Goal: Transaction & Acquisition: Purchase product/service

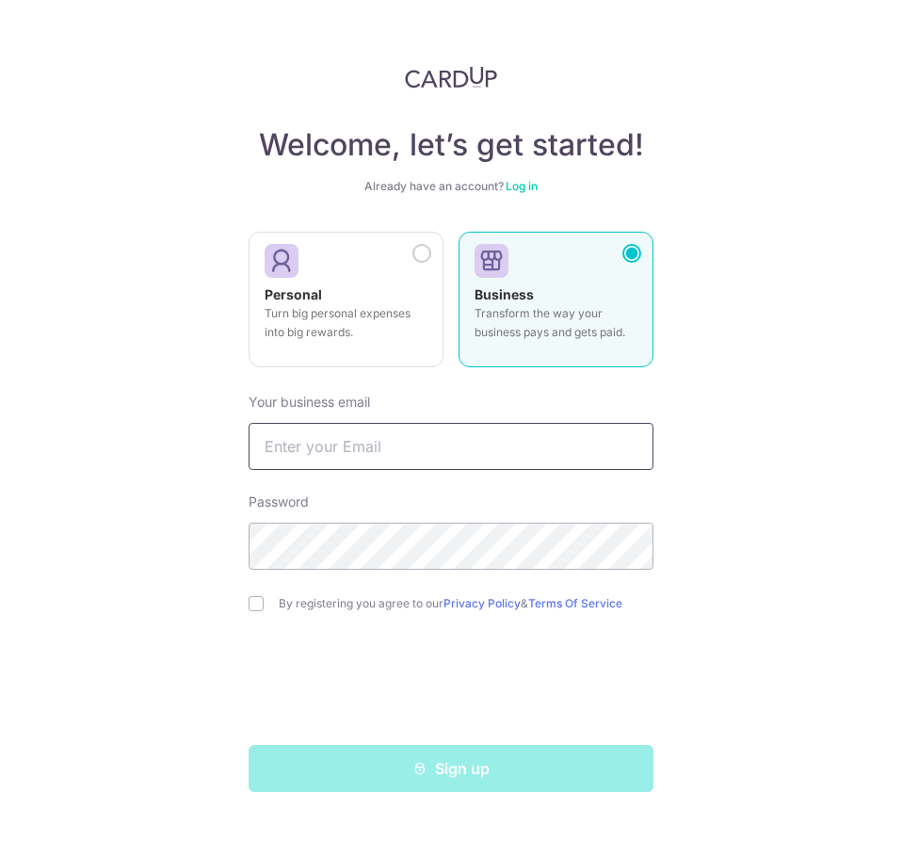
drag, startPoint x: 0, startPoint y: 0, endPoint x: 360, endPoint y: 441, distance: 569.0
click at [360, 441] on input "text" at bounding box center [451, 446] width 405 height 47
type input "[EMAIL_ADDRESS][DOMAIN_NAME]"
click at [255, 607] on input "checkbox" at bounding box center [256, 603] width 15 height 15
checkbox input "true"
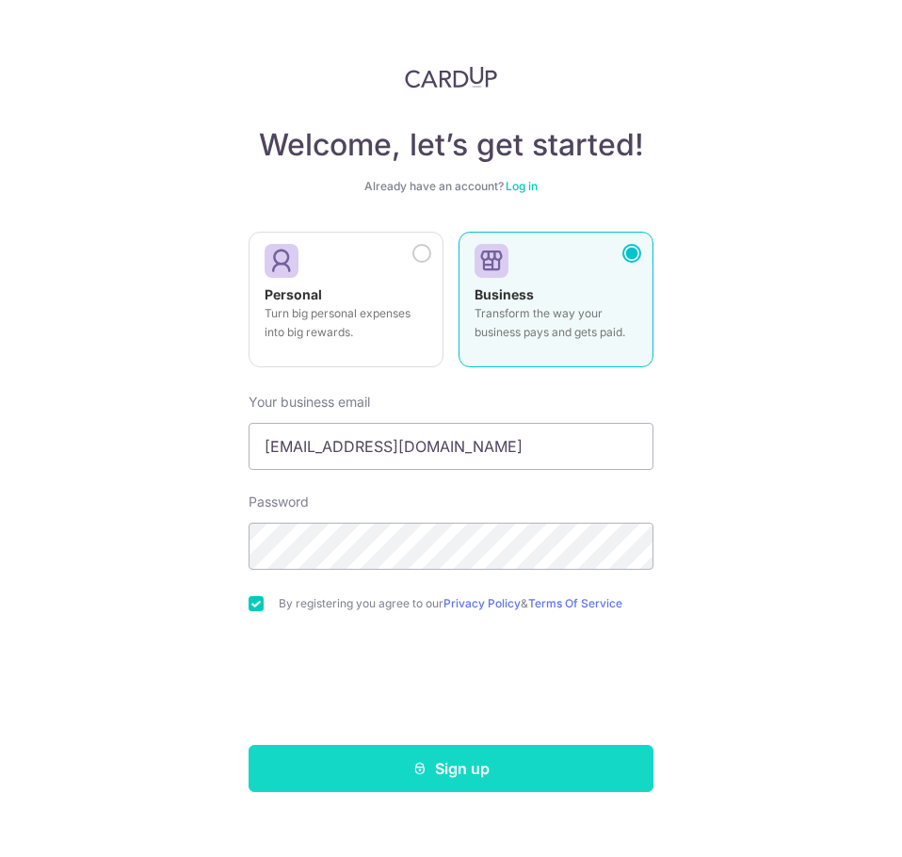
click at [539, 786] on button "Sign up" at bounding box center [451, 768] width 405 height 47
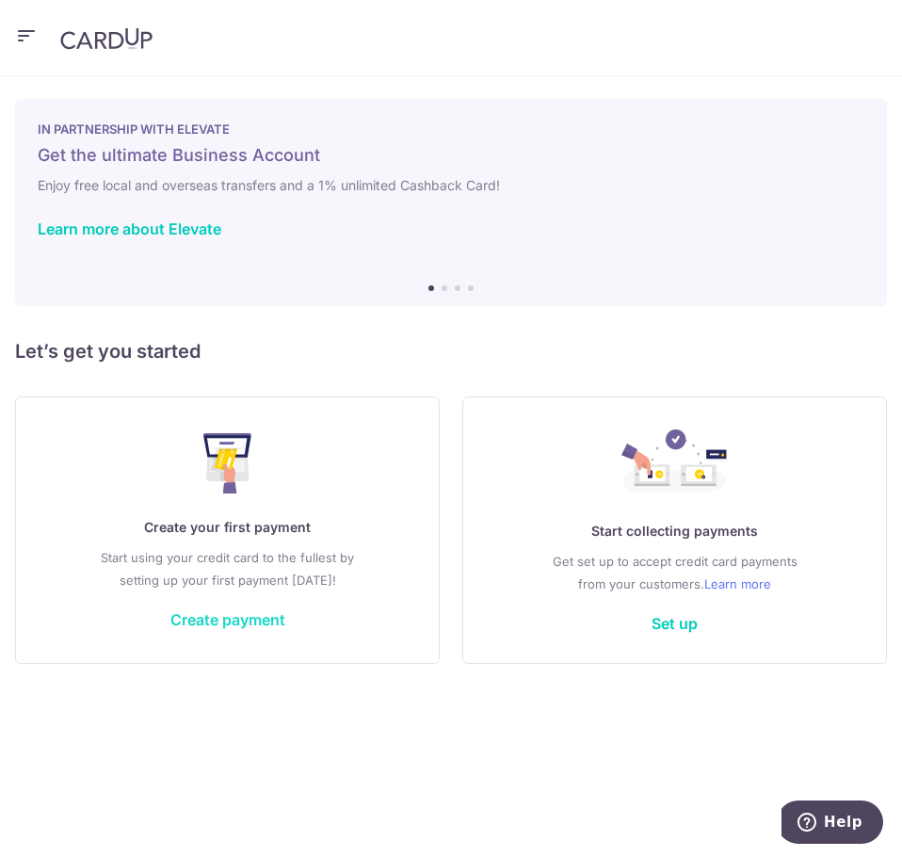
click at [221, 618] on link "Create payment" at bounding box center [227, 619] width 115 height 19
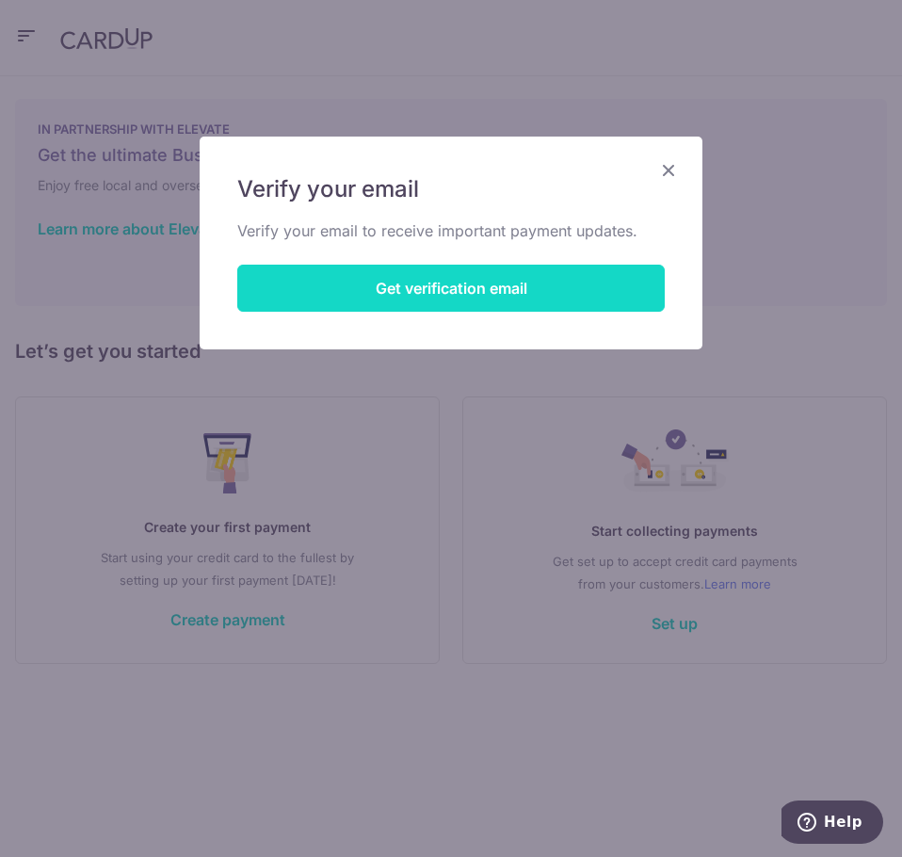
click at [504, 285] on button "Get verification email" at bounding box center [451, 288] width 428 height 47
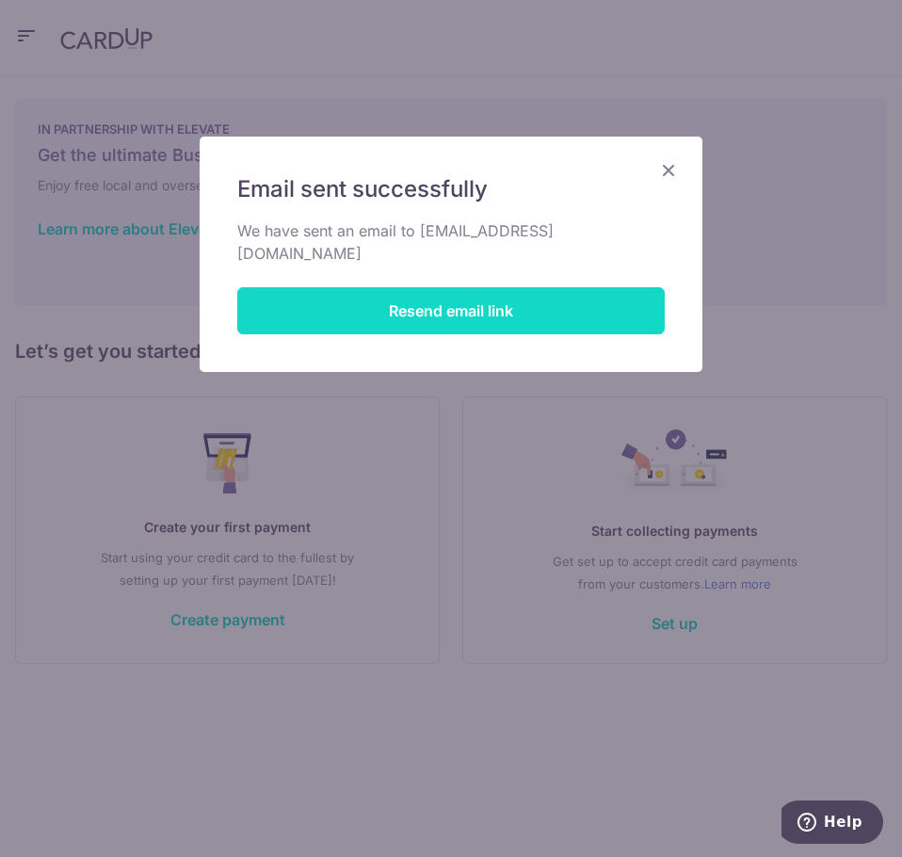
click at [365, 288] on button "Resend email link" at bounding box center [451, 310] width 428 height 47
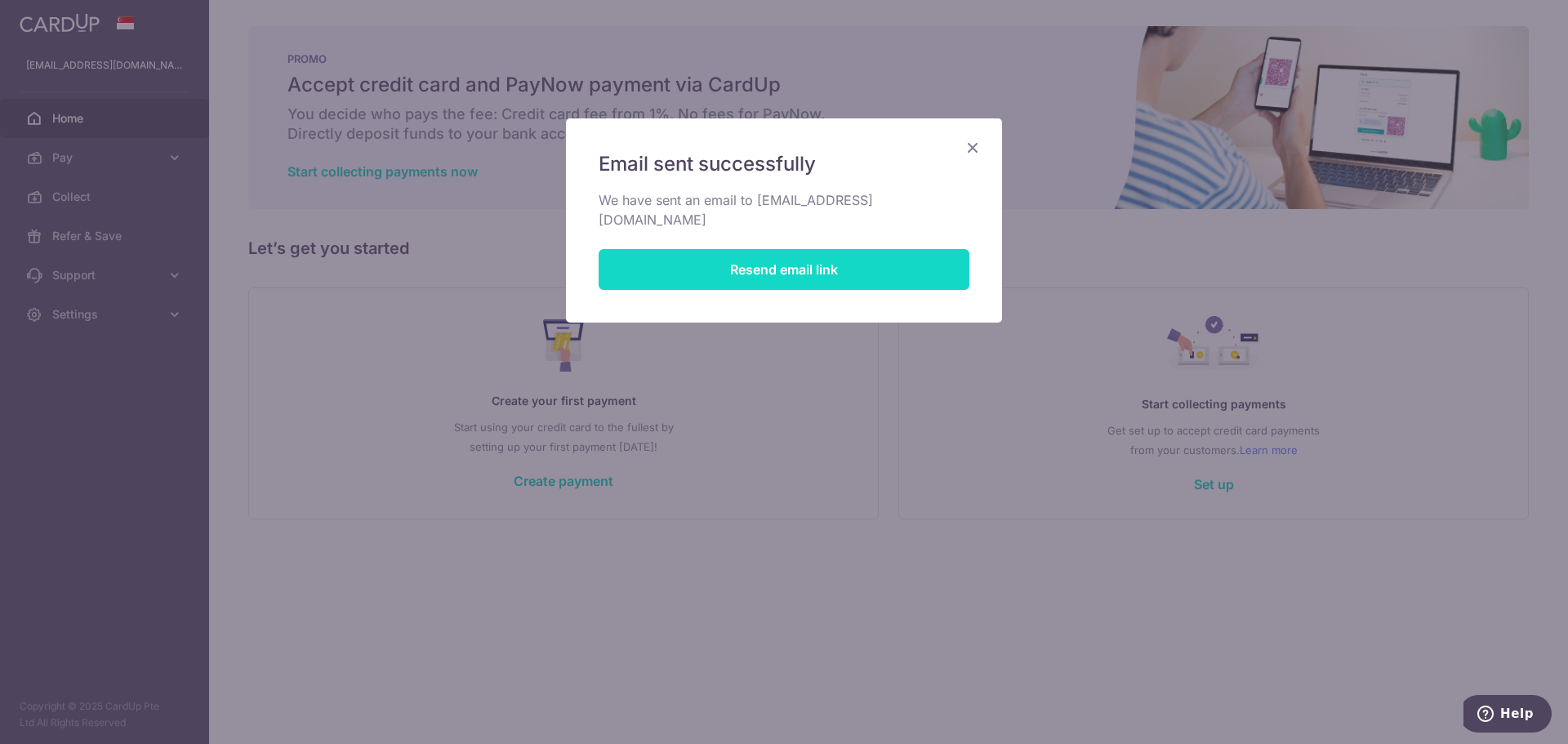
click at [781, 254] on button "Resend email link" at bounding box center [784, 269] width 371 height 41
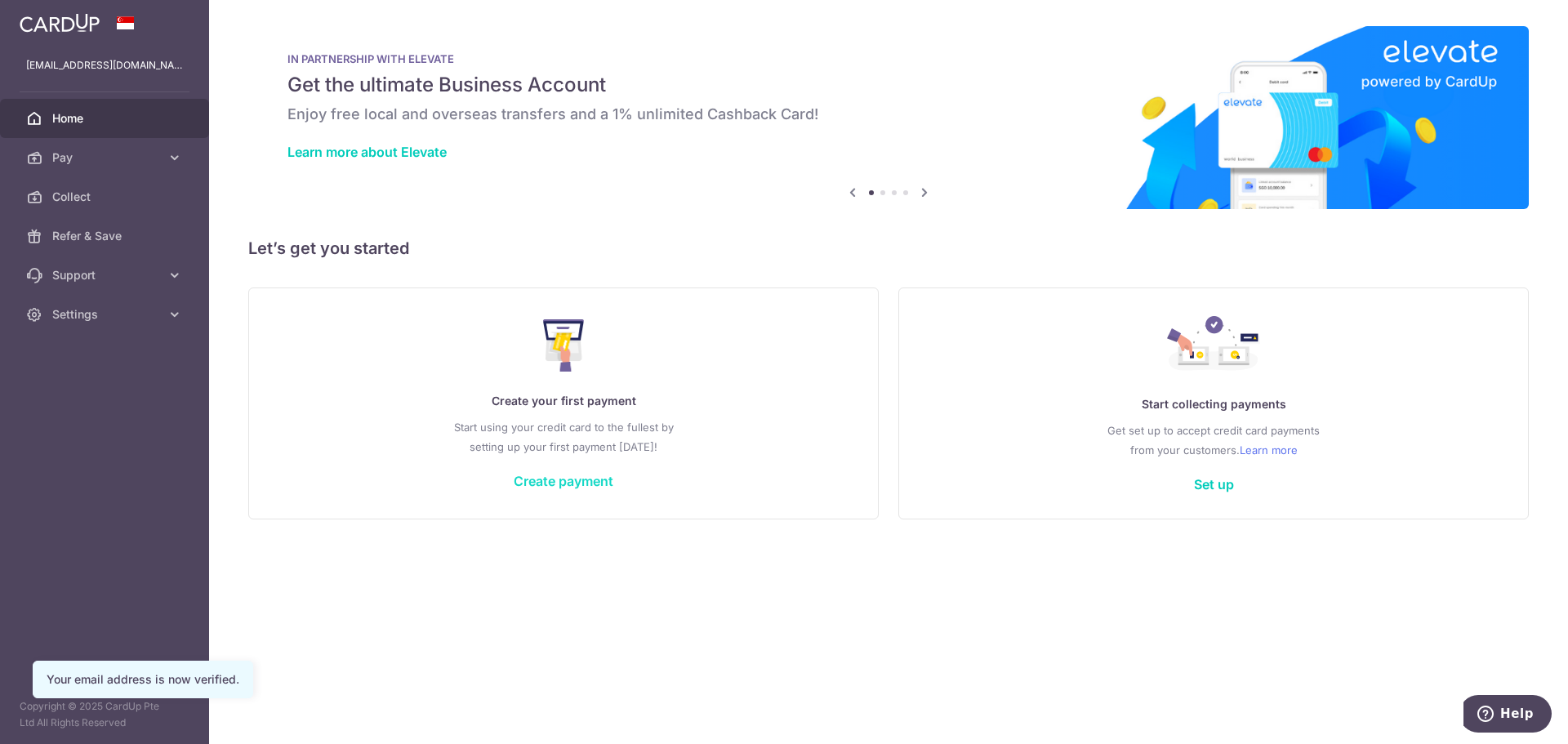
click at [562, 478] on link "Create payment" at bounding box center [563, 480] width 100 height 16
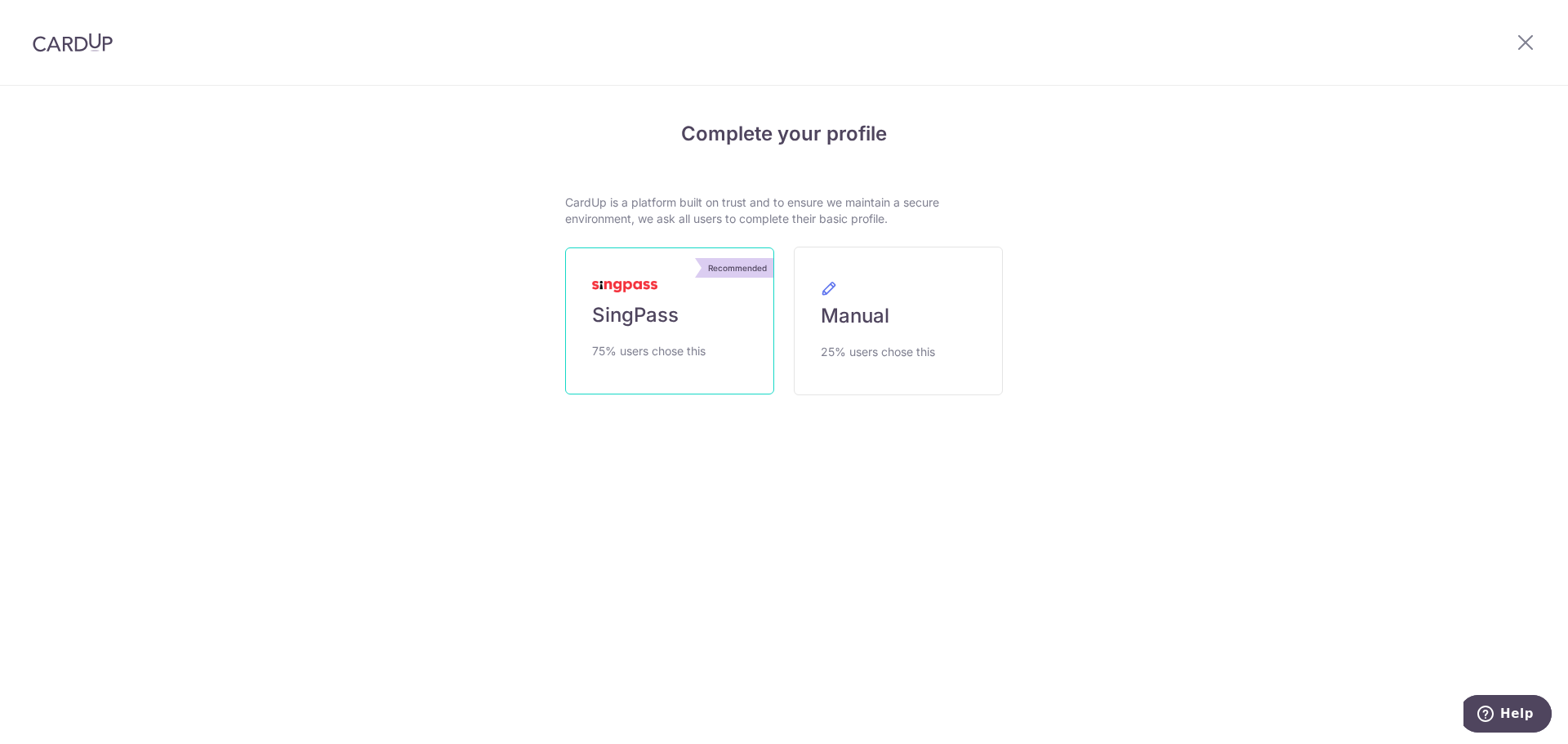
click at [649, 327] on span "SingPass" at bounding box center [636, 316] width 87 height 26
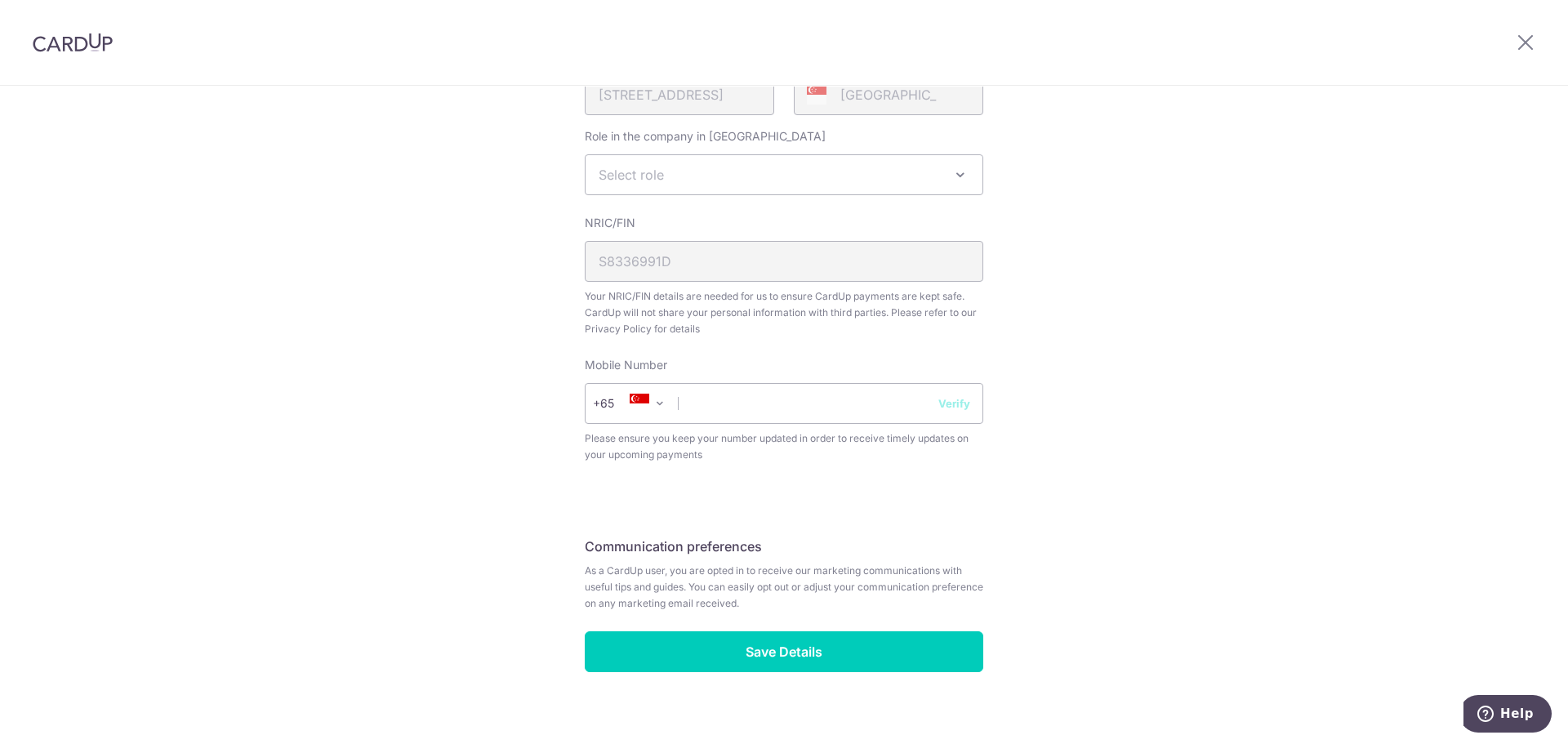
scroll to position [532, 0]
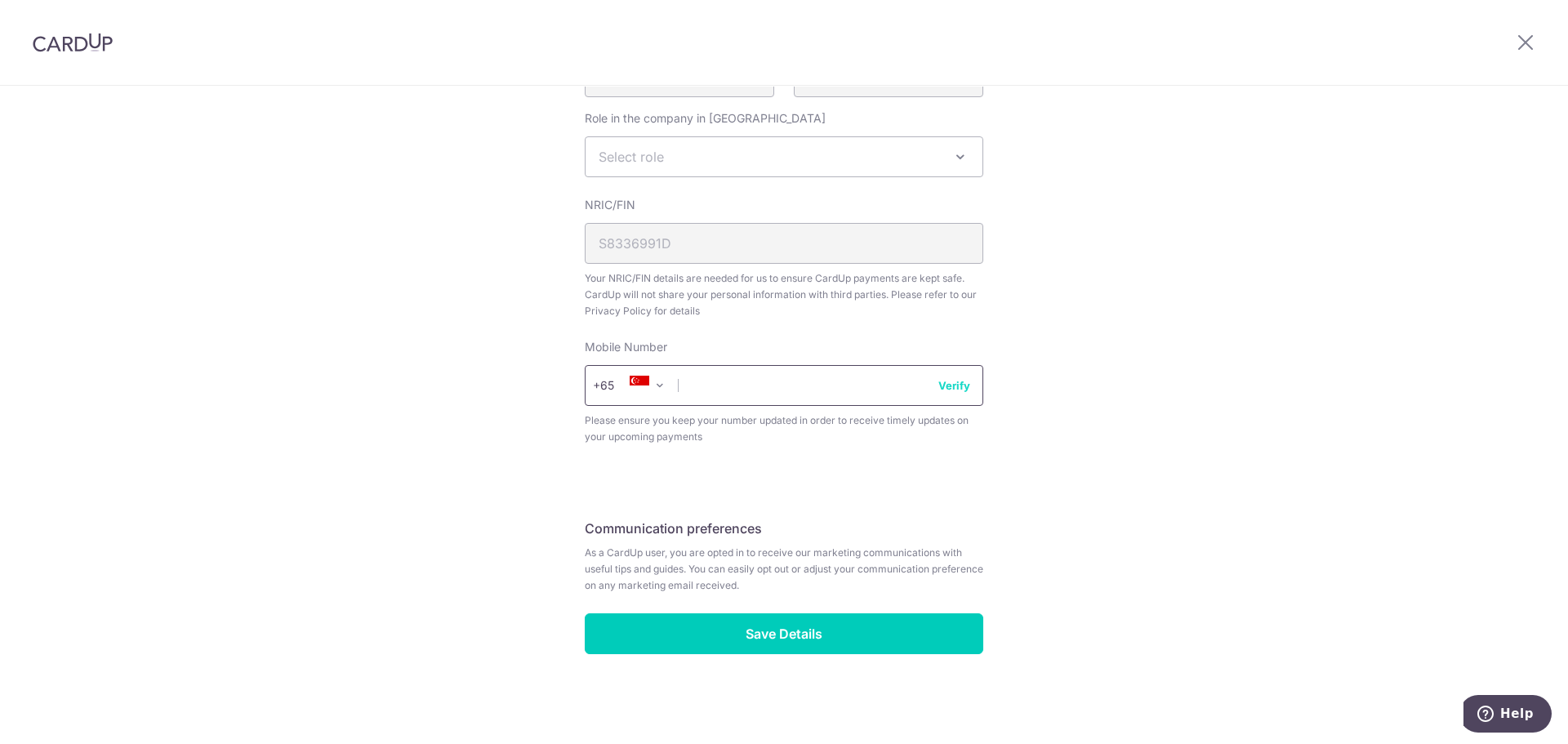
click at [696, 385] on input "text" at bounding box center [784, 385] width 399 height 41
type input "97439749"
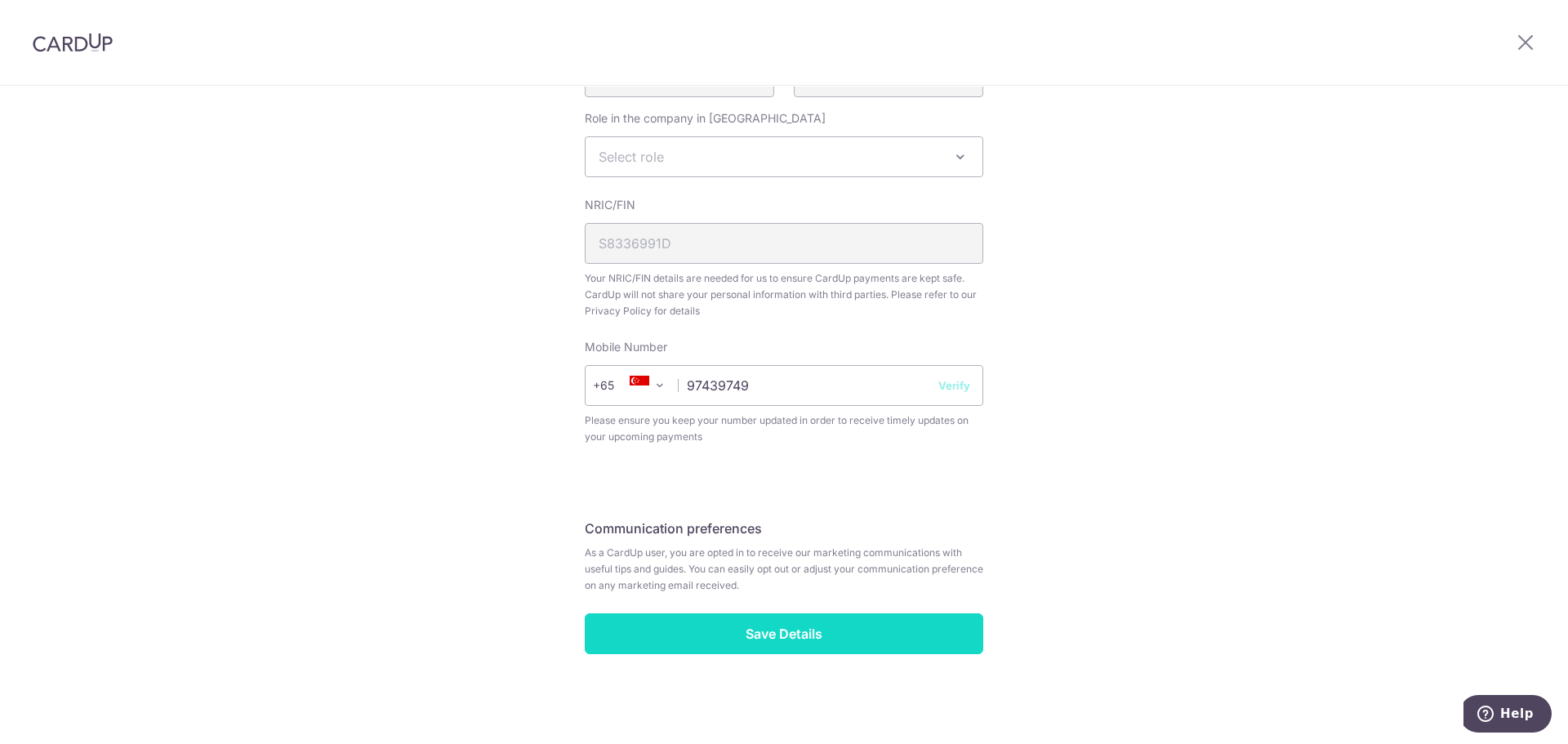
click at [825, 643] on input "Save Details" at bounding box center [784, 633] width 399 height 41
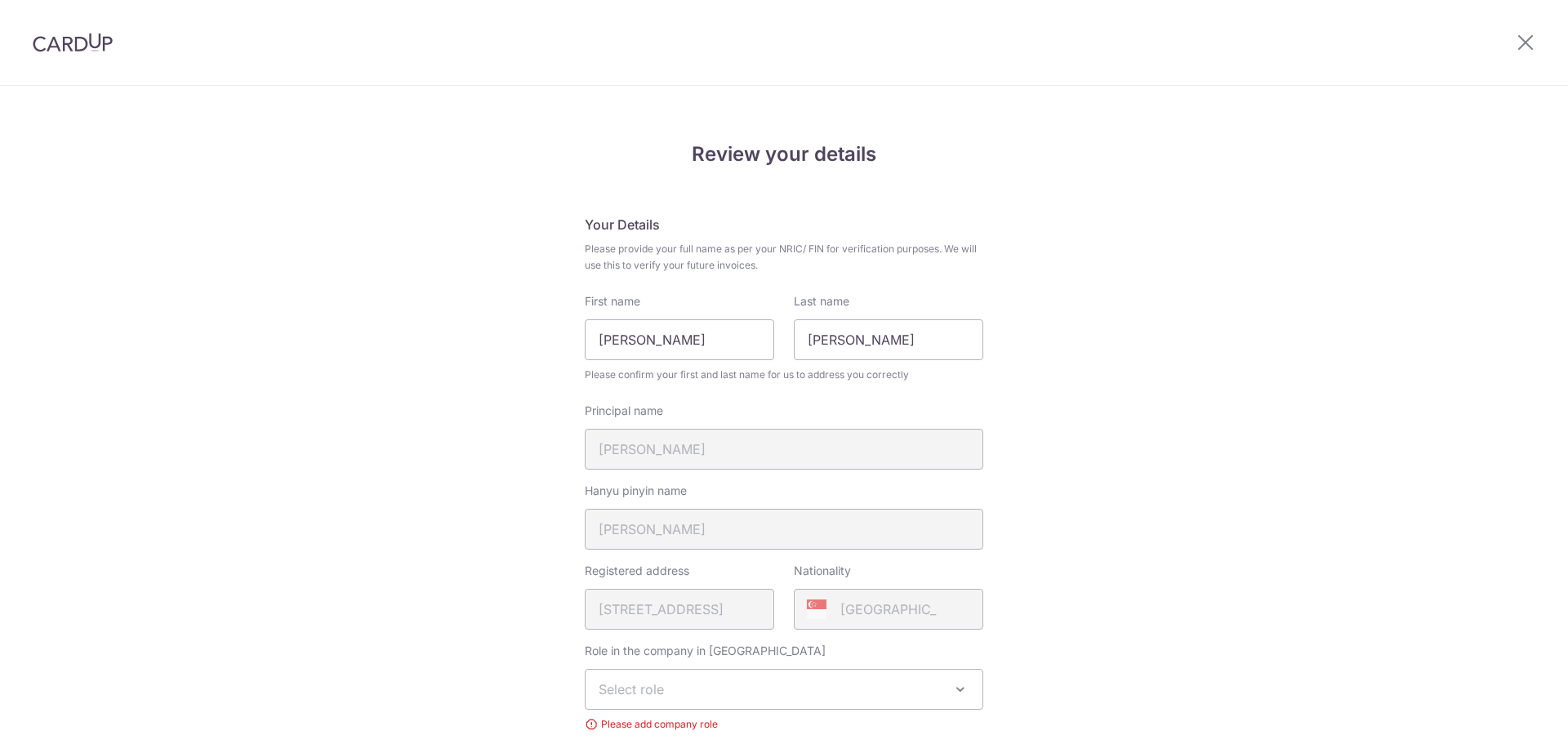
scroll to position [543, 0]
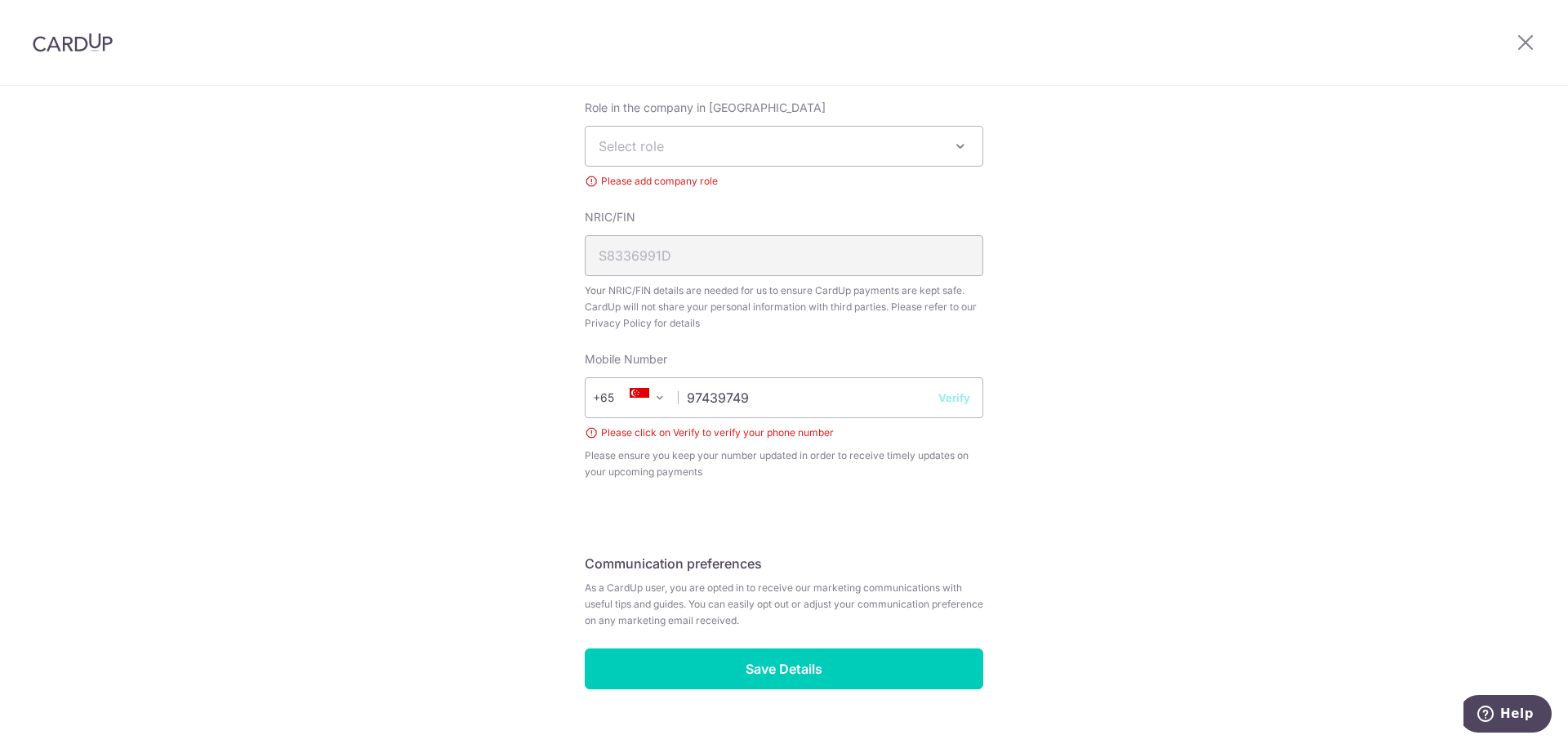
click at [957, 393] on button "Verify" at bounding box center [954, 397] width 32 height 16
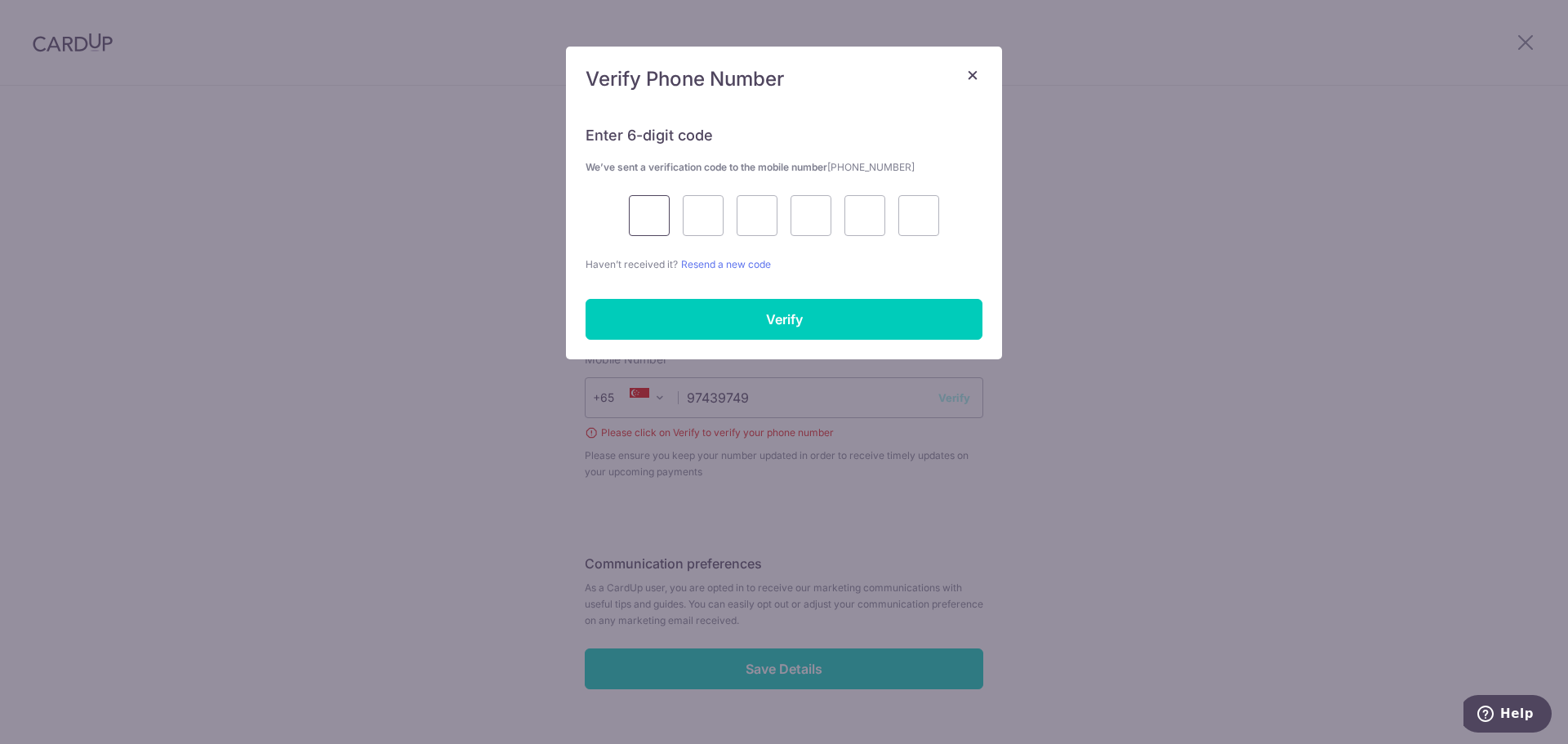
click at [662, 216] on input "text" at bounding box center [649, 215] width 41 height 41
type input "1"
type input "0"
type input "8"
type input "6"
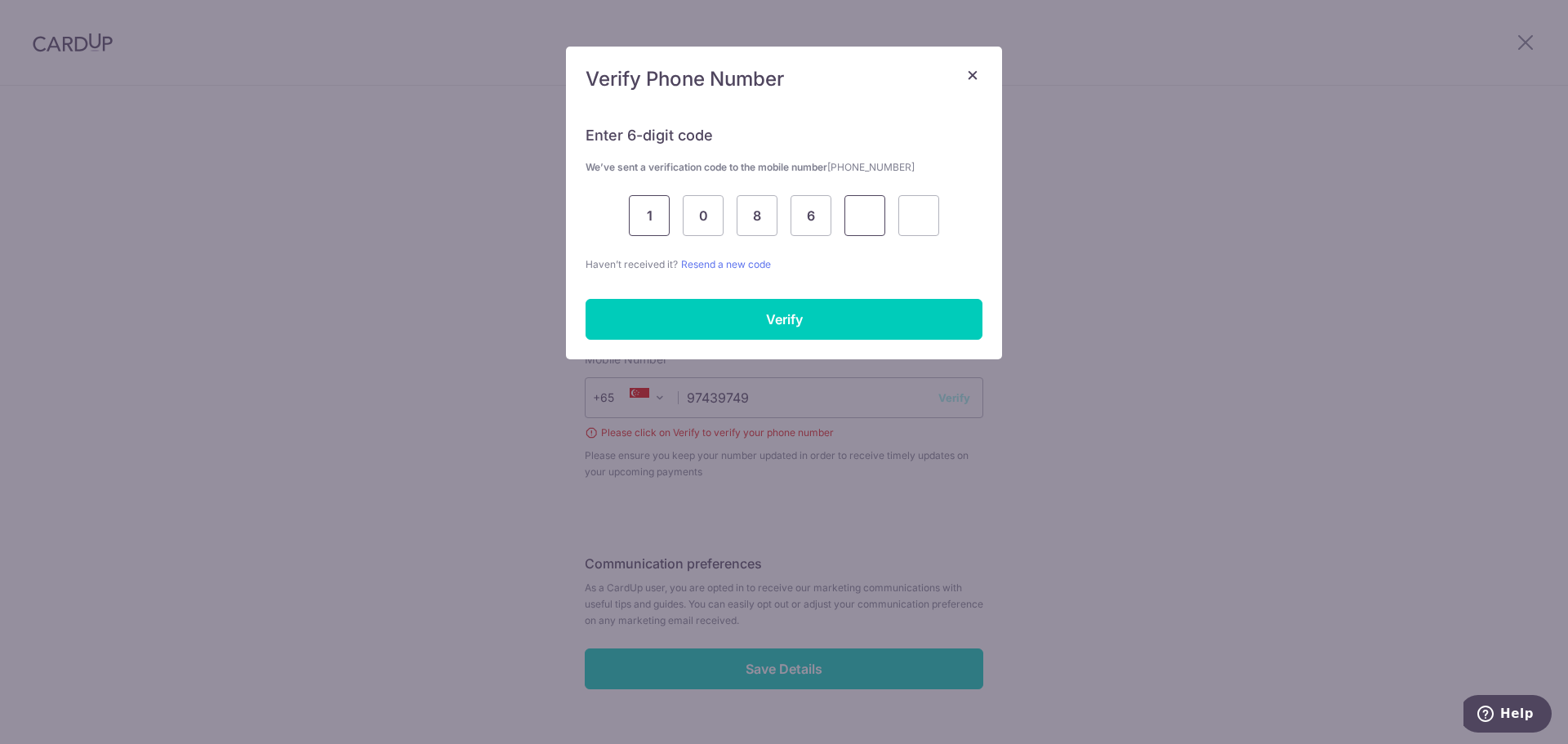
type input "1"
type input "8"
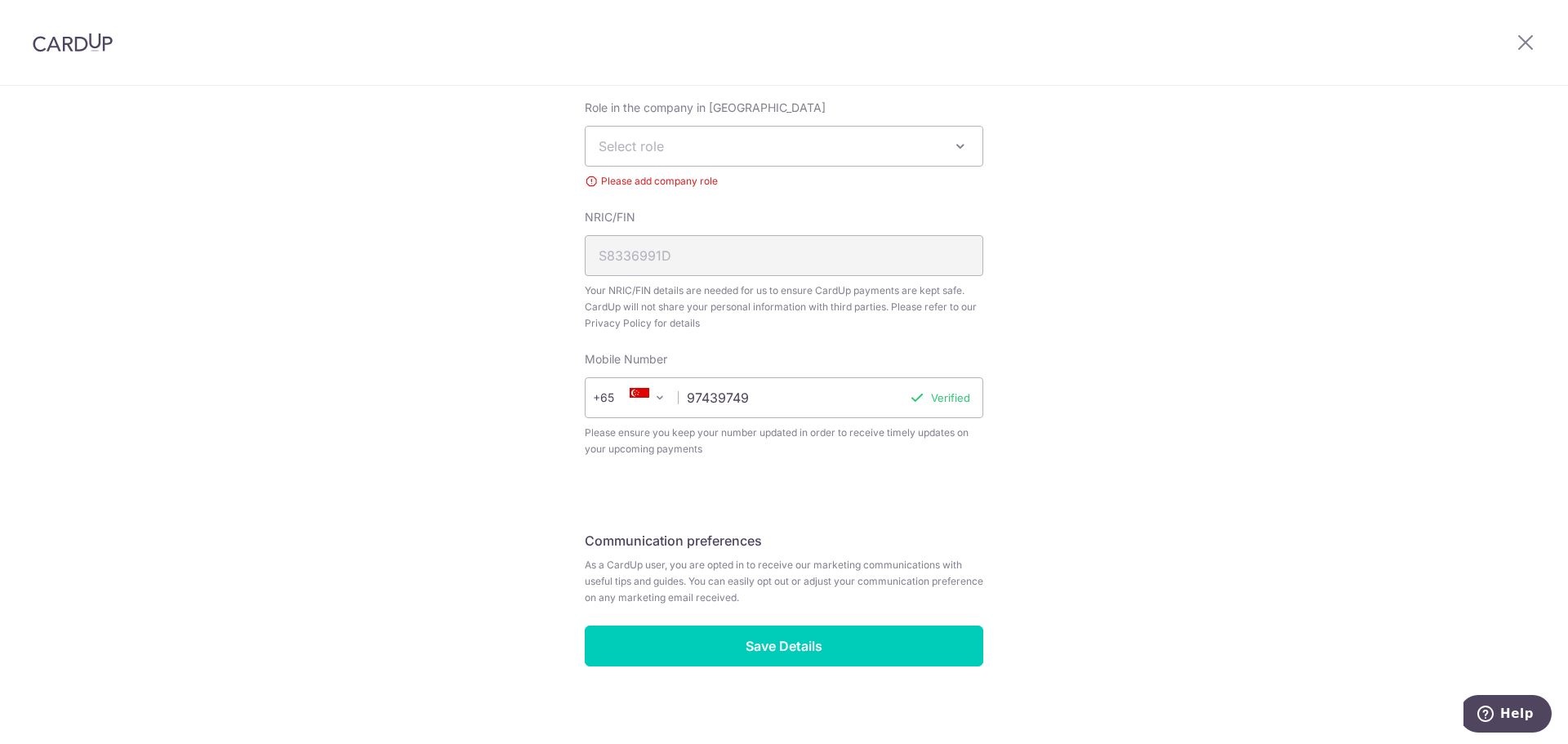
click at [789, 316] on span "Your NRIC/FIN details are needed for us to ensure CardUp payments are kept safe…" at bounding box center [784, 307] width 399 height 49
click at [767, 153] on span "Select role" at bounding box center [784, 146] width 397 height 39
click at [1092, 246] on div "Review your details Your Details Please provide your full name as per your NRIC…" at bounding box center [784, 149] width 1568 height 1213
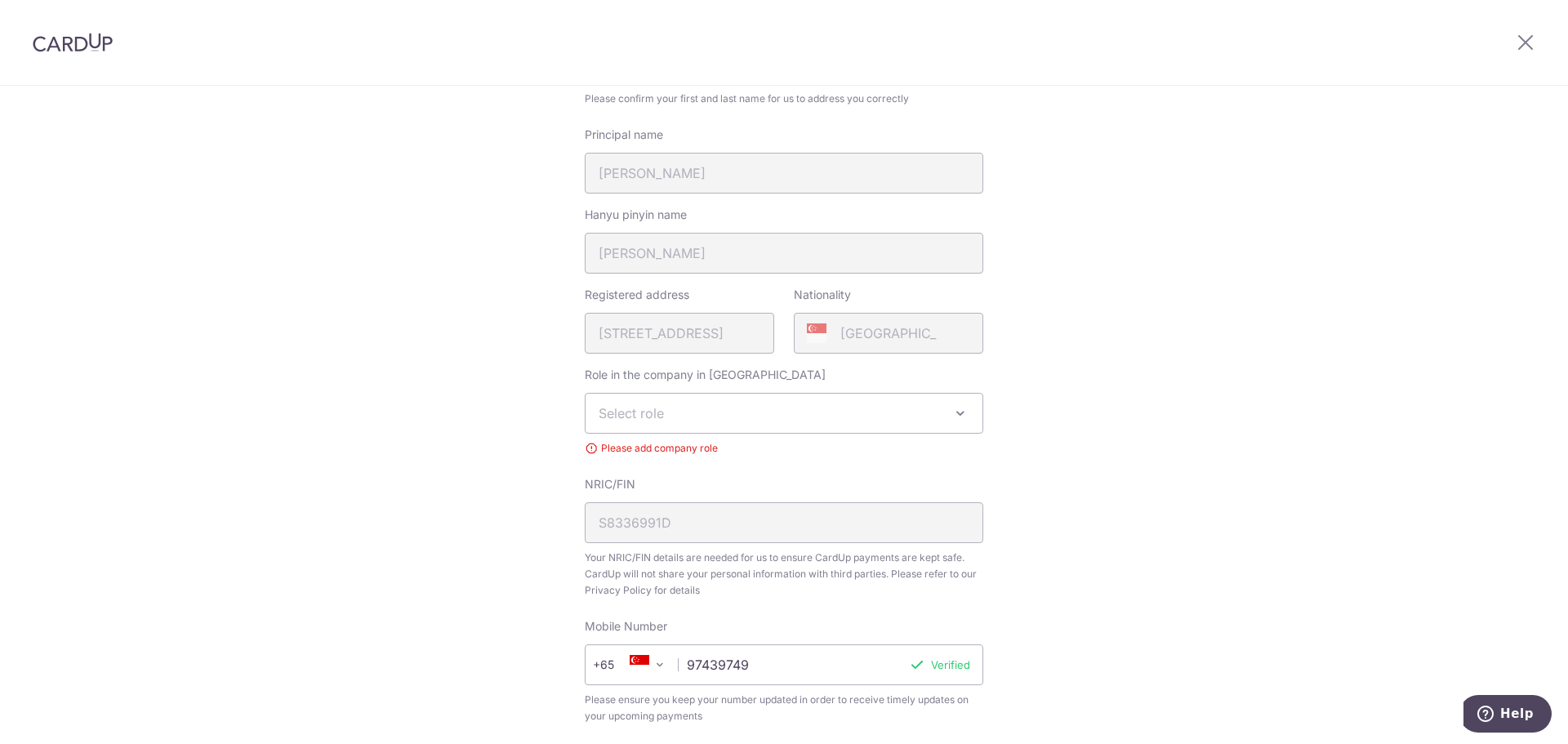
scroll to position [298, 0]
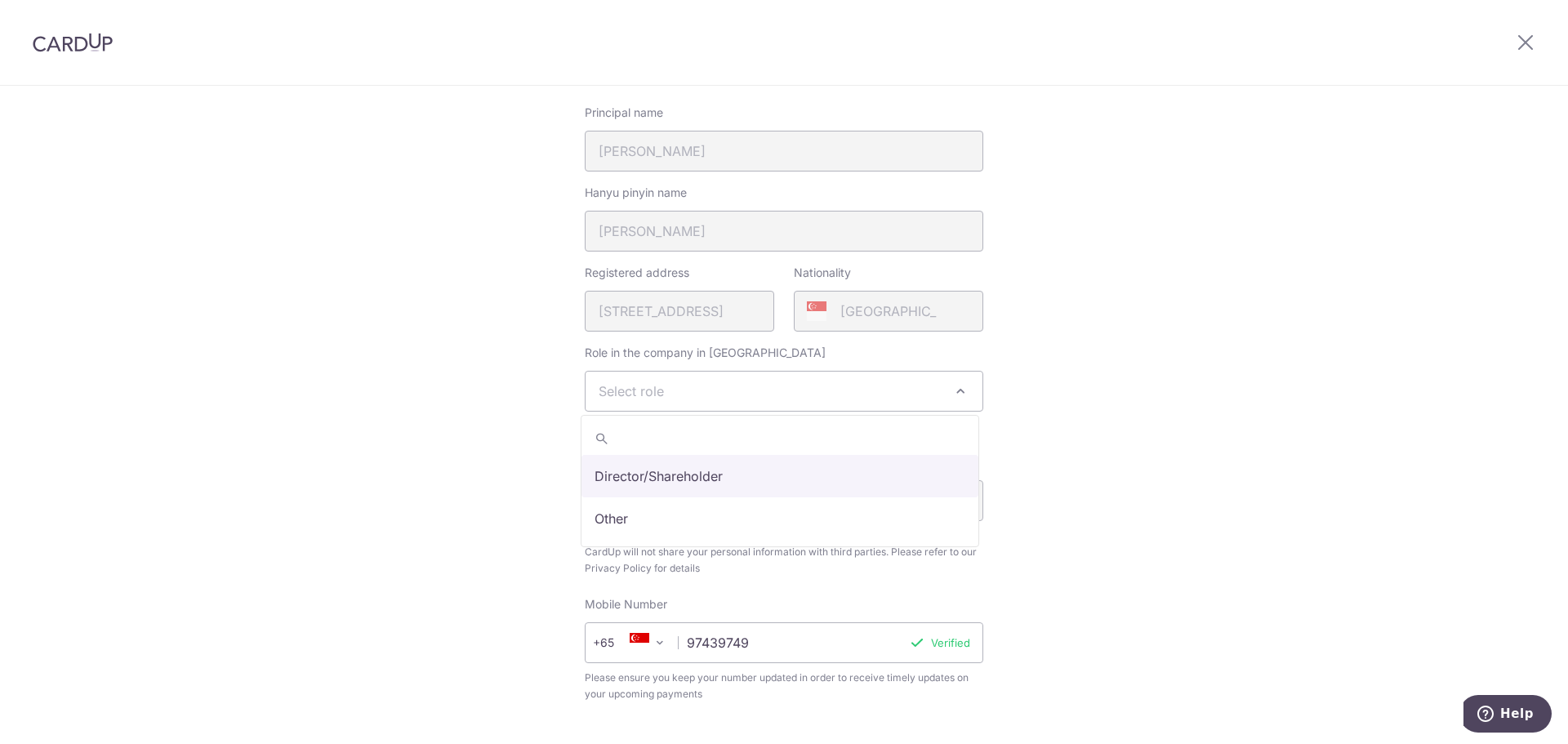
click at [780, 388] on span "Select role" at bounding box center [784, 391] width 397 height 39
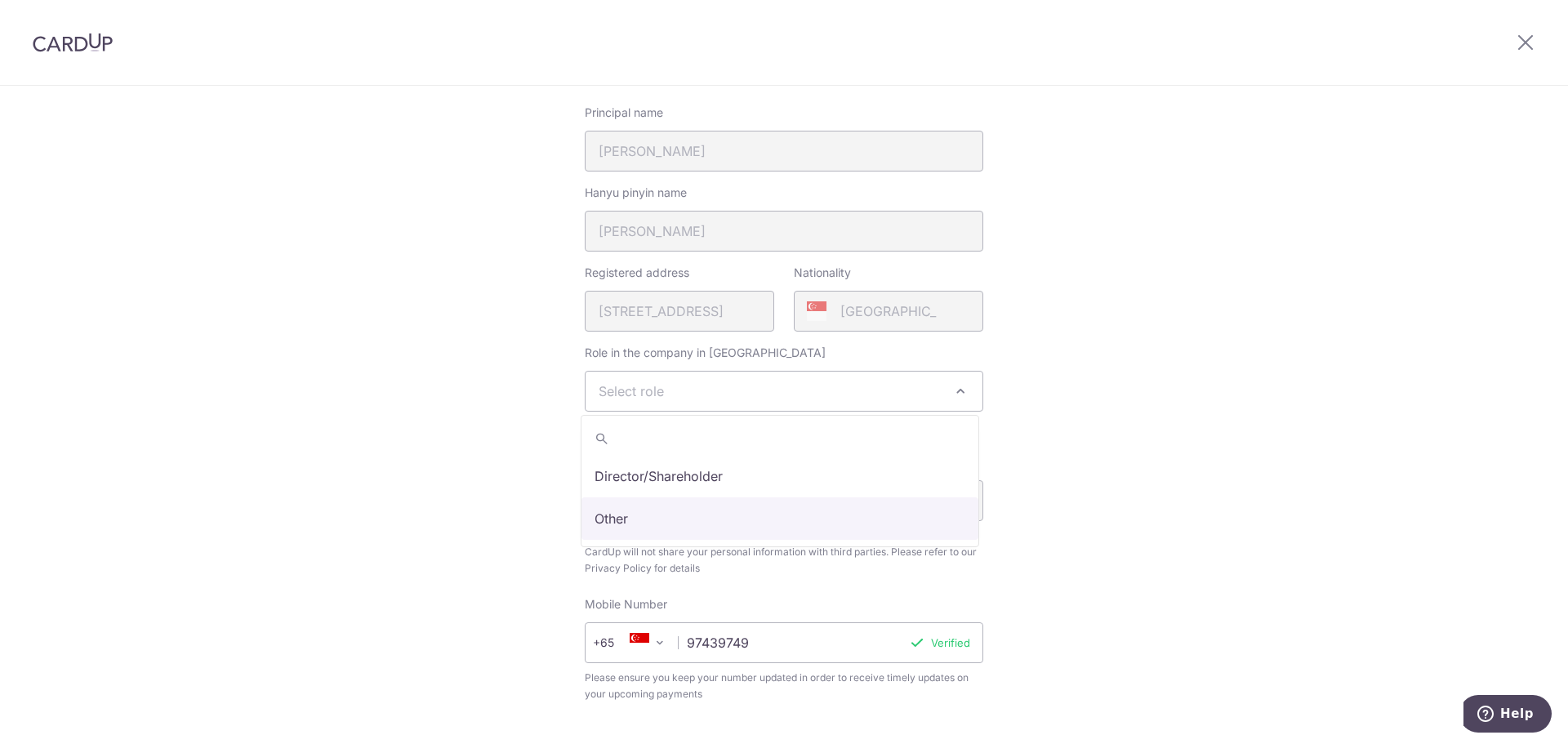
select select "other"
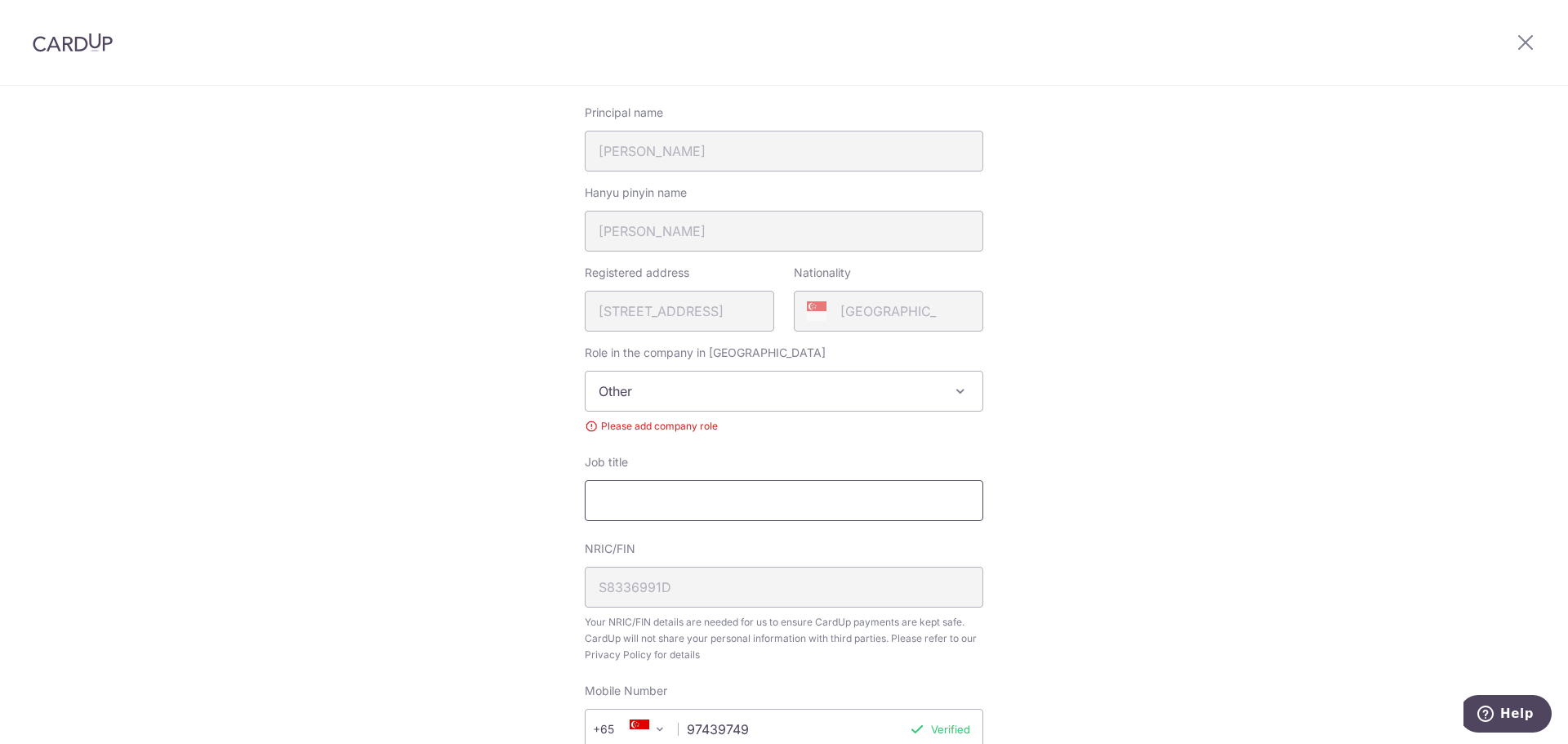
click at [711, 507] on input "Job title" at bounding box center [784, 500] width 399 height 41
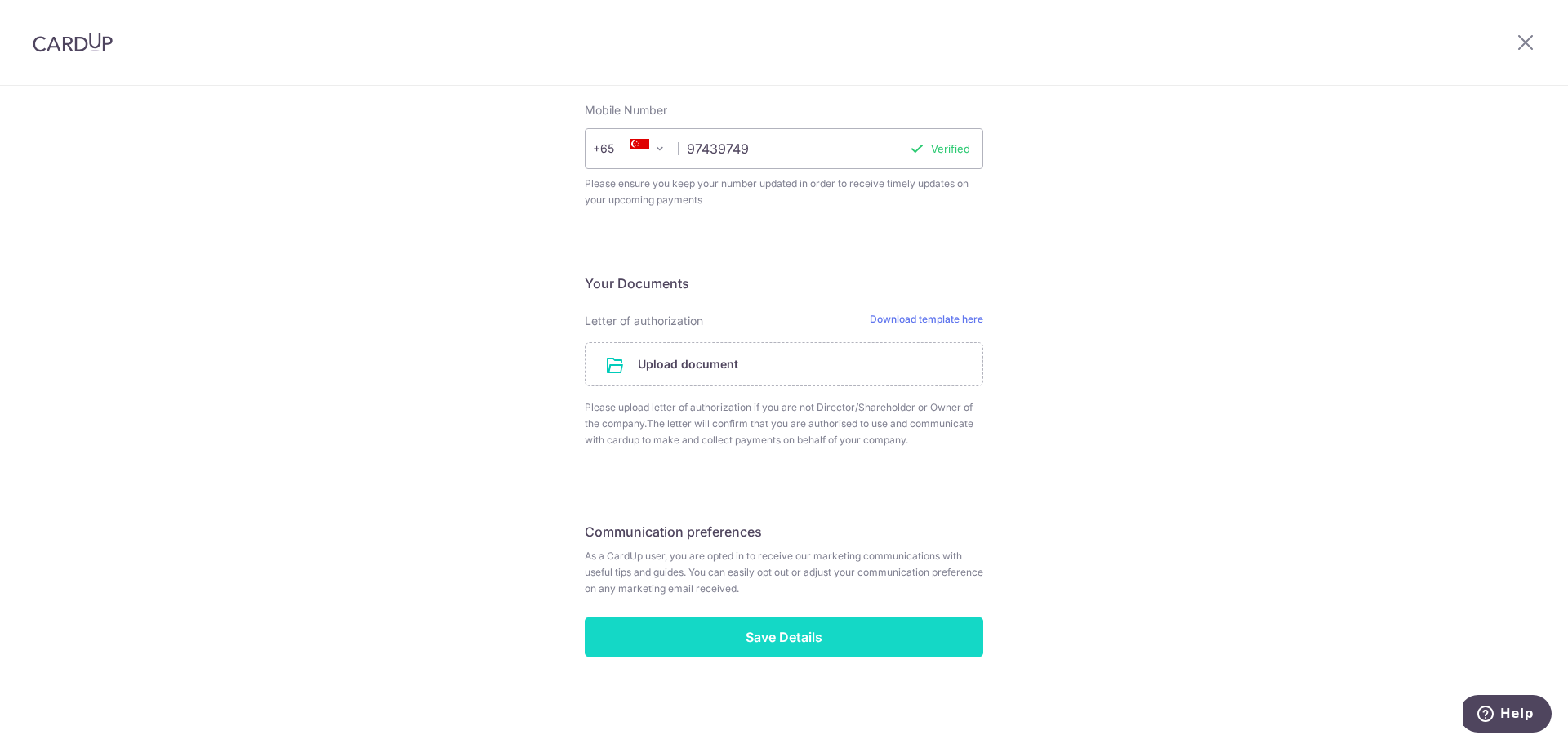
scroll to position [882, 0]
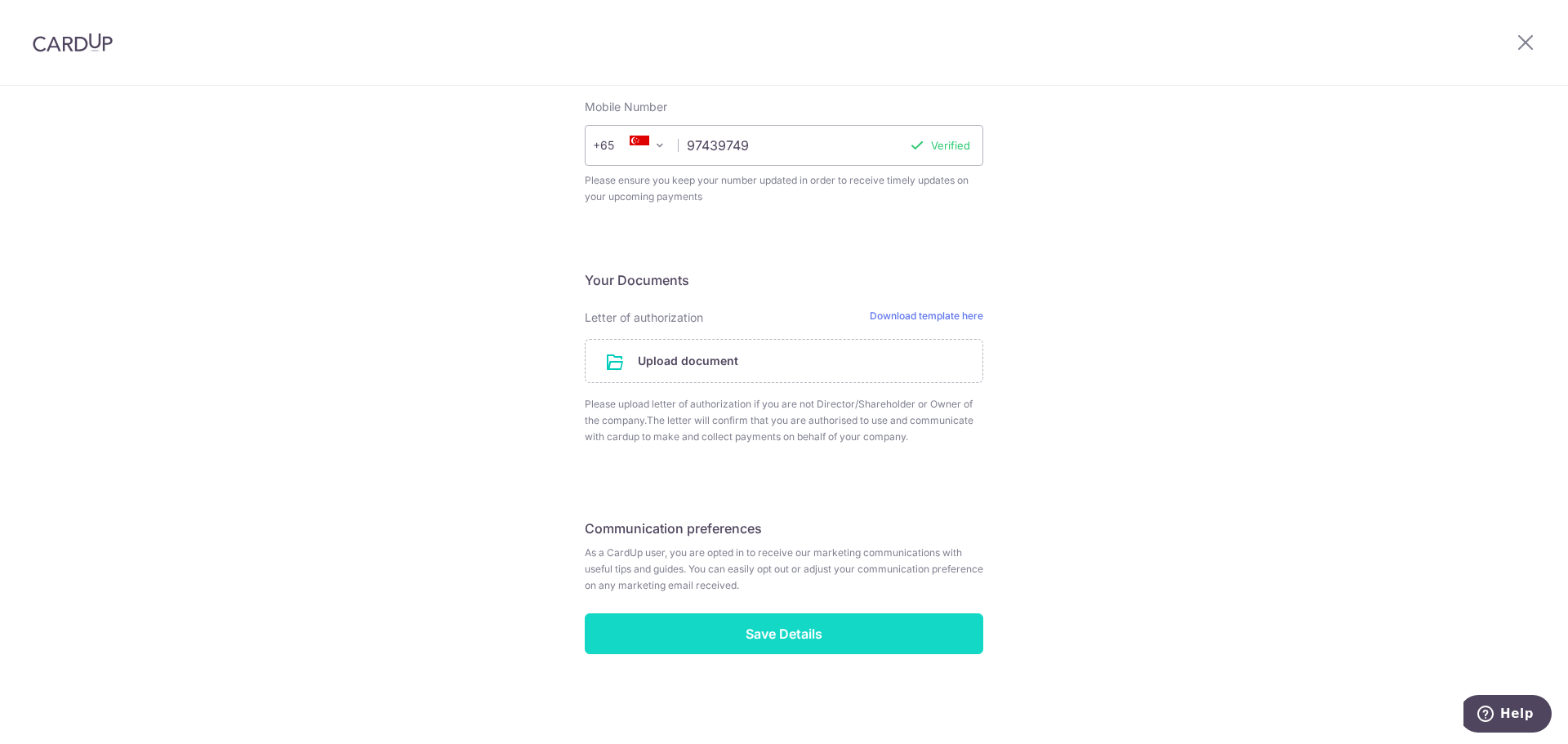
click at [832, 636] on input "Save Details" at bounding box center [784, 633] width 399 height 41
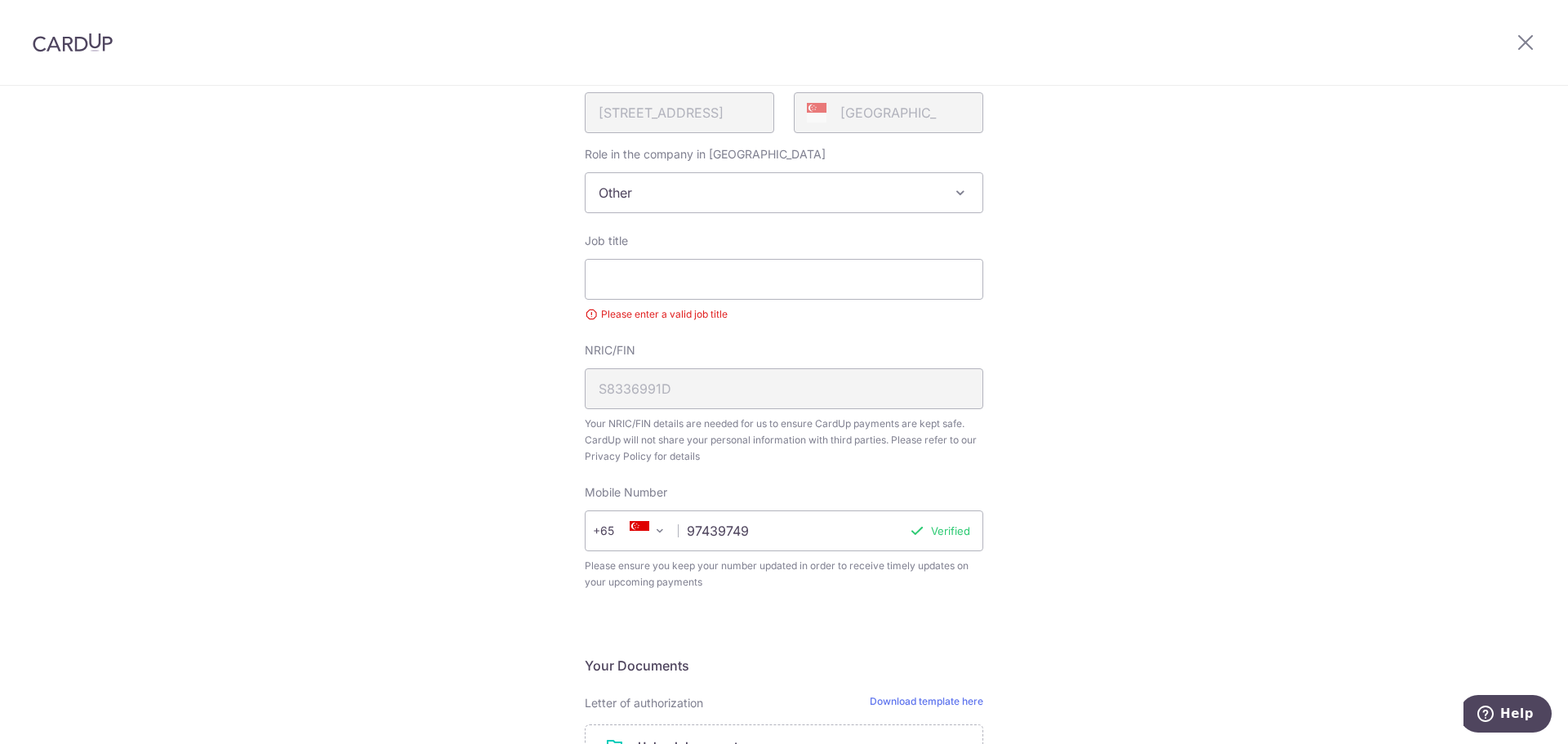
scroll to position [479, 0]
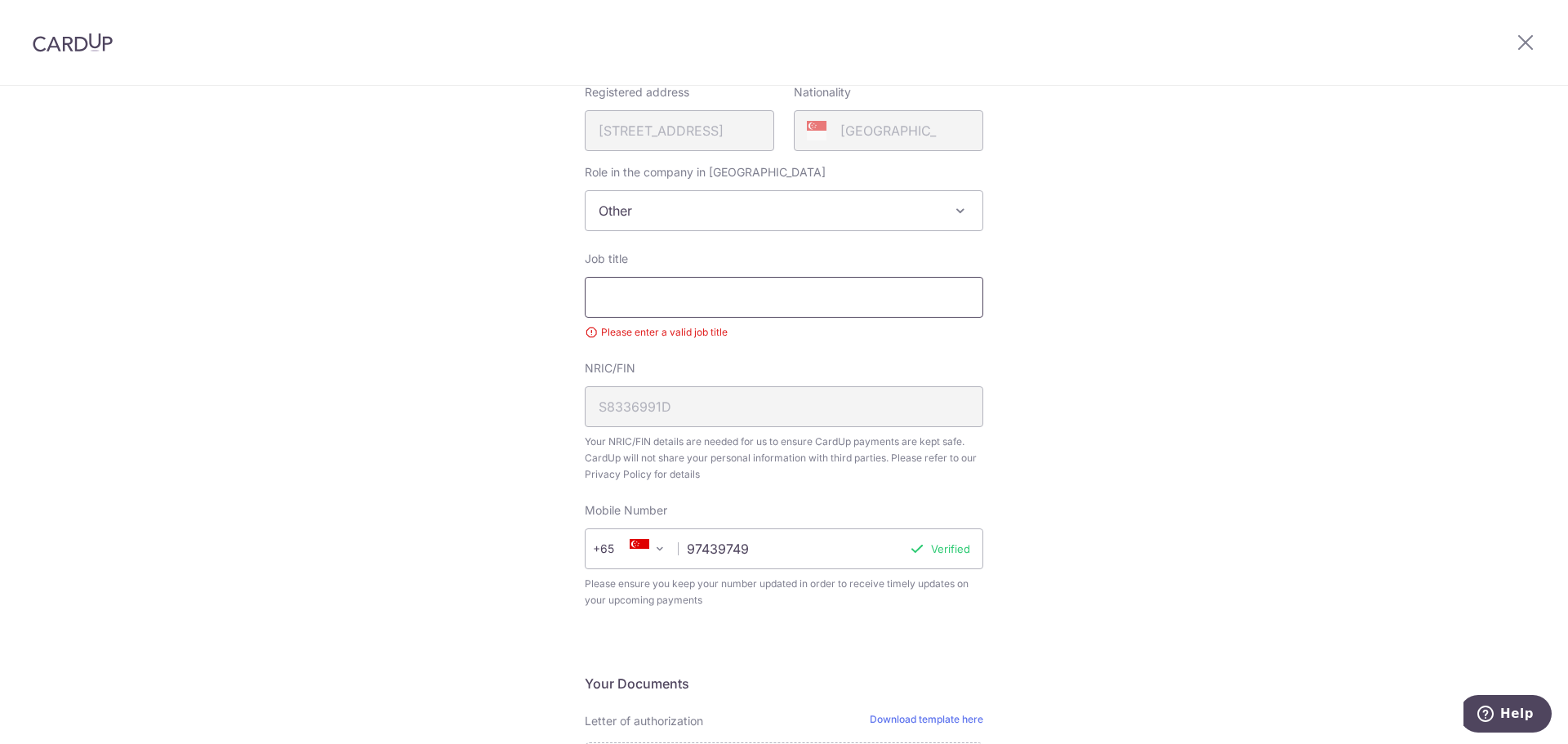
click at [673, 308] on input "Job title" at bounding box center [784, 297] width 399 height 41
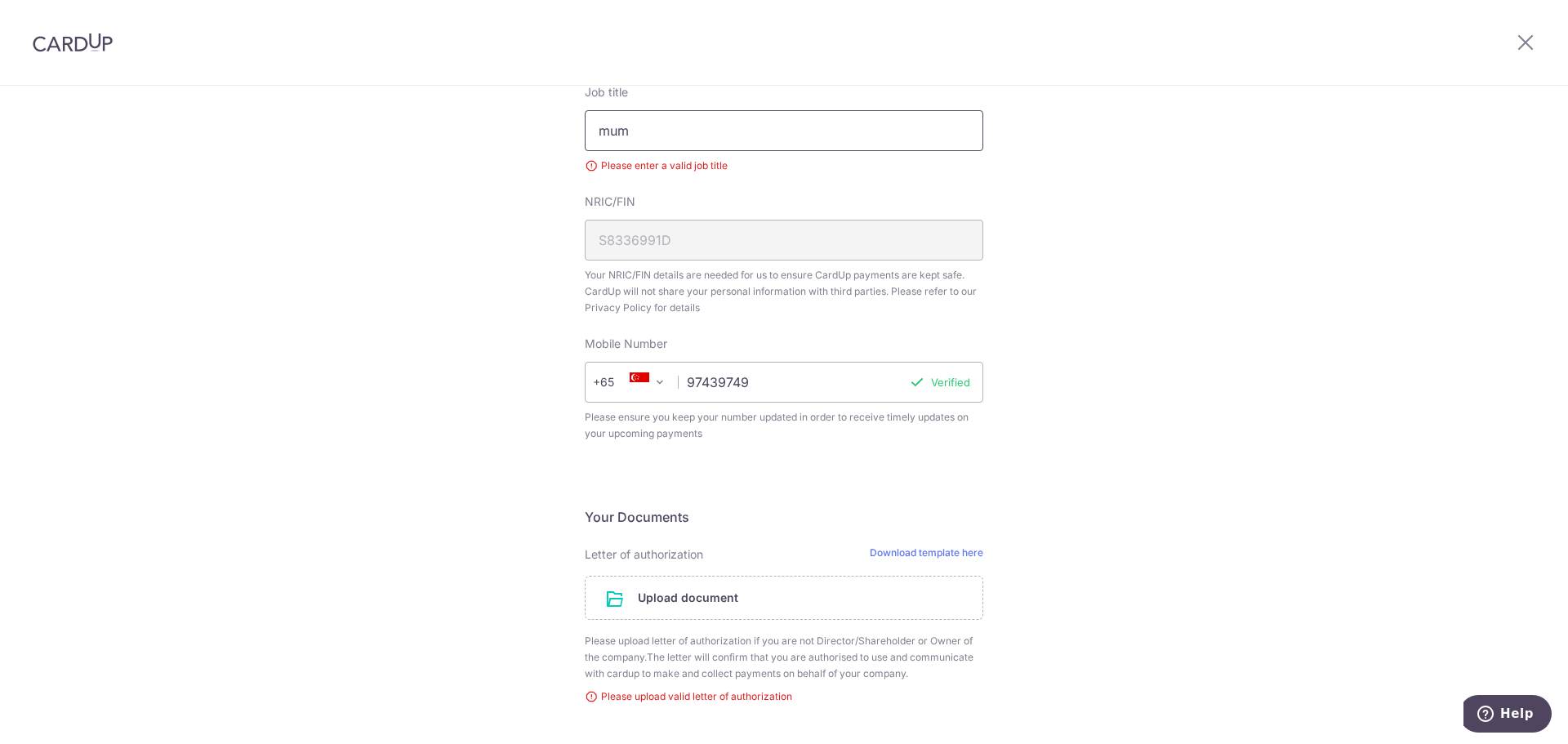
scroll to position [905, 0]
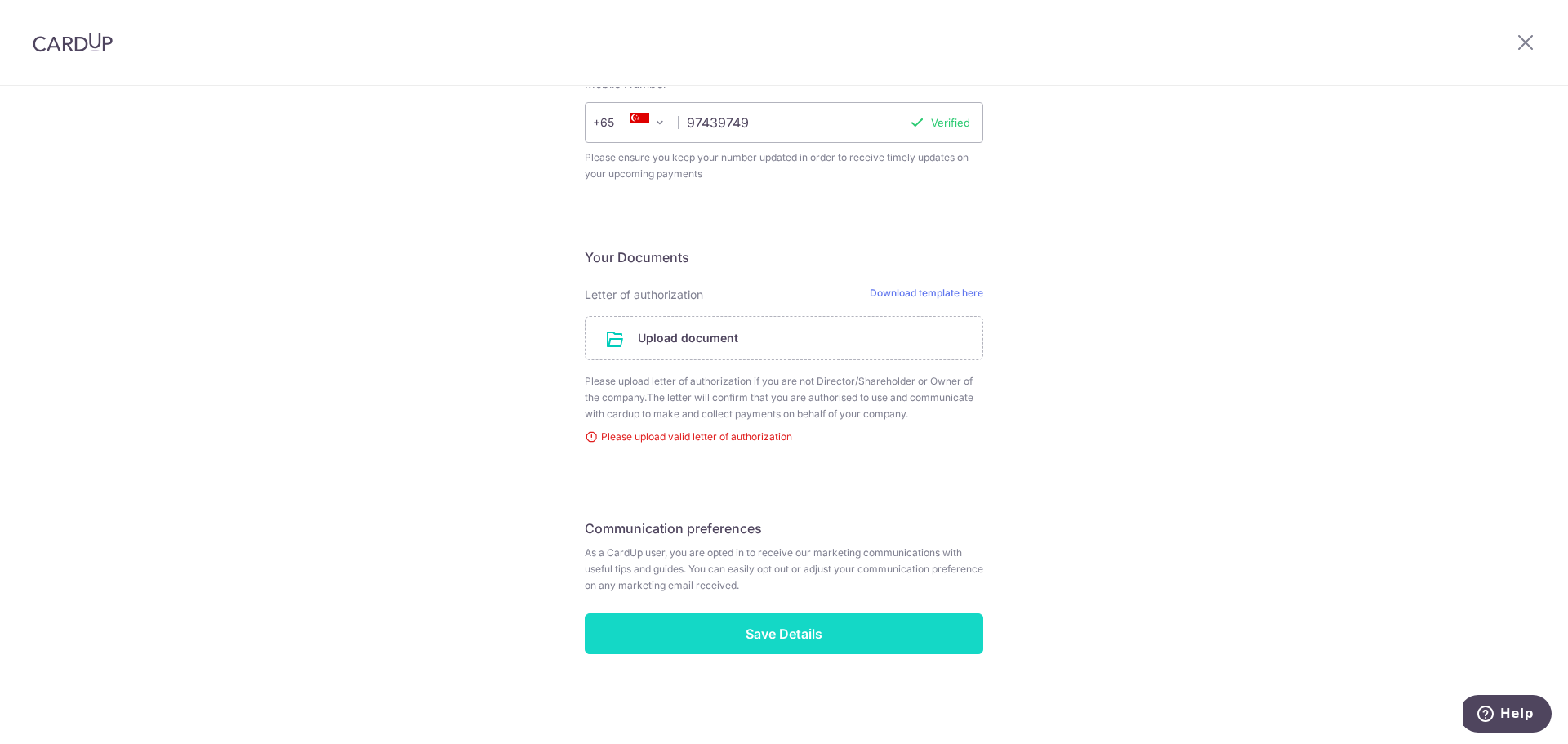
type input "mum"
click at [793, 632] on input "Save Details" at bounding box center [784, 633] width 399 height 41
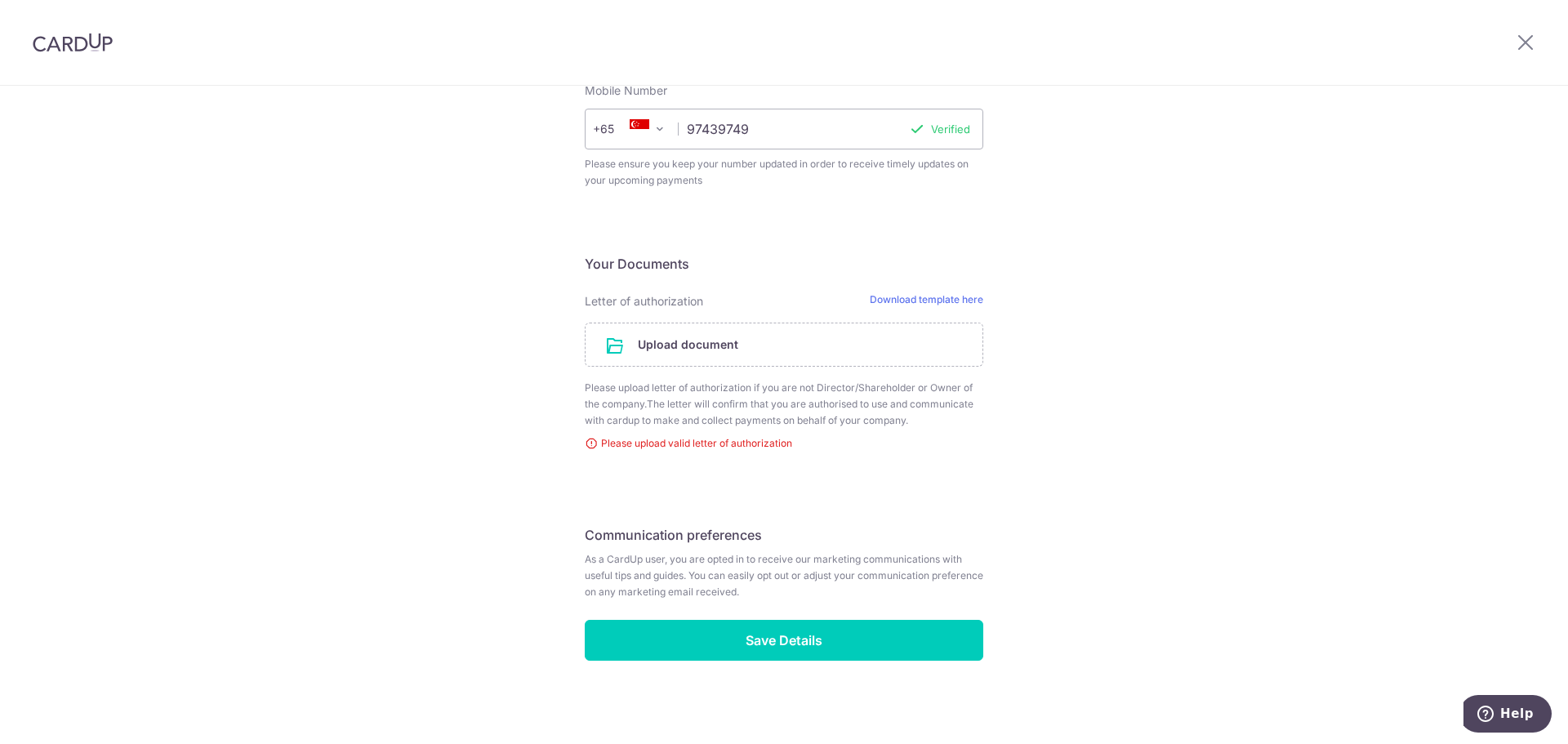
scroll to position [882, 0]
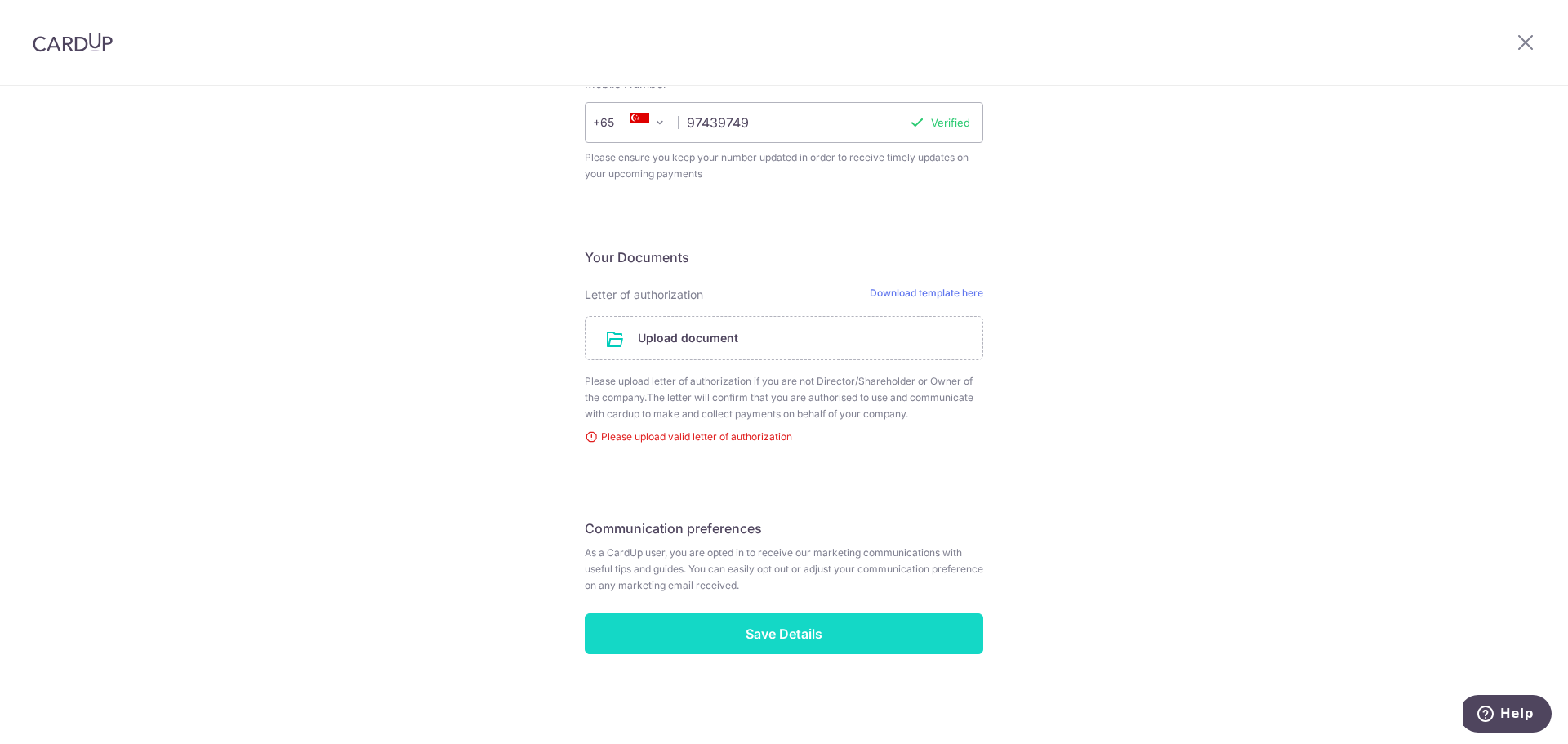
click at [810, 632] on input "Save Details" at bounding box center [784, 633] width 399 height 41
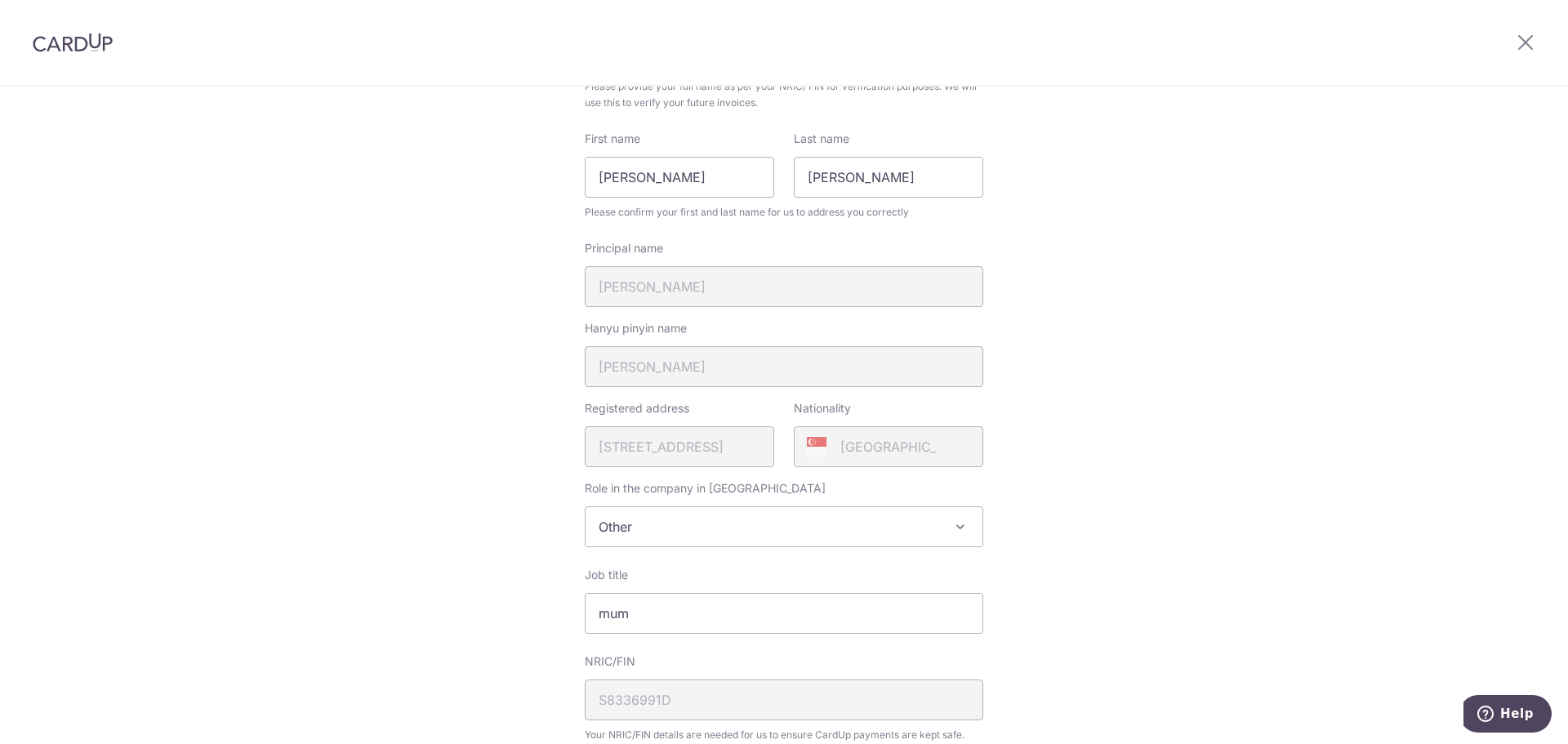
scroll to position [245, 0]
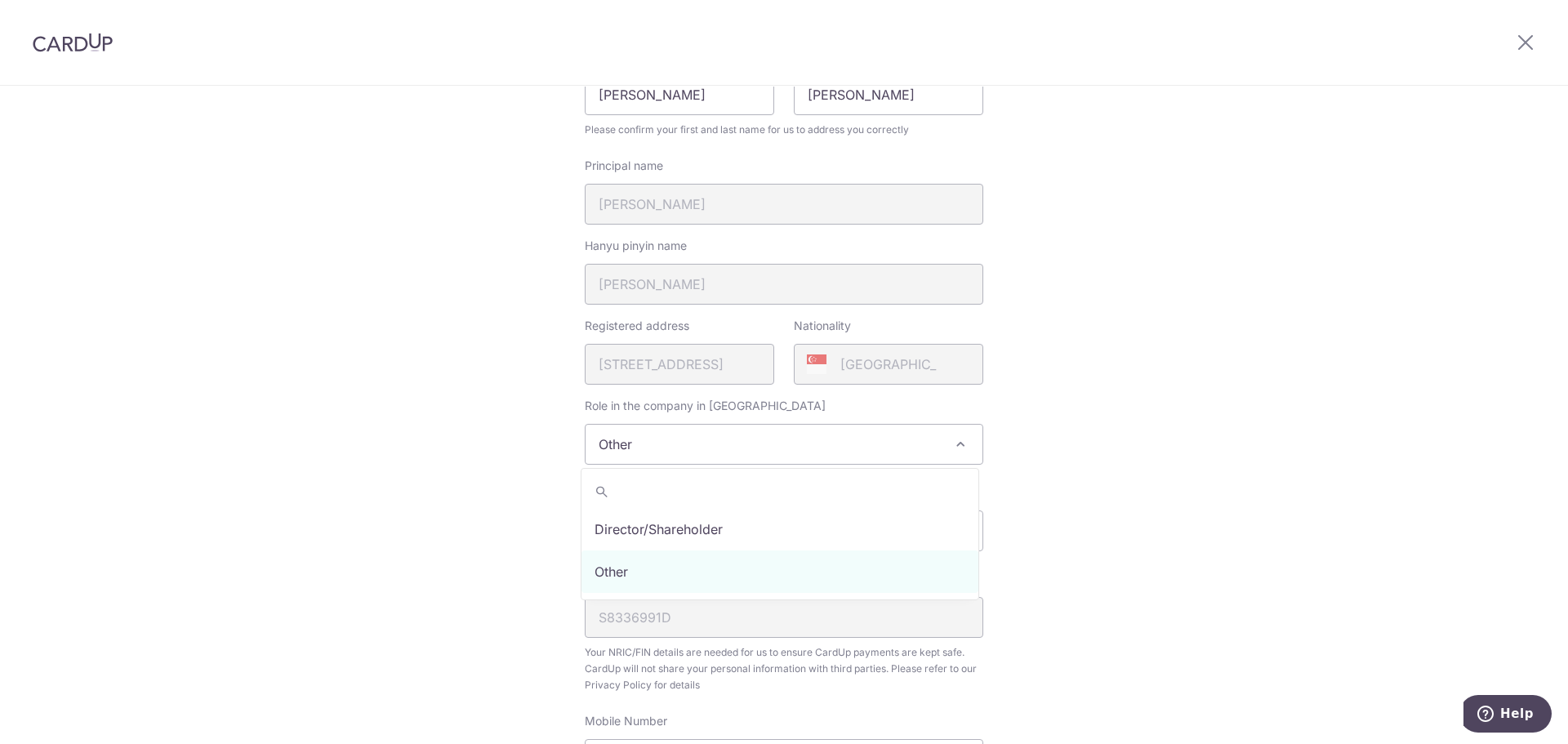
click at [905, 436] on span "Other" at bounding box center [784, 444] width 397 height 39
click at [905, 433] on span "Other" at bounding box center [784, 444] width 397 height 39
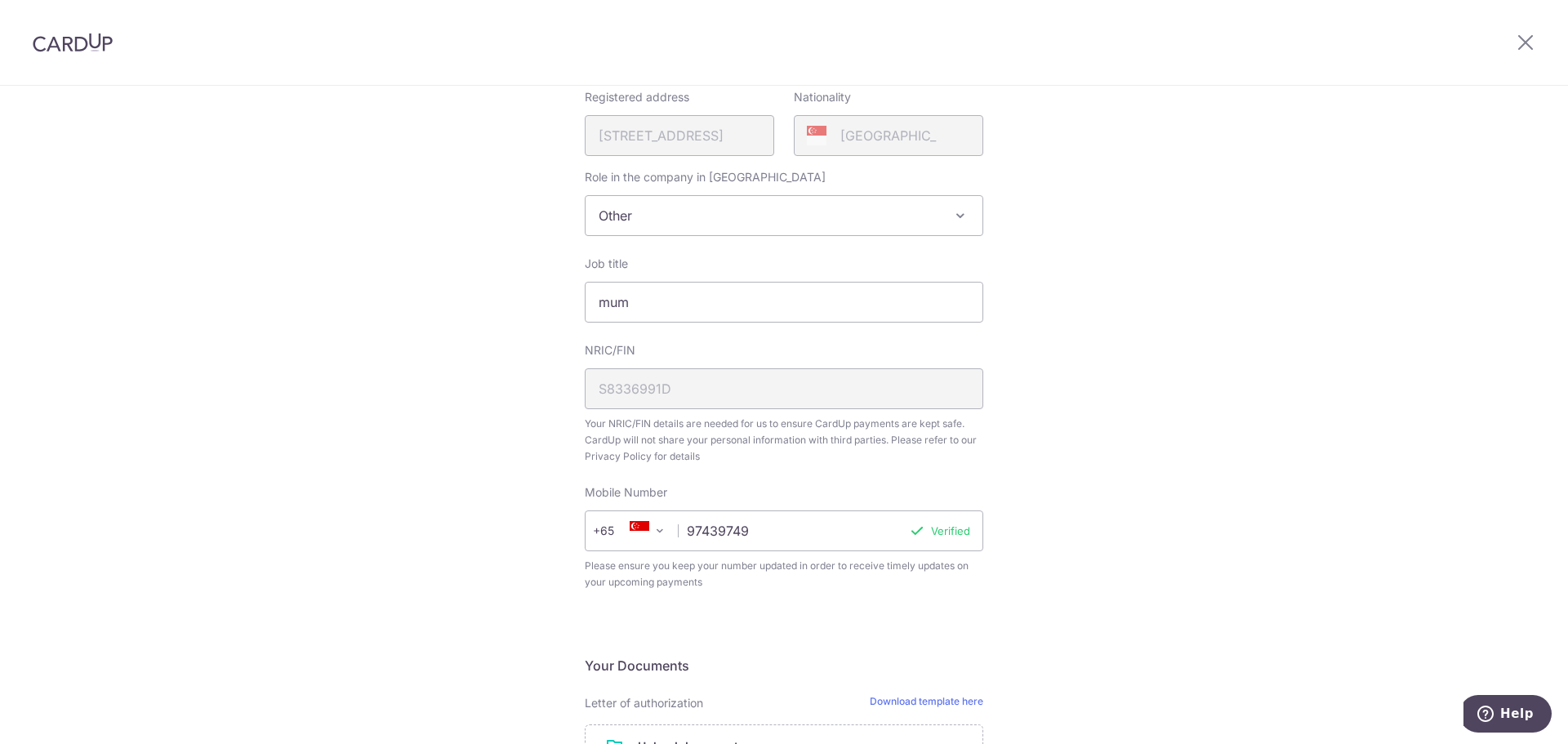
scroll to position [229, 0]
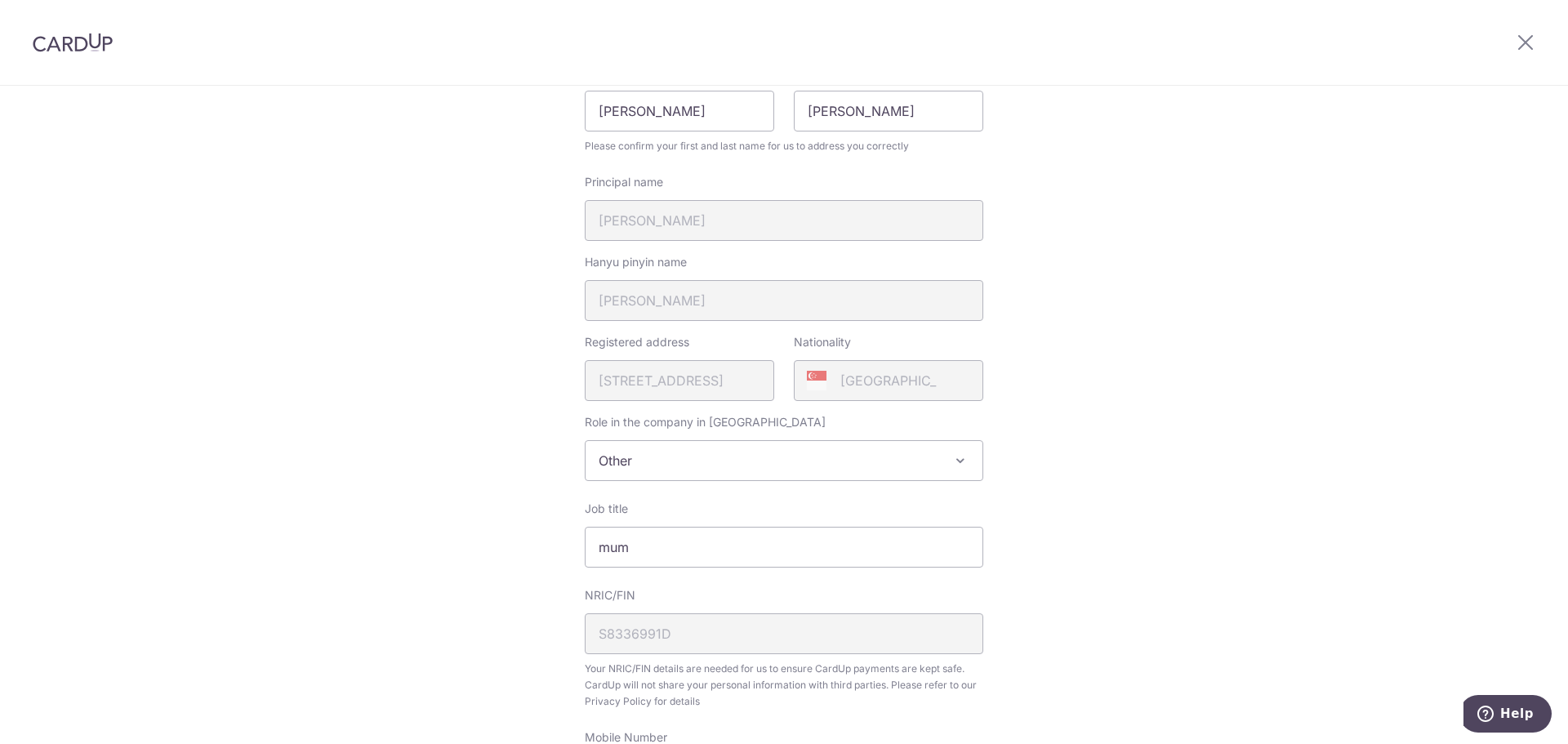
click at [1512, 45] on div at bounding box center [1526, 42] width 85 height 85
click at [1529, 39] on icon at bounding box center [1526, 42] width 20 height 21
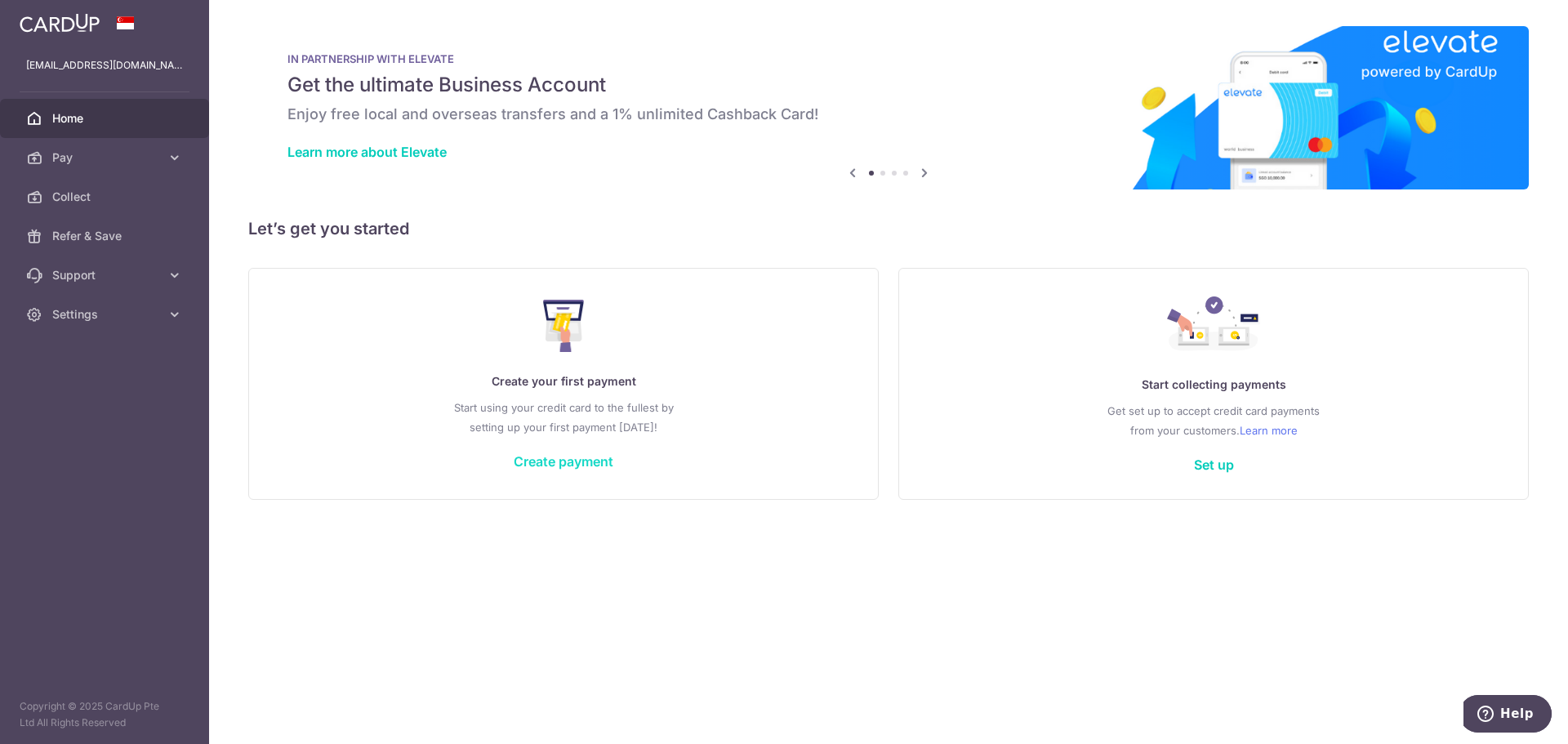
click at [547, 464] on link "Create payment" at bounding box center [563, 461] width 100 height 16
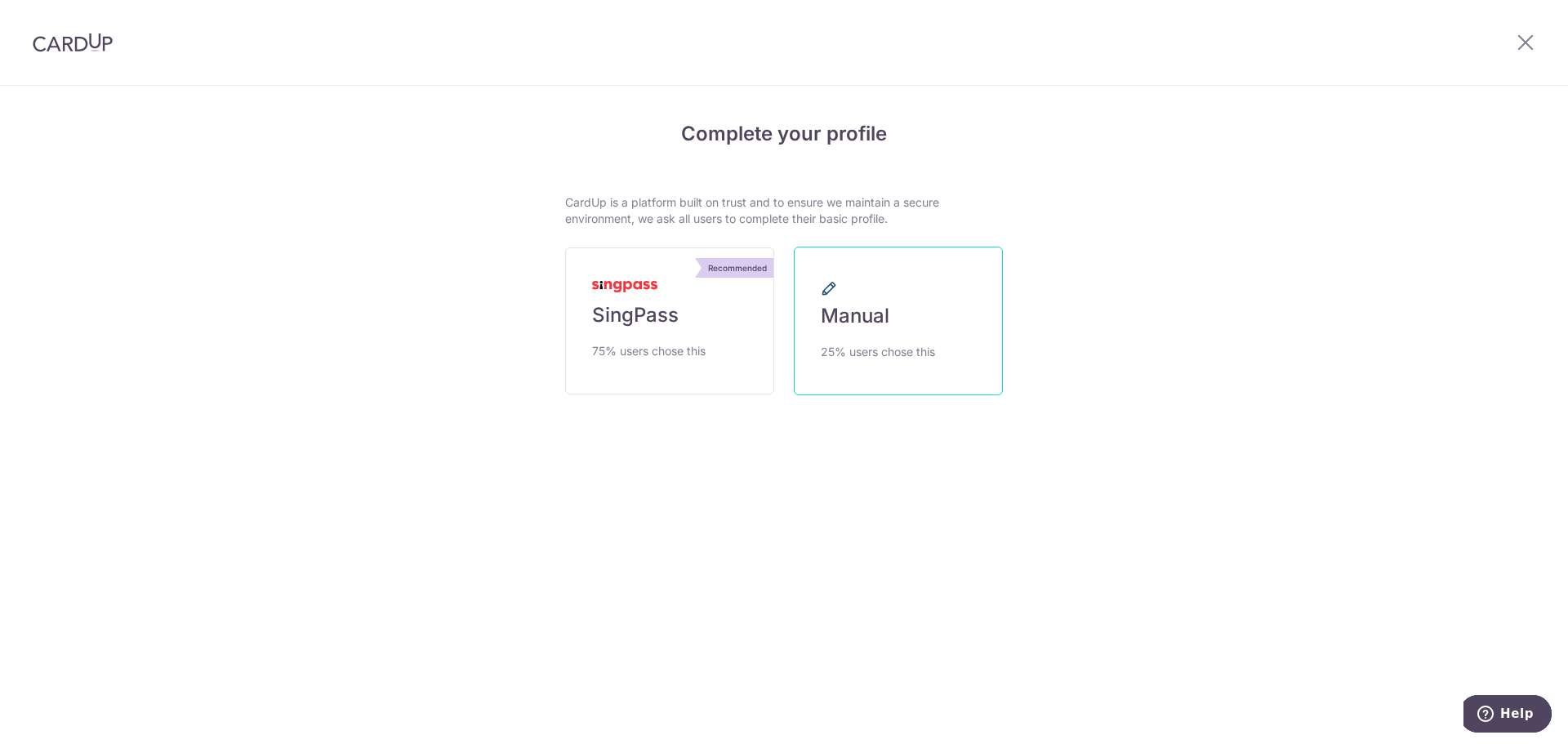
click at [968, 302] on link "Manual 25% users chose this" at bounding box center [898, 320] width 209 height 148
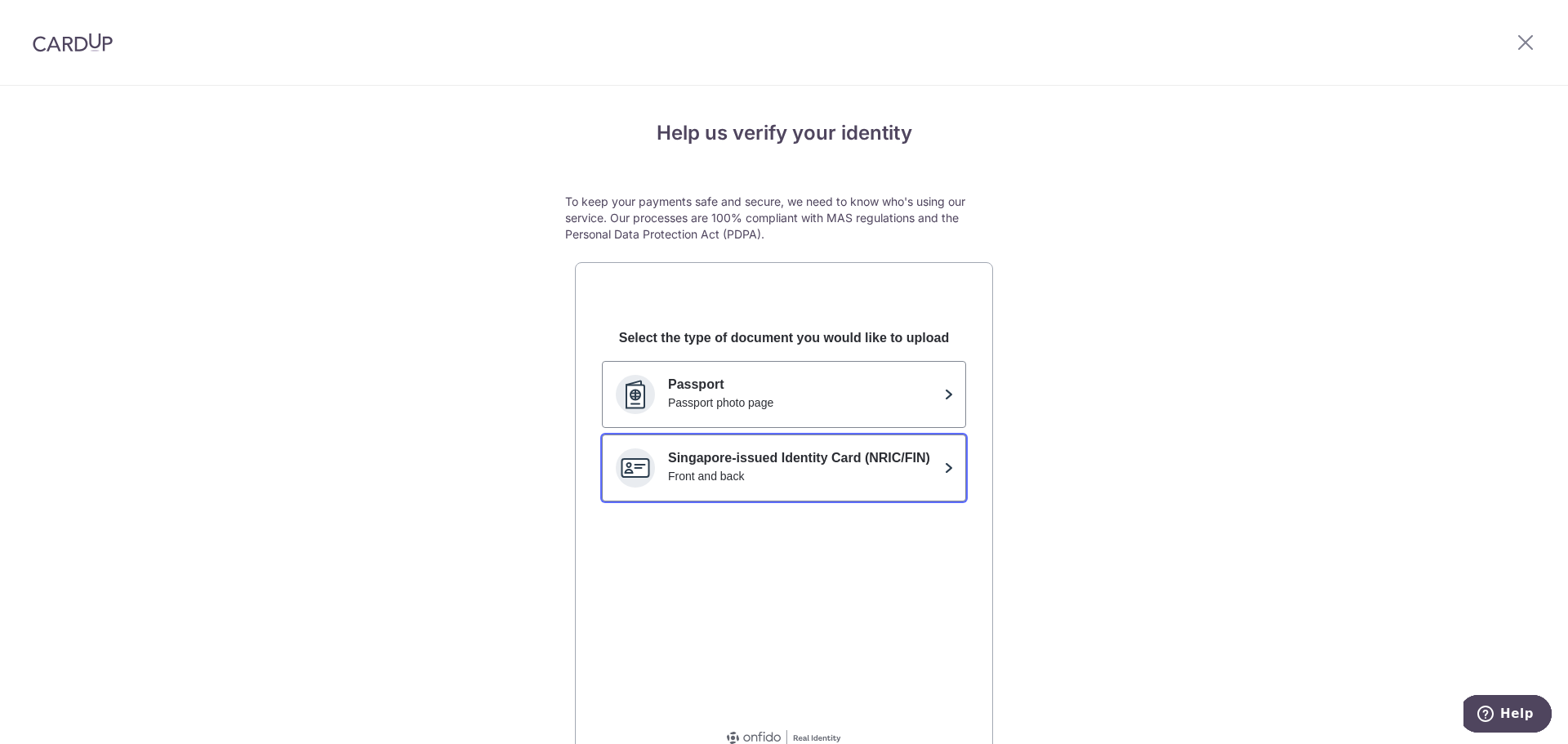
click at [829, 460] on p "Singapore-issued Identity Card (NRIC/FIN)" at bounding box center [802, 458] width 270 height 20
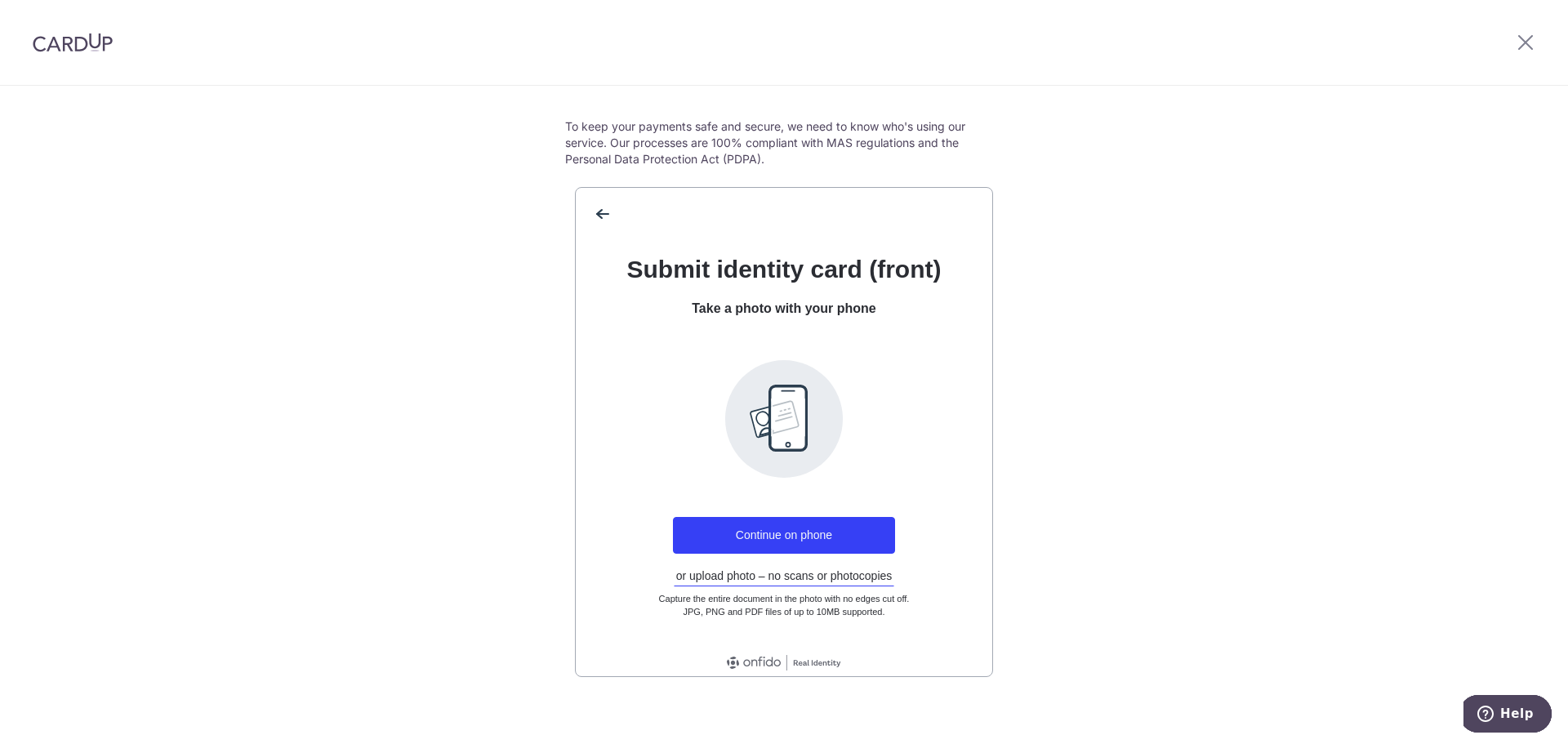
scroll to position [85, 0]
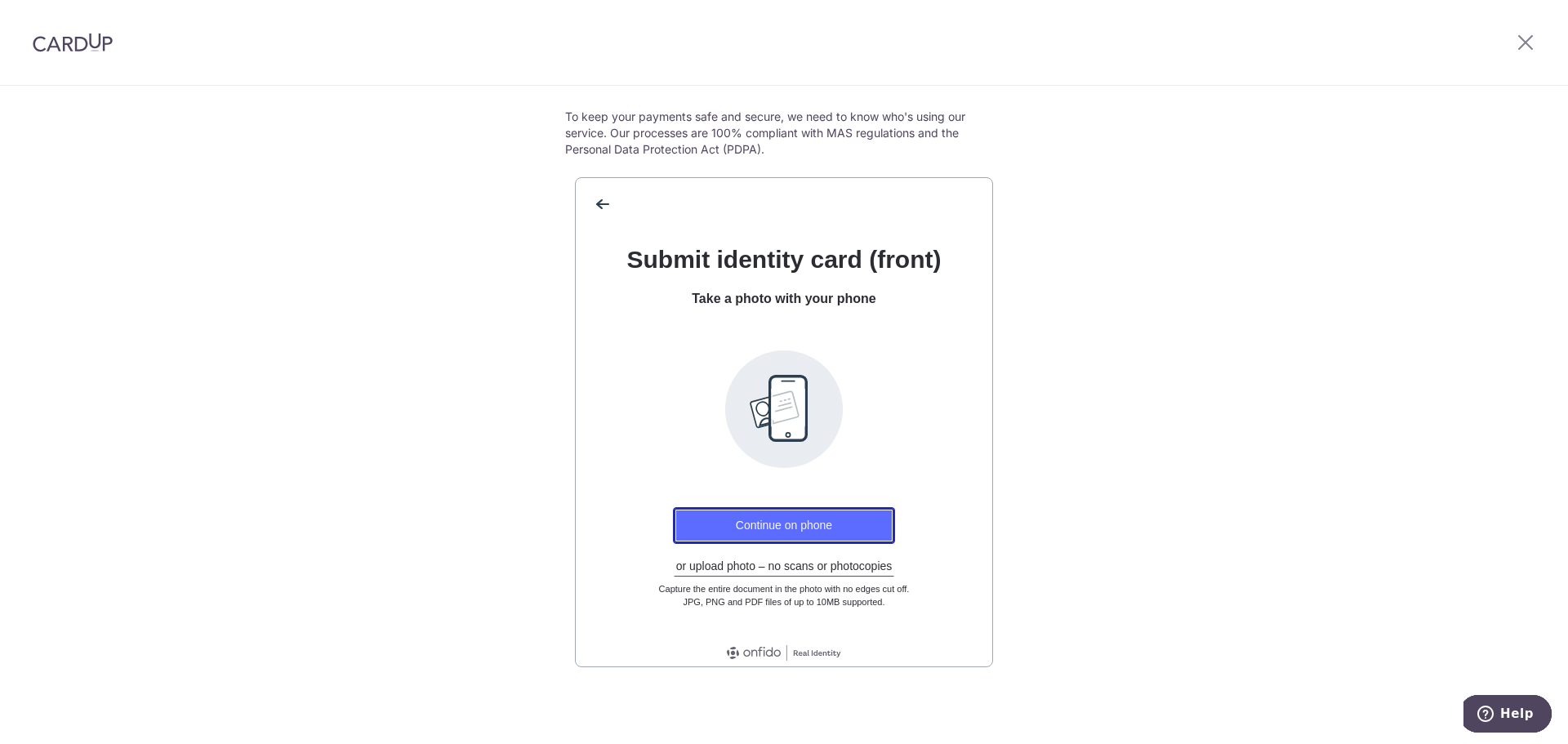
click at [784, 523] on button "Continue on phone" at bounding box center [784, 525] width 222 height 36
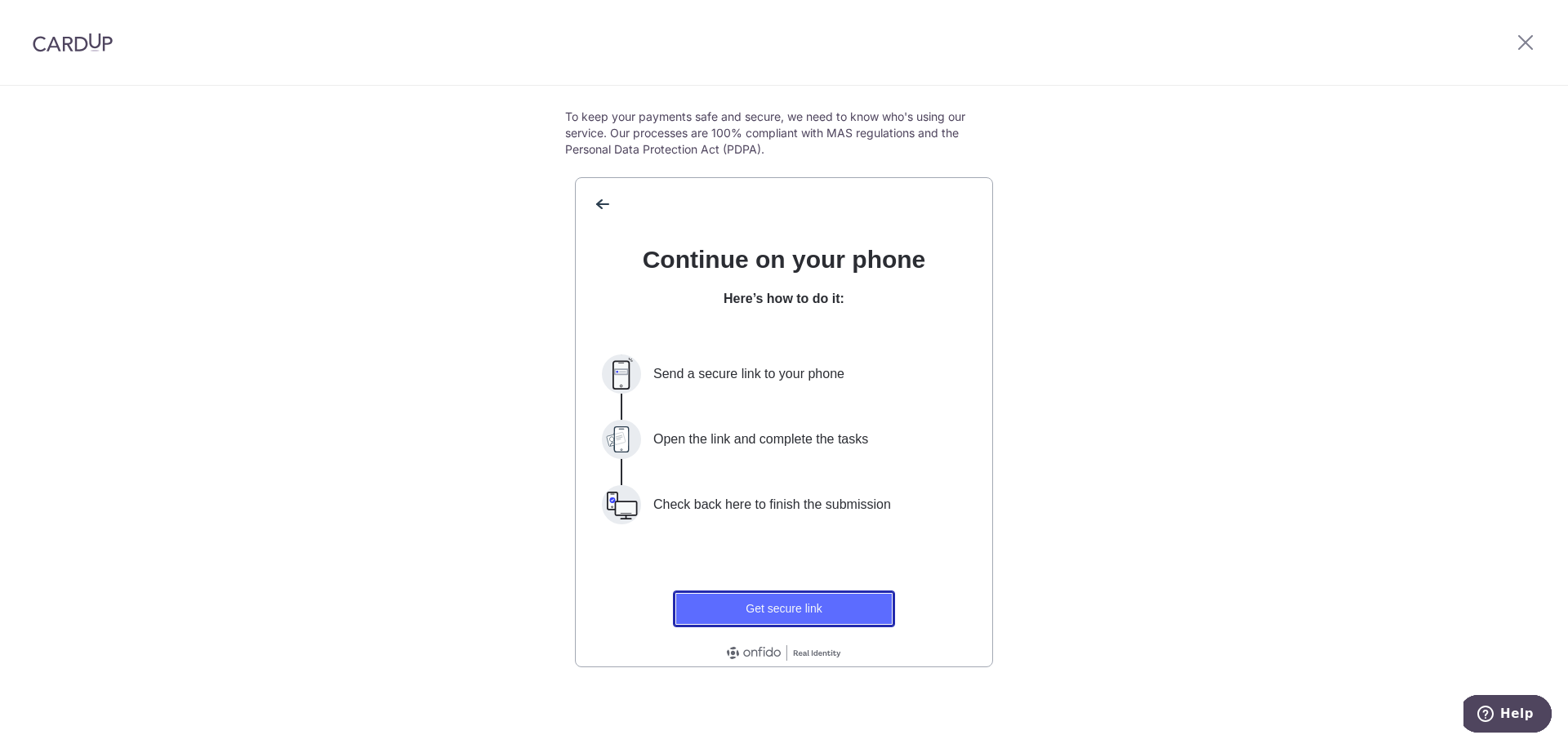
click at [807, 601] on button "Get secure link" at bounding box center [784, 609] width 222 height 36
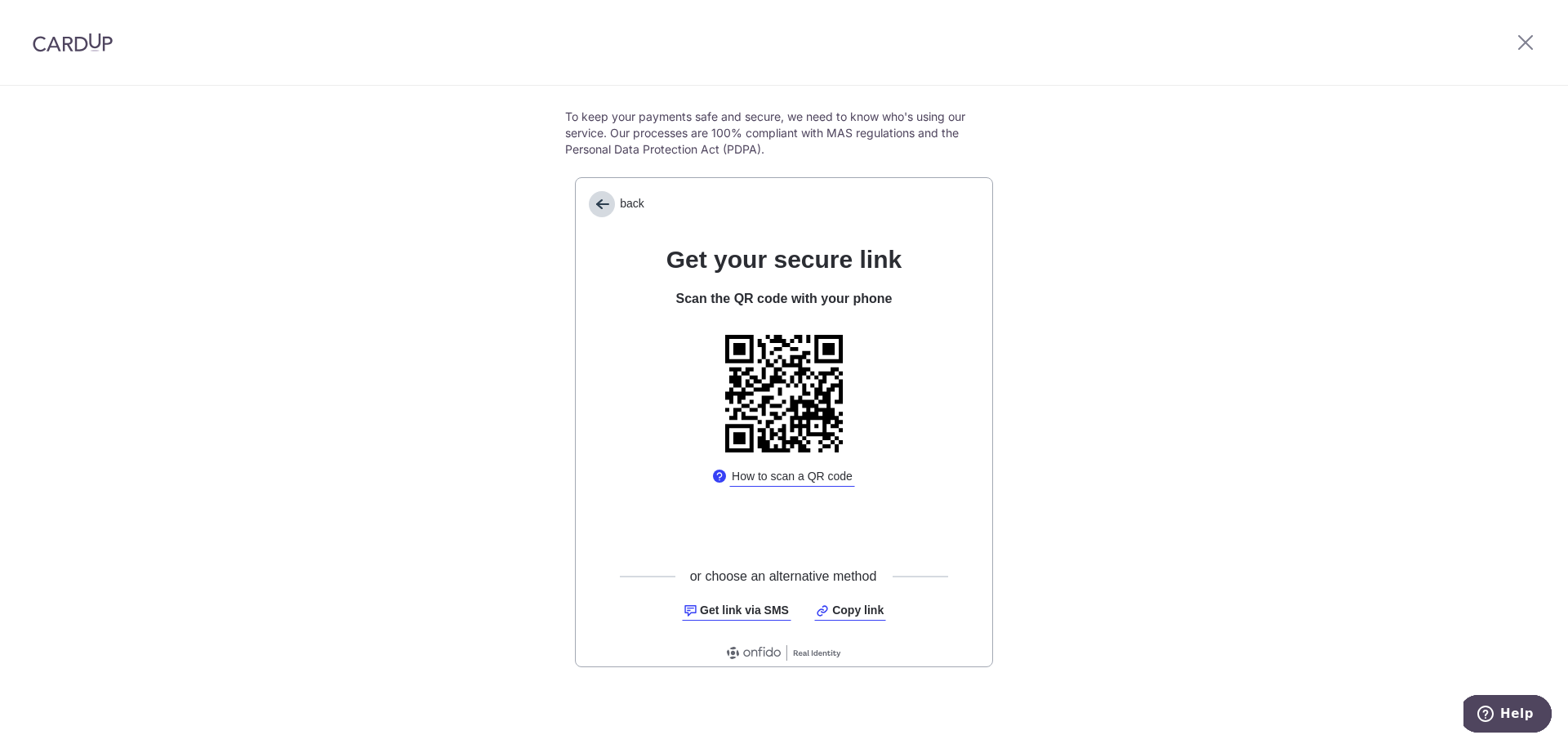
click at [601, 206] on span "back" at bounding box center [602, 204] width 26 height 26
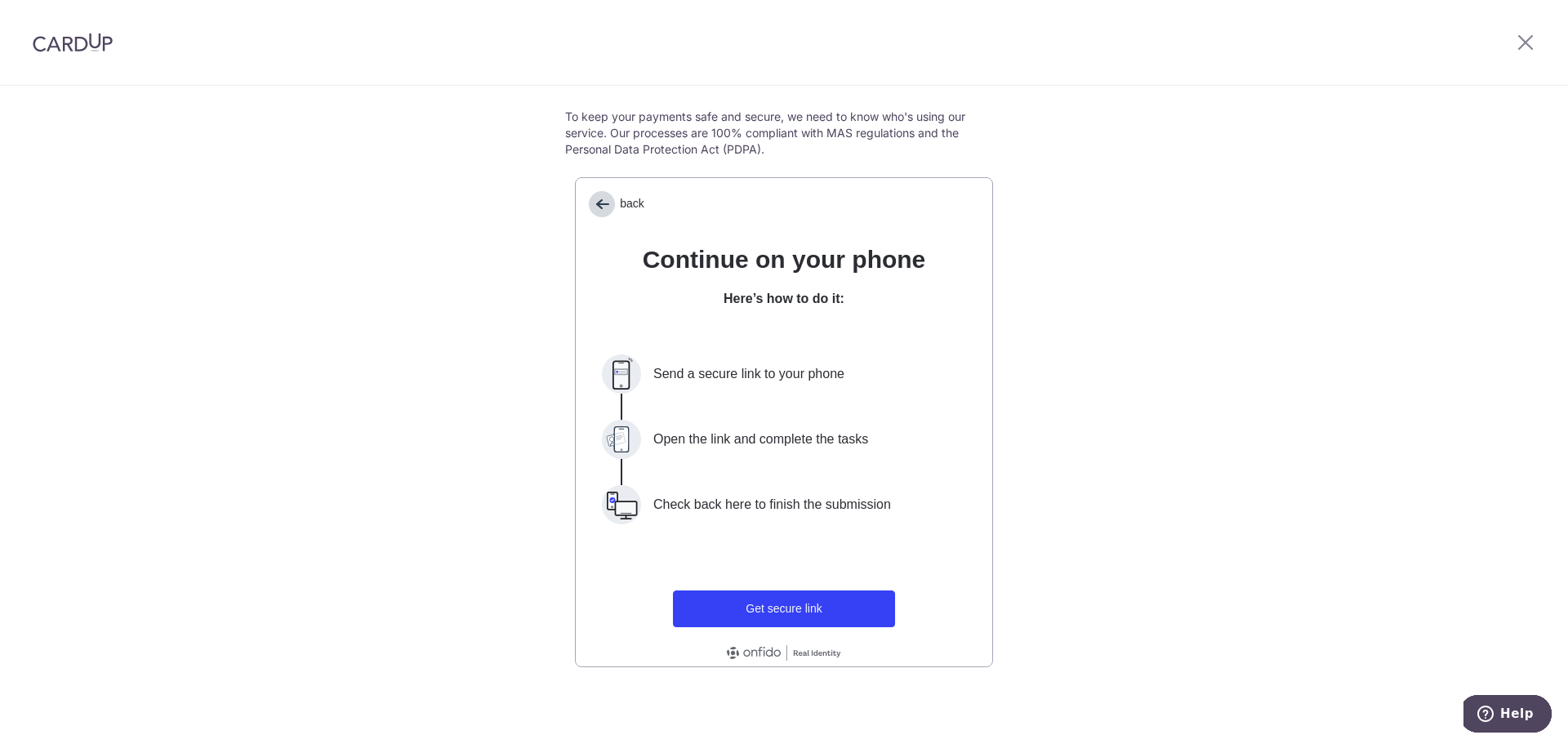
click at [598, 197] on span "back" at bounding box center [602, 204] width 26 height 26
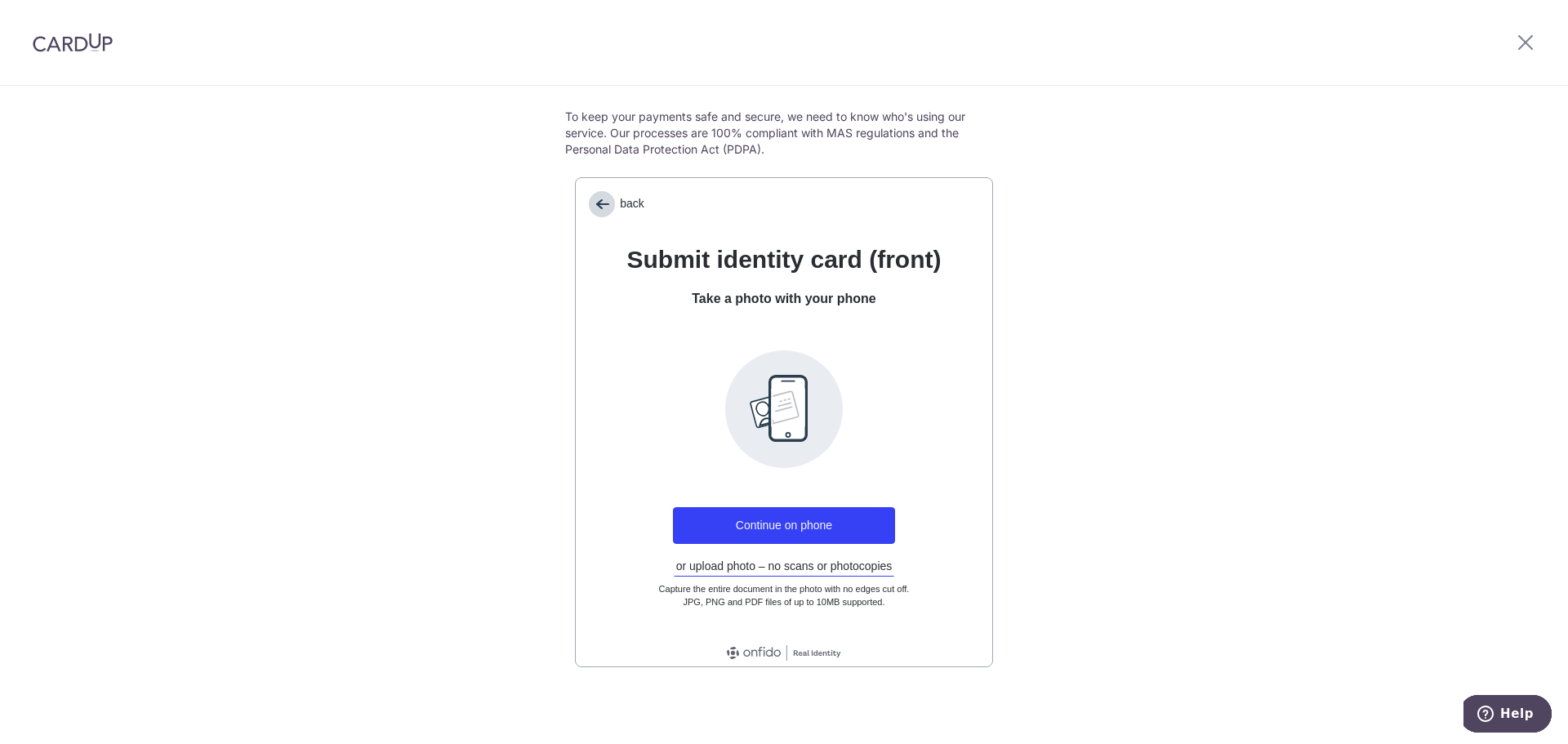
click at [598, 197] on span "back" at bounding box center [602, 204] width 26 height 26
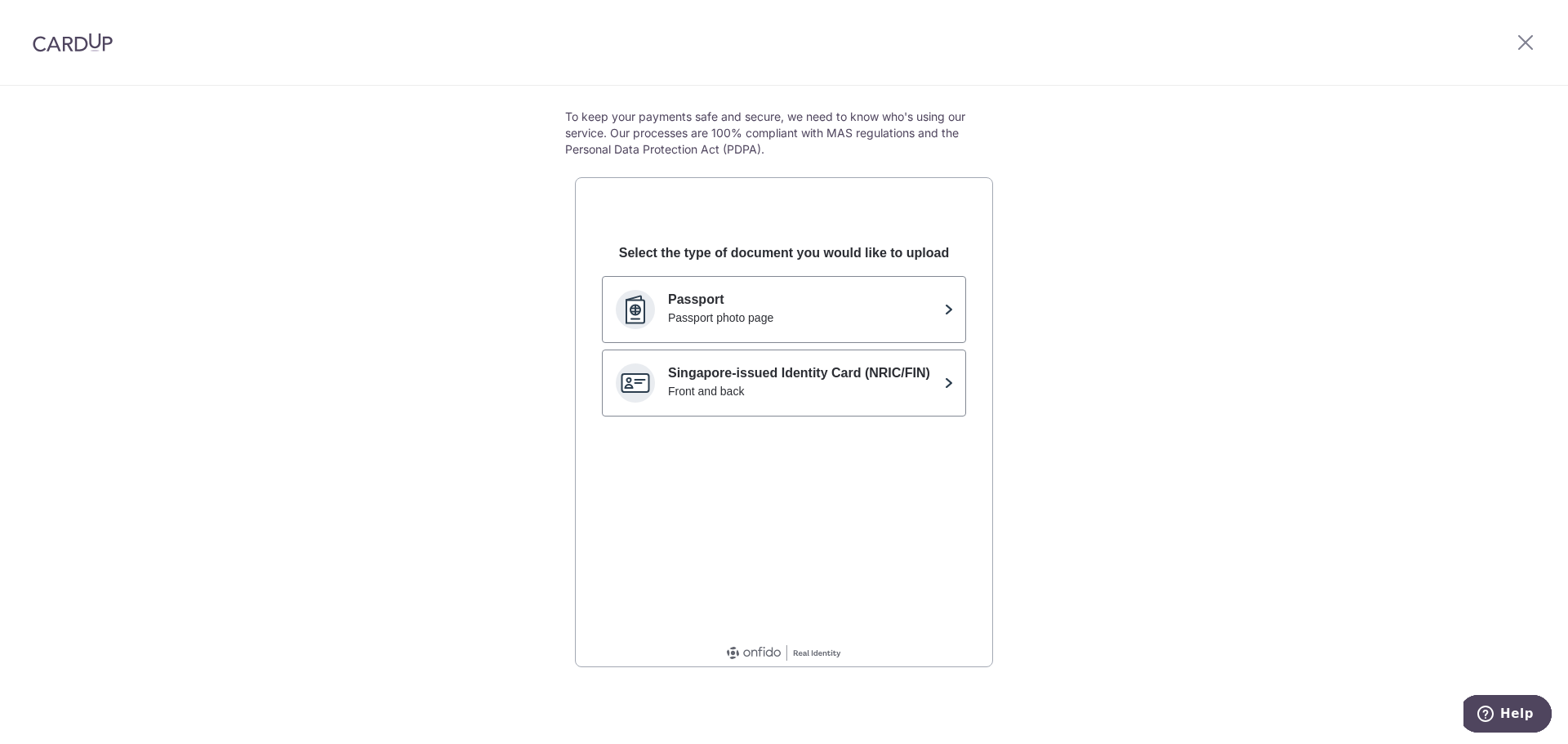
click at [598, 197] on div "back" at bounding box center [784, 197] width 416 height 39
click at [1524, 36] on icon at bounding box center [1526, 42] width 20 height 21
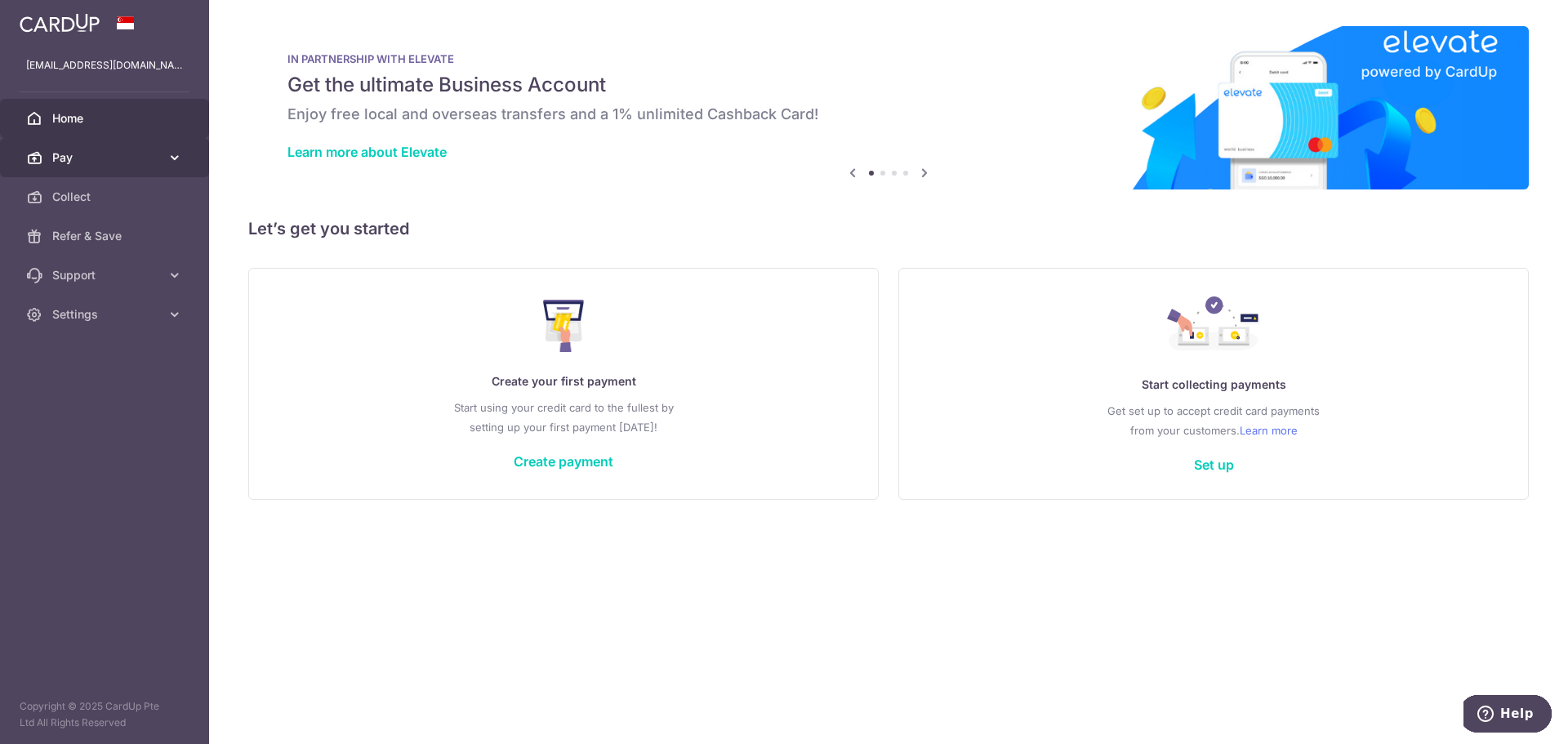
click at [172, 147] on link "Pay" at bounding box center [104, 157] width 209 height 39
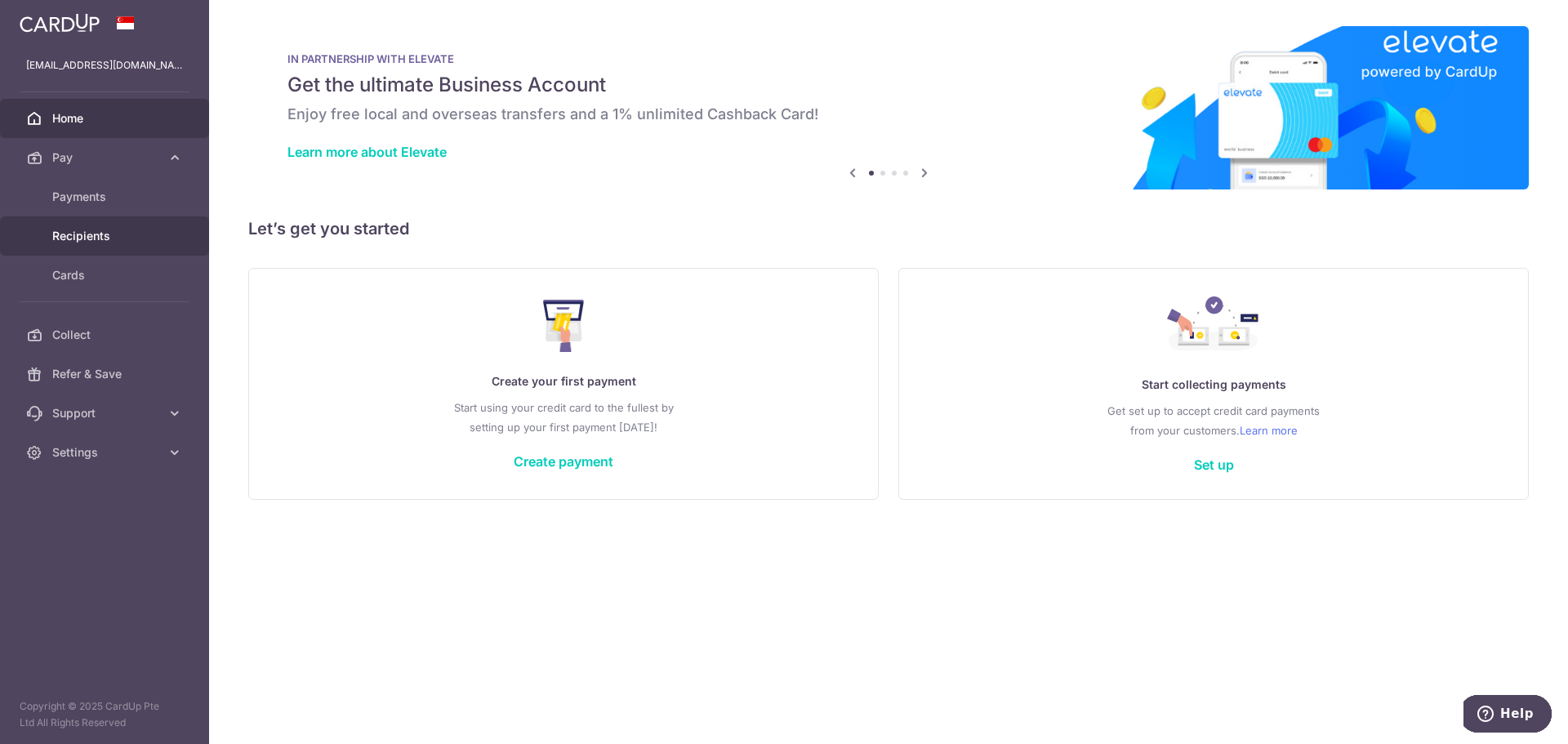
click at [84, 225] on link "Recipients" at bounding box center [104, 236] width 209 height 39
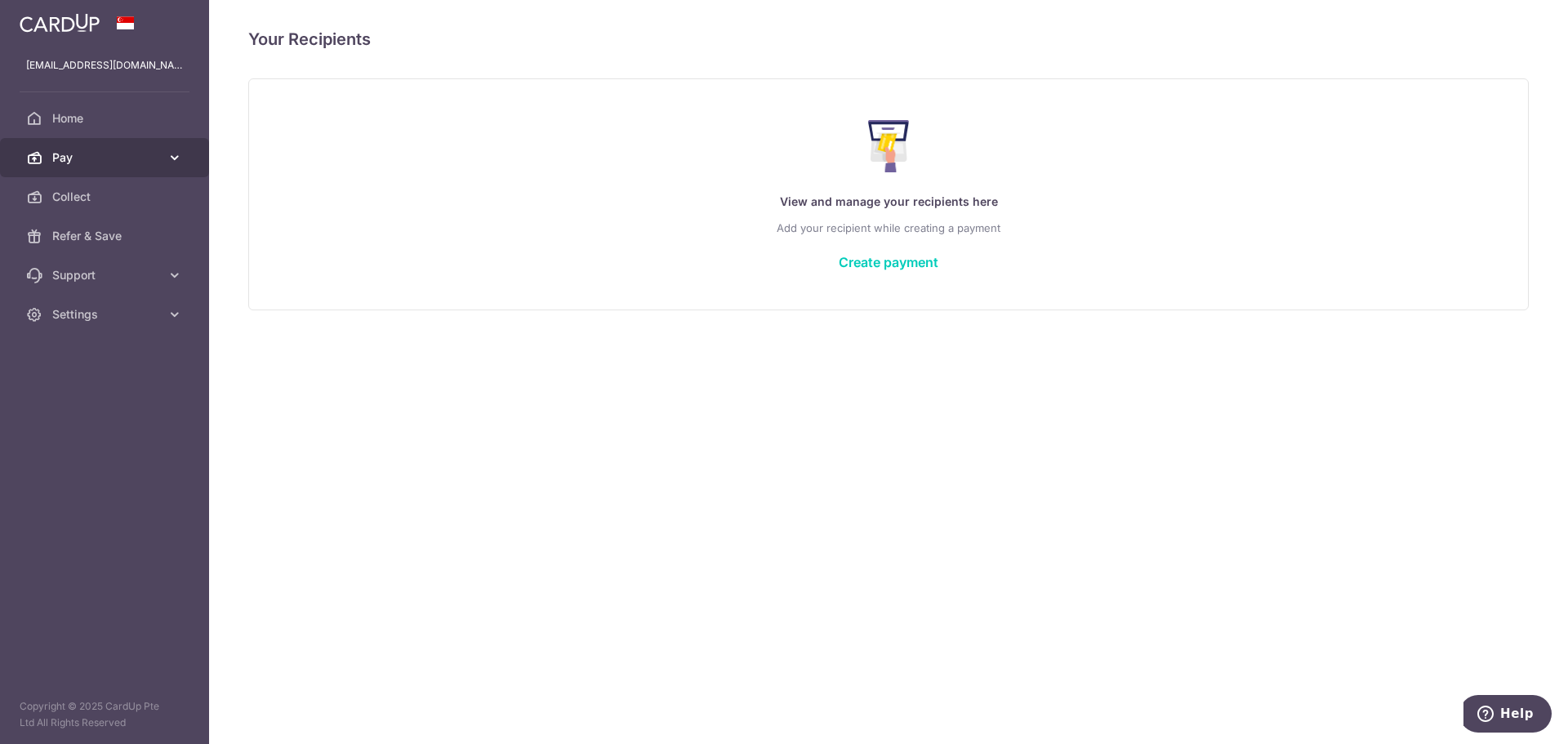
click at [83, 161] on span "Pay" at bounding box center [106, 157] width 108 height 16
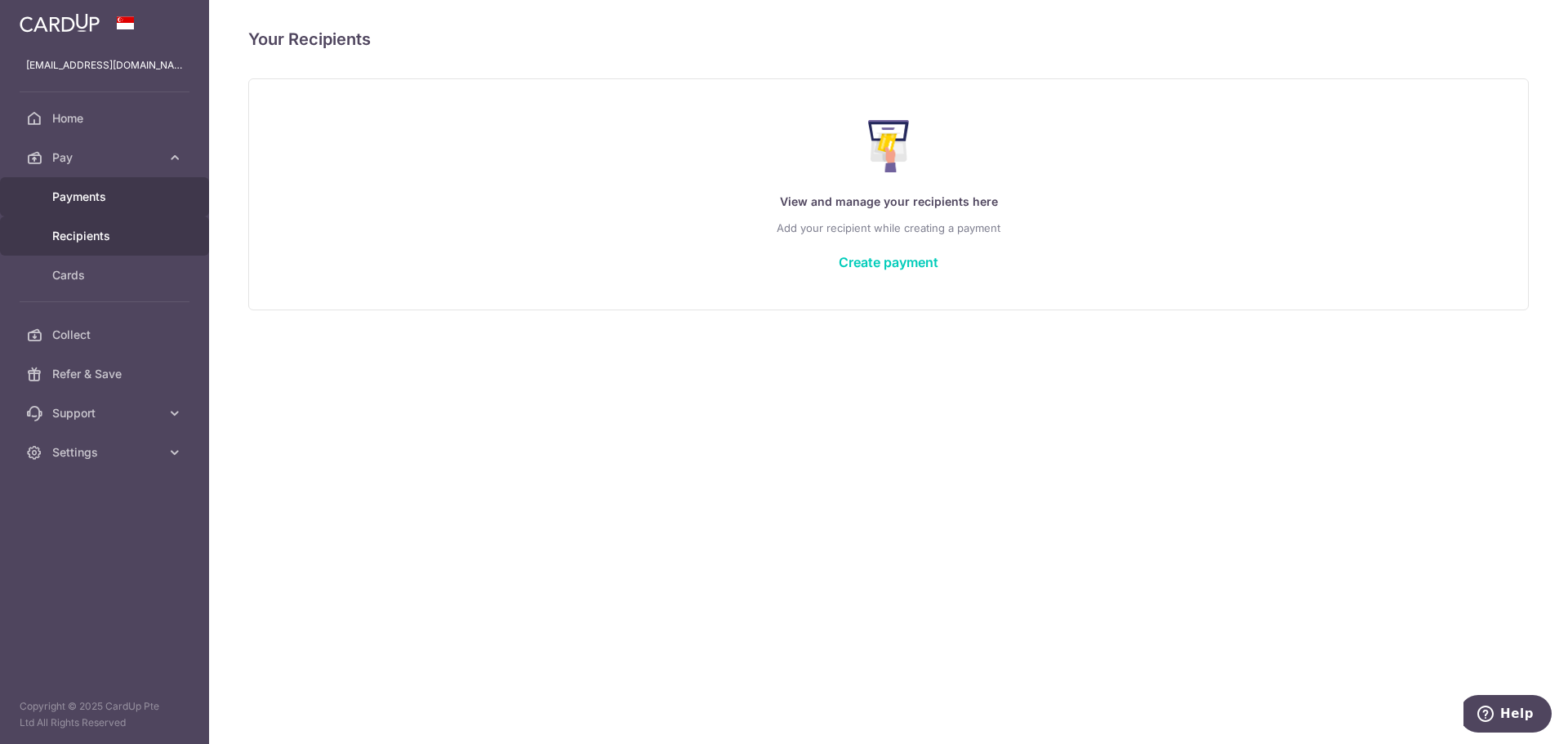
click at [112, 203] on span "Payments" at bounding box center [106, 197] width 108 height 16
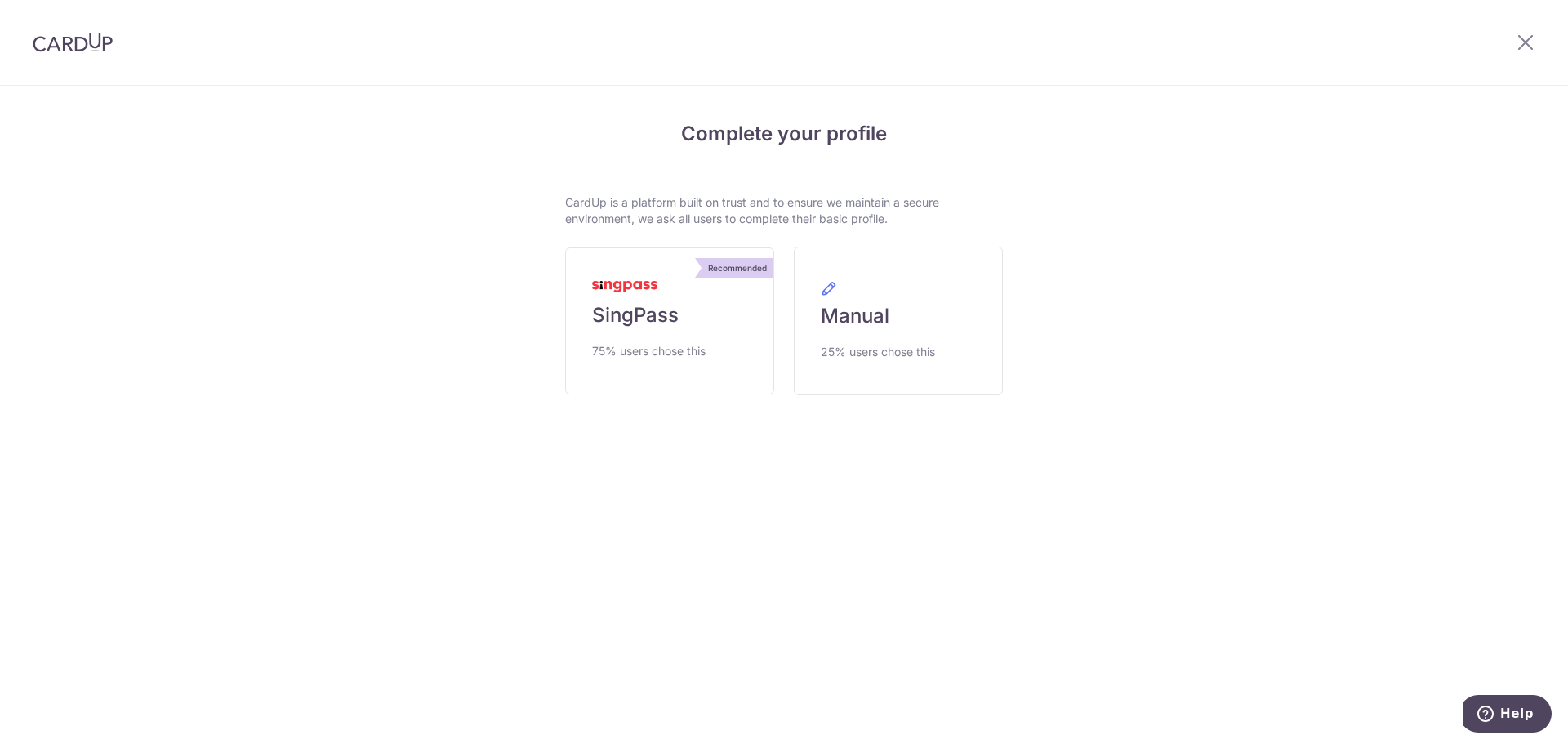
click at [79, 34] on img at bounding box center [73, 42] width 80 height 20
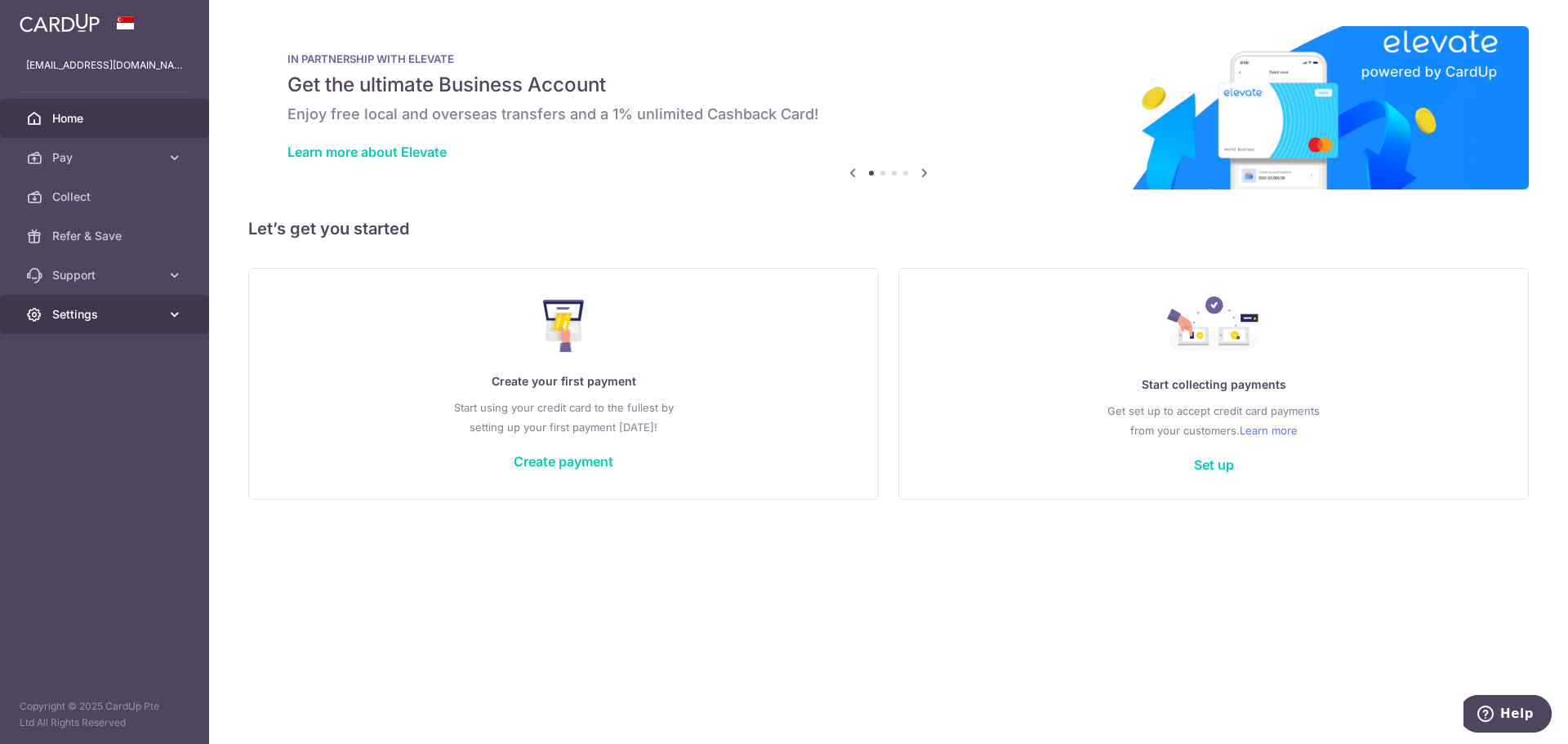
click at [159, 313] on span "Settings" at bounding box center [106, 314] width 108 height 16
click at [110, 360] on span "Account" at bounding box center [106, 353] width 108 height 16
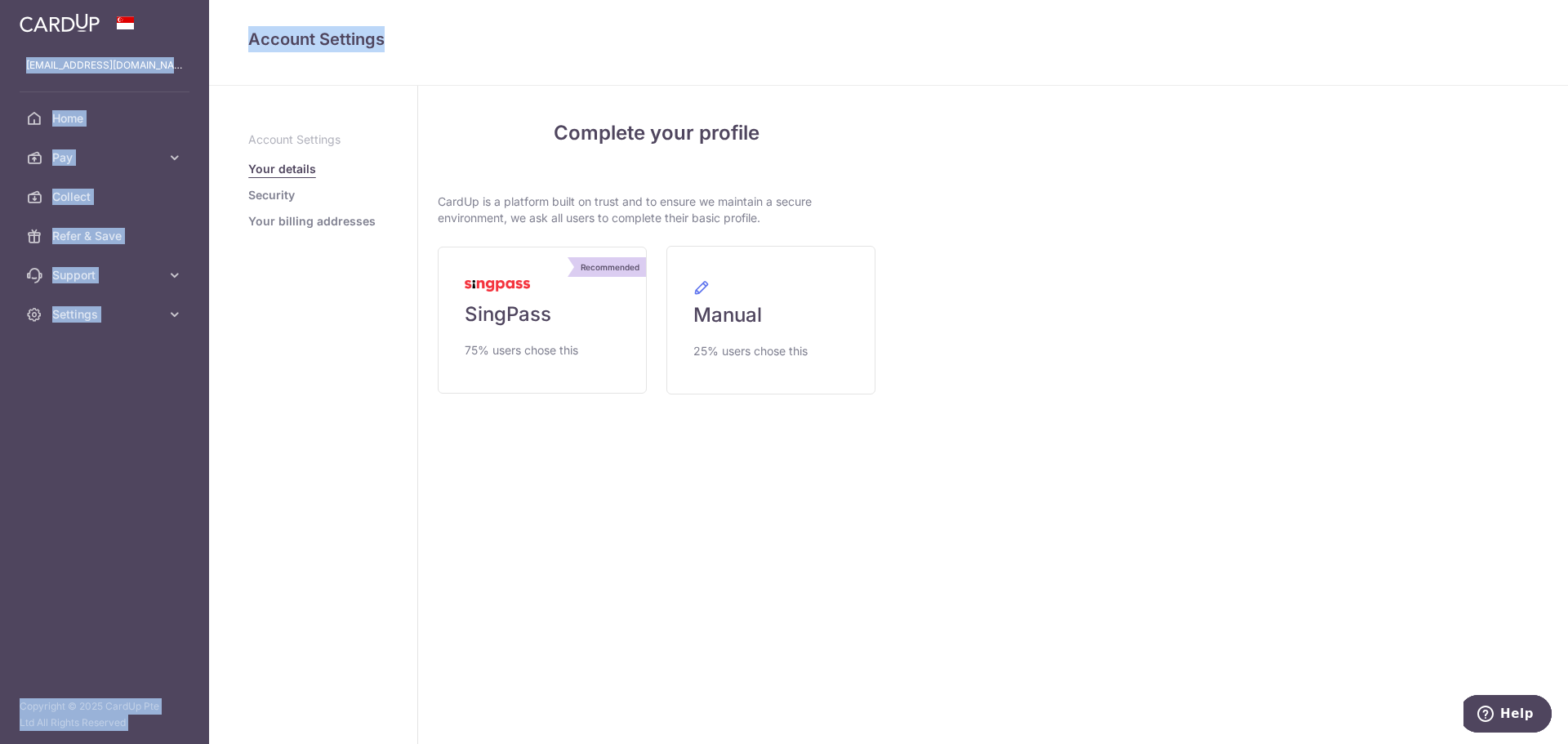
click at [1568, 0] on html "ycf.premchand@gmail.com Home Pay Payments Recipients Cards Collect Refer & Save…" at bounding box center [784, 372] width 1568 height 744
click at [75, 338] on aside "ycf.premchand@gmail.com Home Pay Payments Recipients Cards Collect Refer & Save…" at bounding box center [104, 372] width 209 height 744
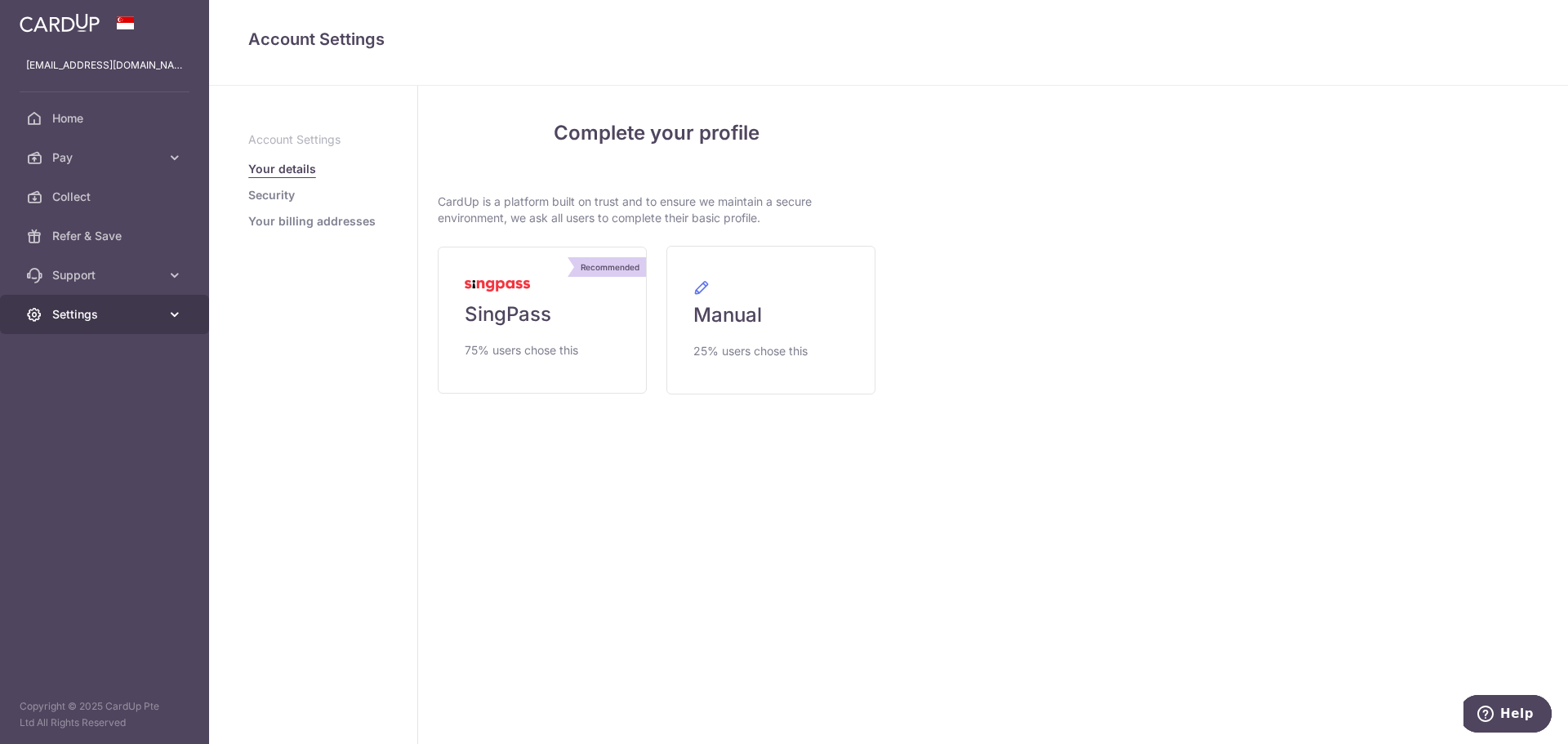
click at [81, 323] on link "Settings" at bounding box center [104, 314] width 209 height 39
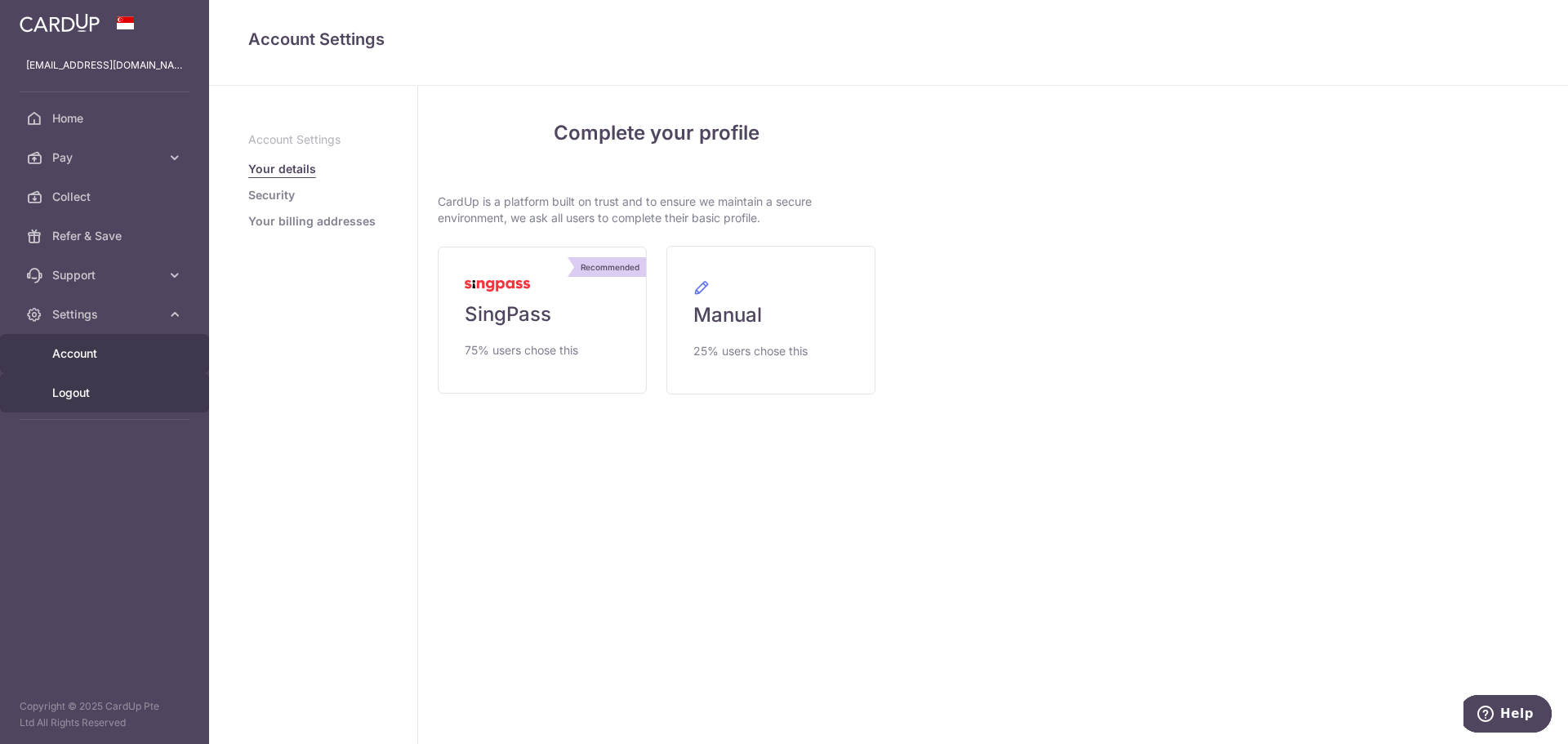
click at [98, 393] on span "Logout" at bounding box center [106, 393] width 108 height 16
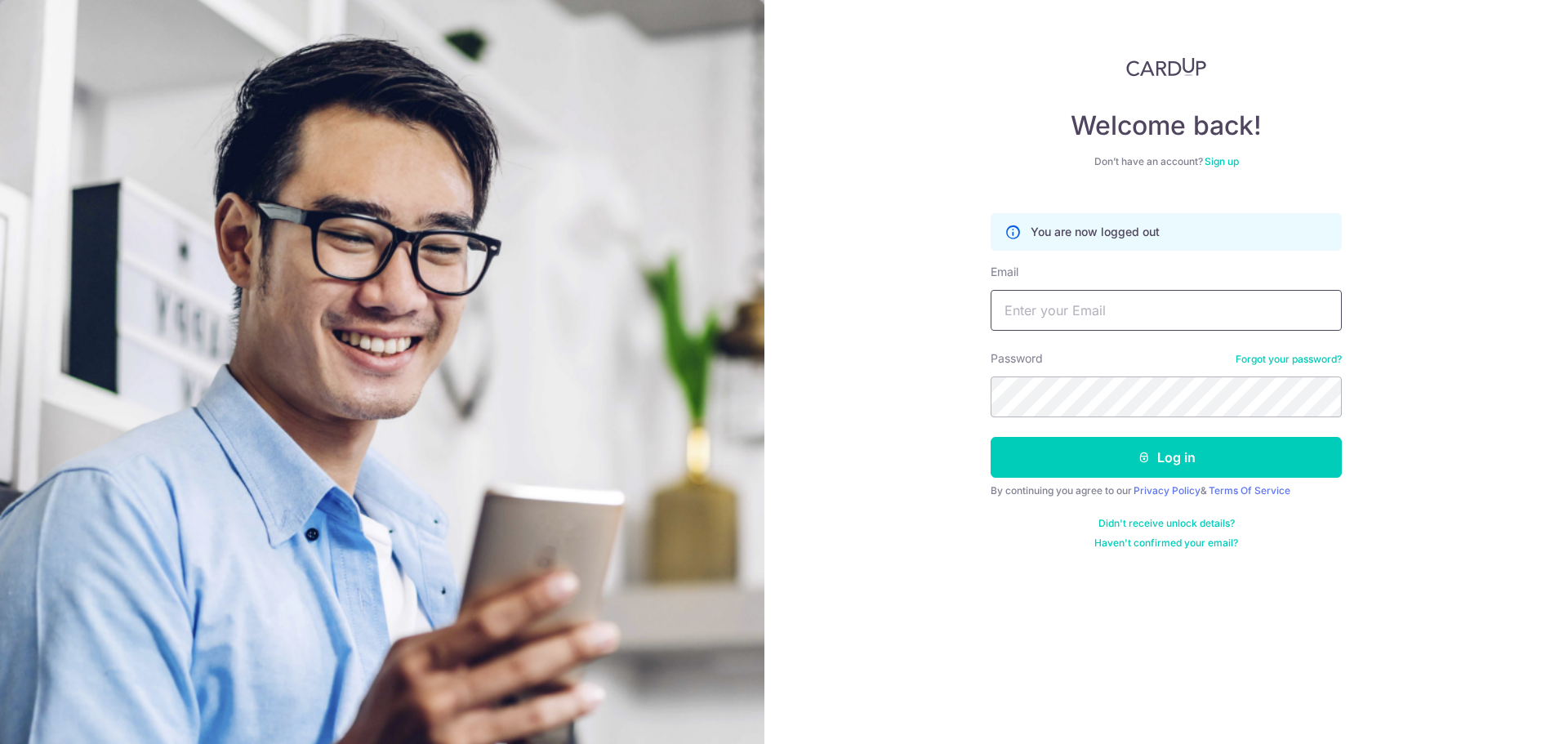
type input "[EMAIL_ADDRESS][DOMAIN_NAME]"
click at [1193, 63] on img at bounding box center [1166, 67] width 80 height 20
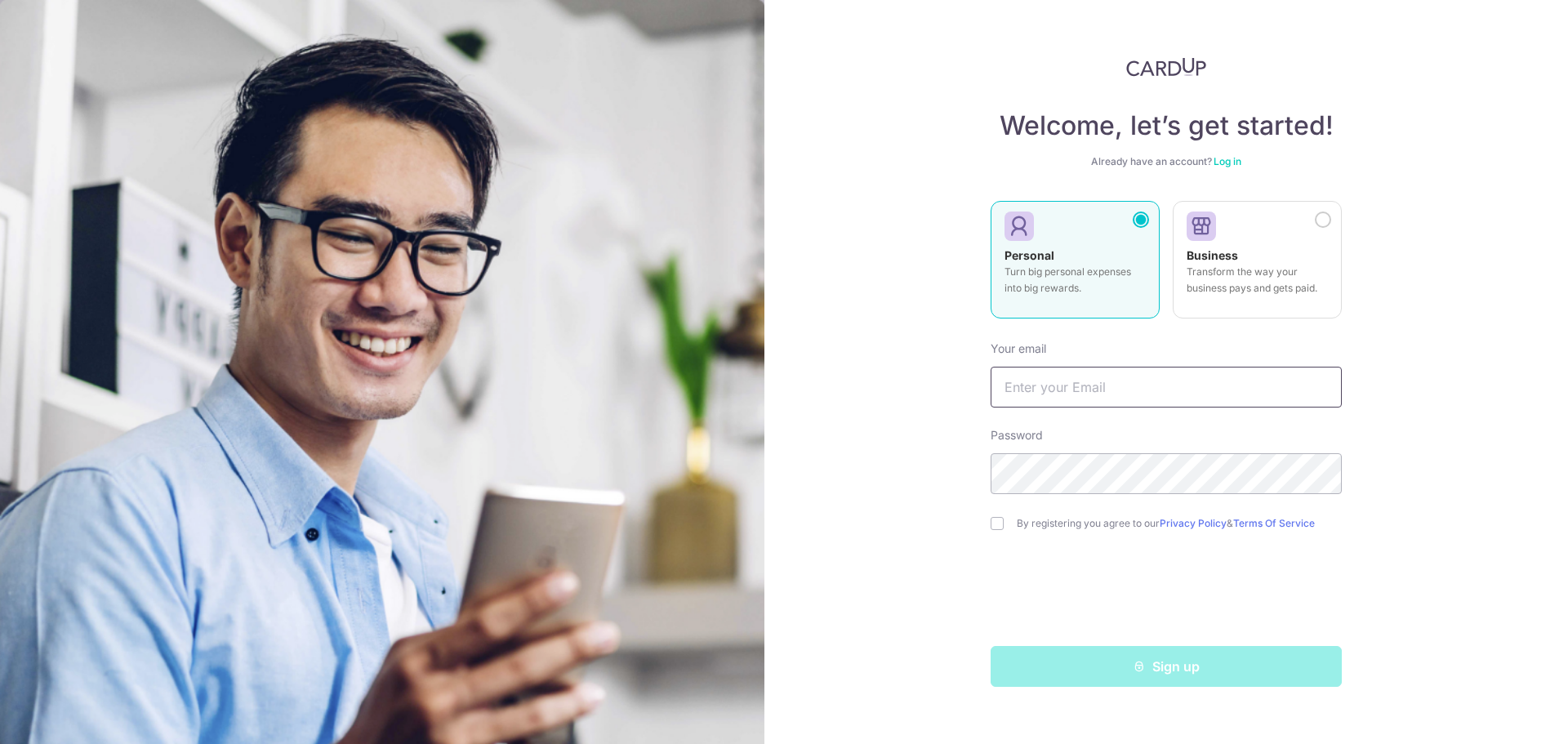
type input "[EMAIL_ADDRESS][DOMAIN_NAME]"
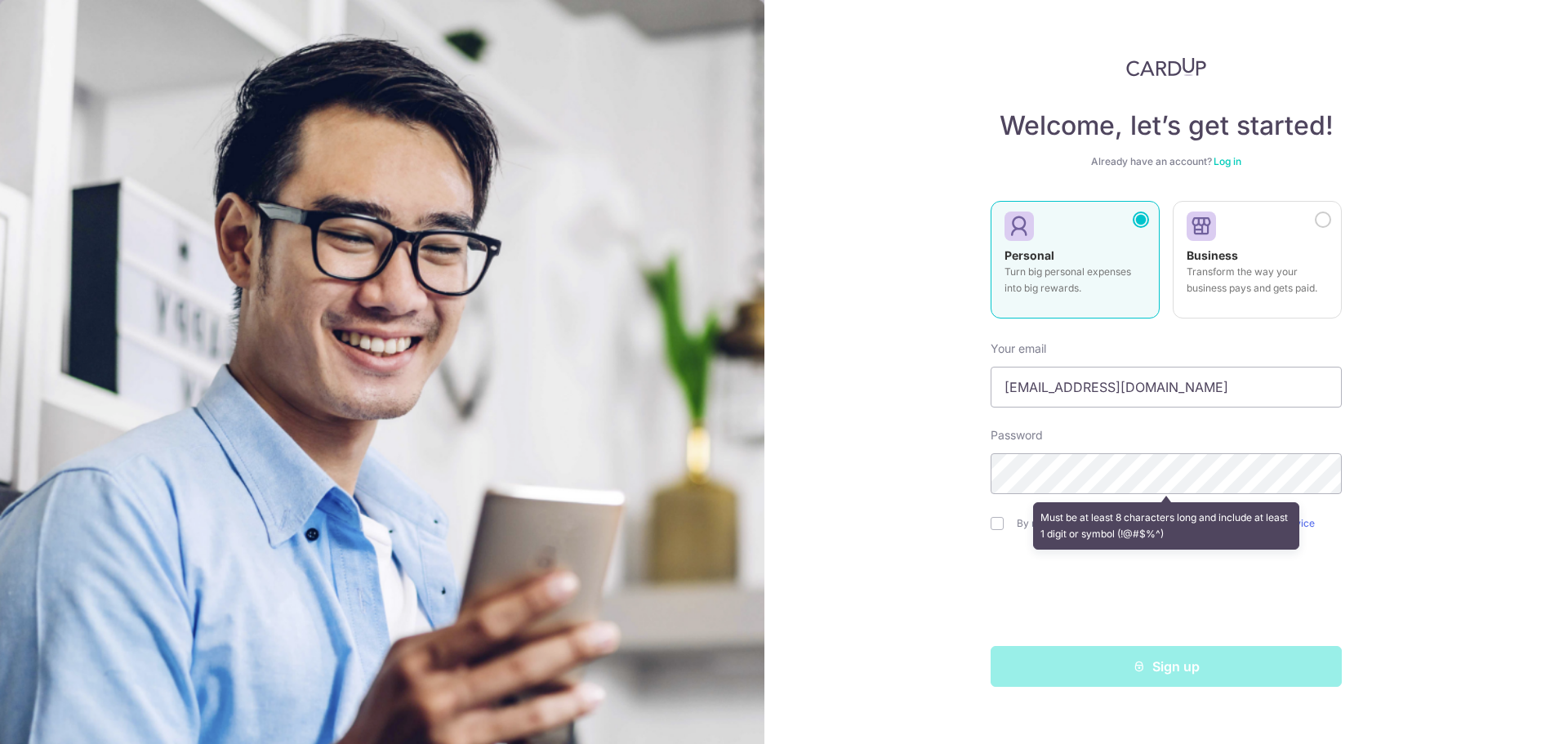
click at [997, 527] on div "Must be at least 8 characters long and include at least 1 digit or symbol (!@#$…" at bounding box center [1166, 526] width 351 height 61
click at [998, 522] on div "Must be at least 8 characters long and include at least 1 digit or symbol (!@#$…" at bounding box center [1166, 526] width 351 height 61
click at [987, 516] on div "Welcome, let’s get started! Already have an account? Log in Personal Turn big p…" at bounding box center [1166, 372] width 804 height 744
click at [988, 523] on div "Welcome, let’s get started! Already have an account? Log in Personal Turn big p…" at bounding box center [1166, 372] width 804 height 744
click at [1003, 521] on div "Must be at least 8 characters long and include at least 1 digit or symbol (!@#$…" at bounding box center [1166, 526] width 351 height 61
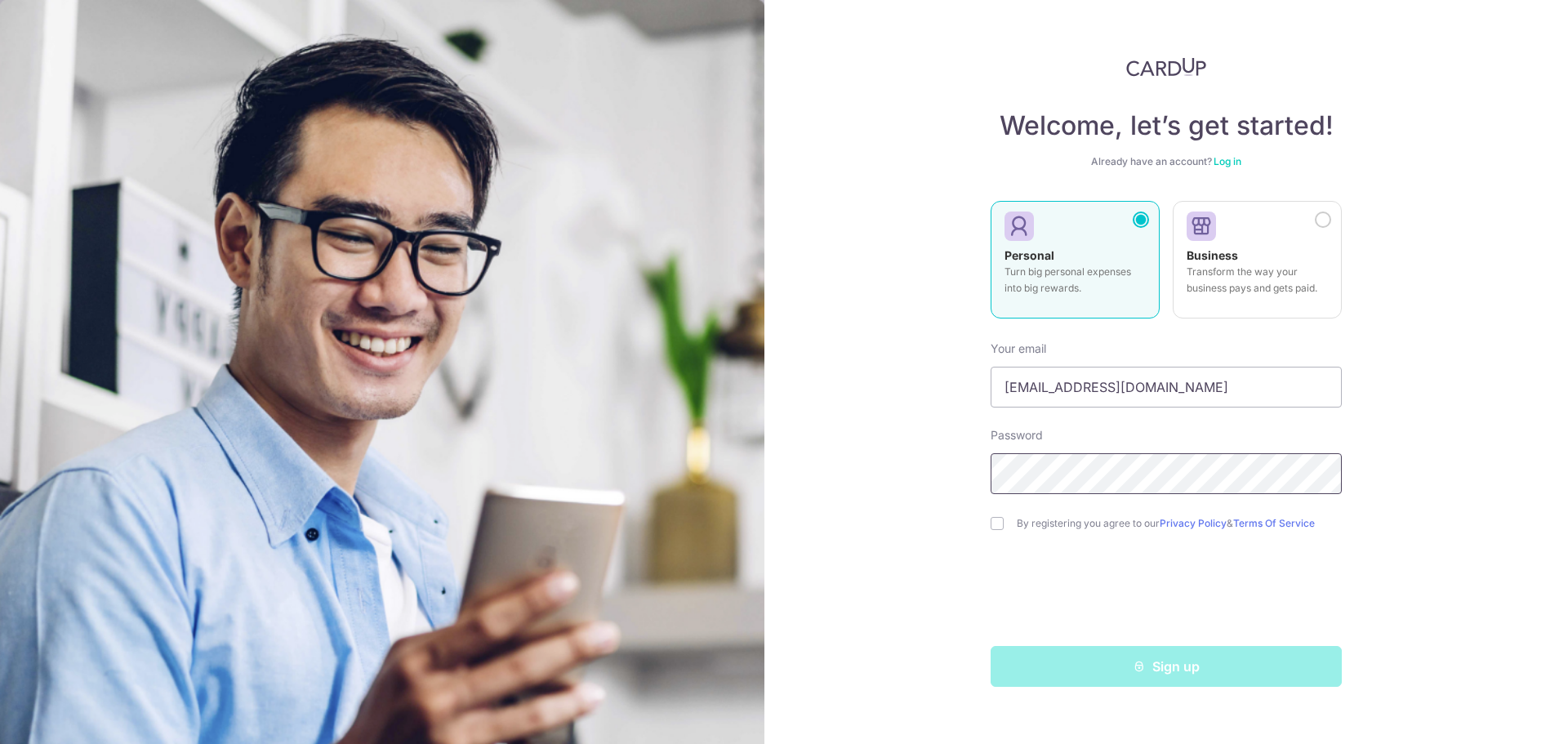
click at [885, 471] on div "Welcome, let’s get started! Already have an account? Log in Personal Turn big p…" at bounding box center [1166, 372] width 804 height 744
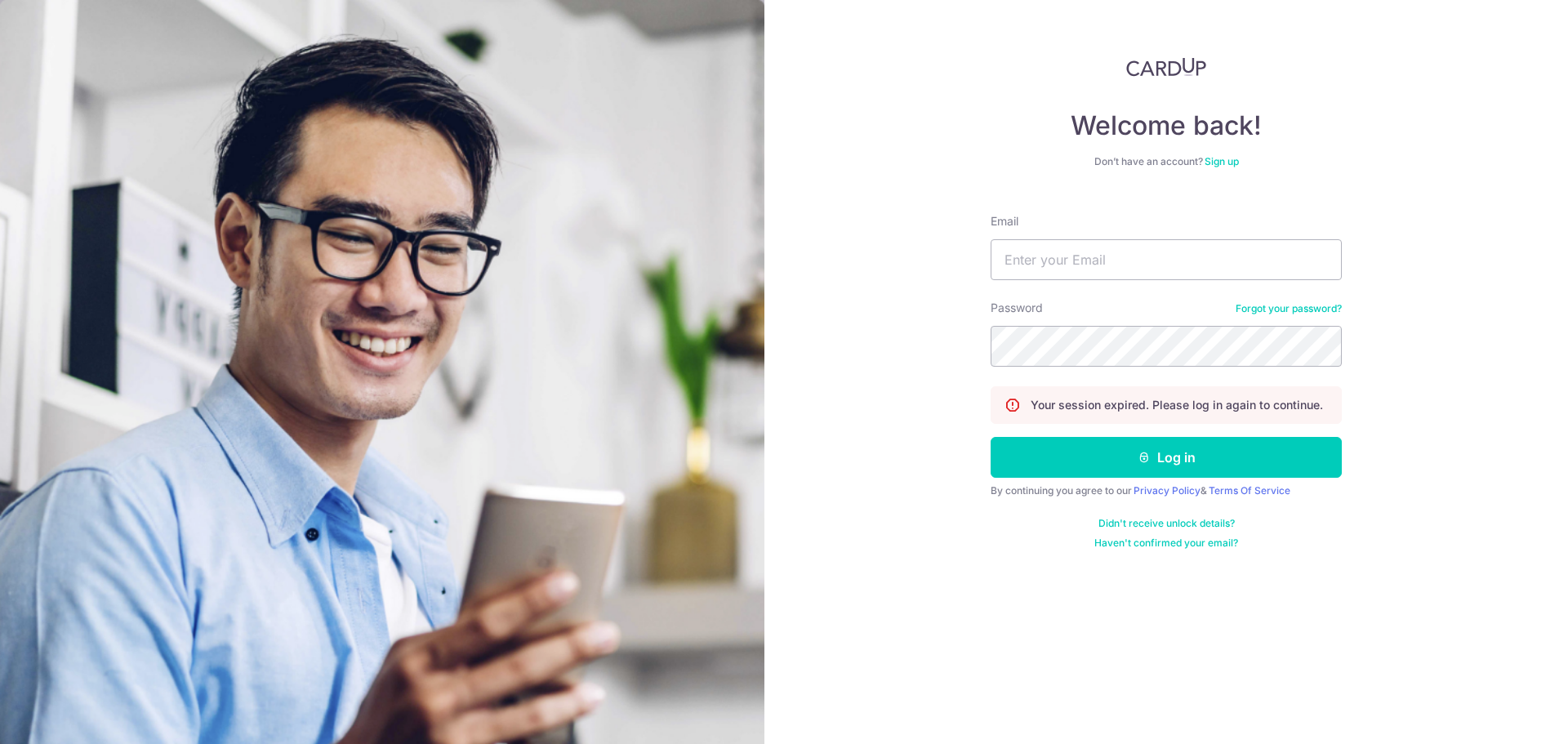
click at [1160, 55] on div "Welcome back! Don’t have an account? Sign up Email Password Forgot your passwor…" at bounding box center [1166, 372] width 804 height 744
click at [1161, 67] on img at bounding box center [1166, 67] width 80 height 20
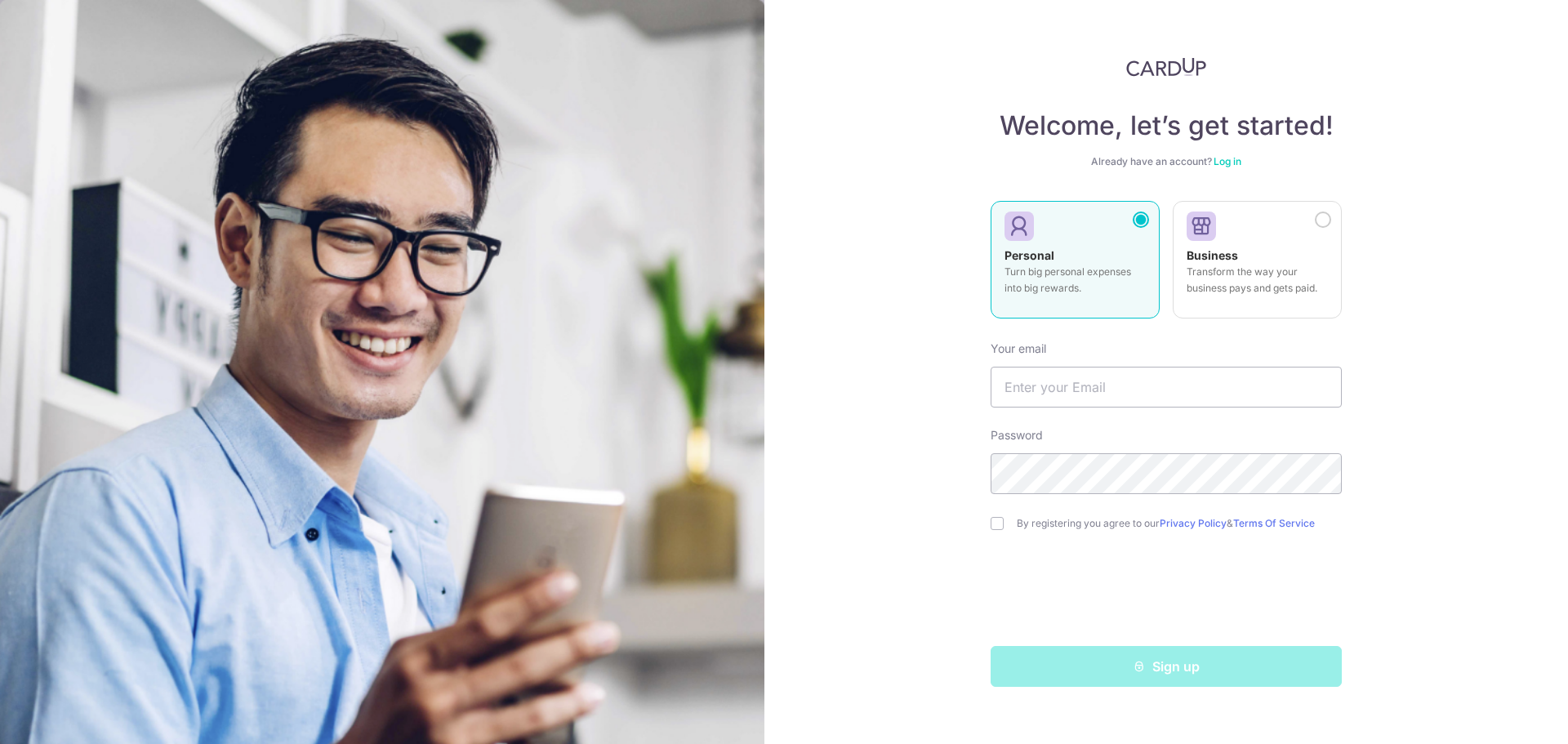
click at [1101, 255] on div "Personal Turn big personal expenses into big rewards." at bounding box center [1075, 276] width 141 height 57
click at [1095, 387] on input "text" at bounding box center [1166, 387] width 351 height 41
type input "[EMAIL_ADDRESS][DOMAIN_NAME]"
click at [996, 526] on input "checkbox" at bounding box center [997, 523] width 13 height 13
checkbox input "true"
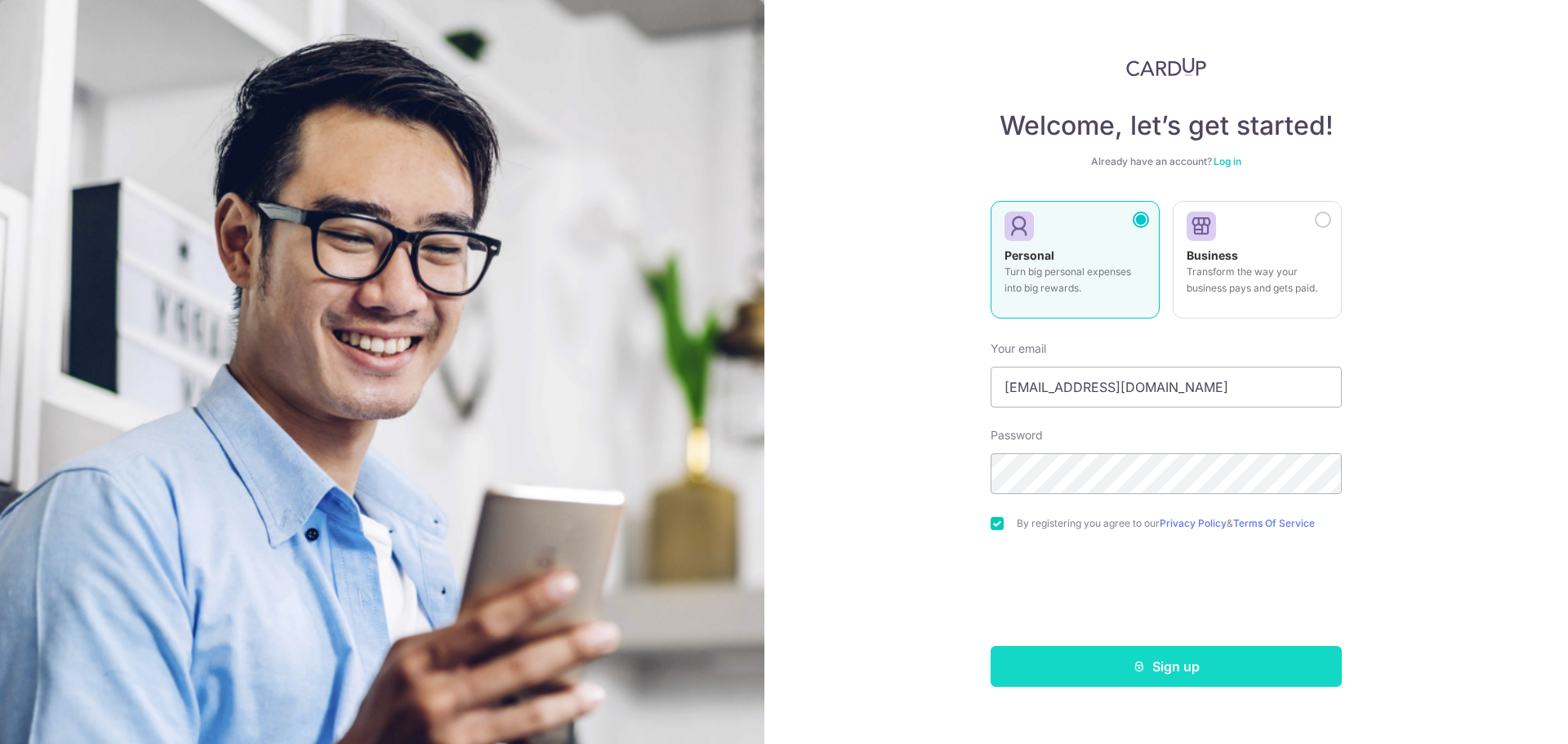
click at [1164, 661] on button "Sign up" at bounding box center [1166, 666] width 351 height 41
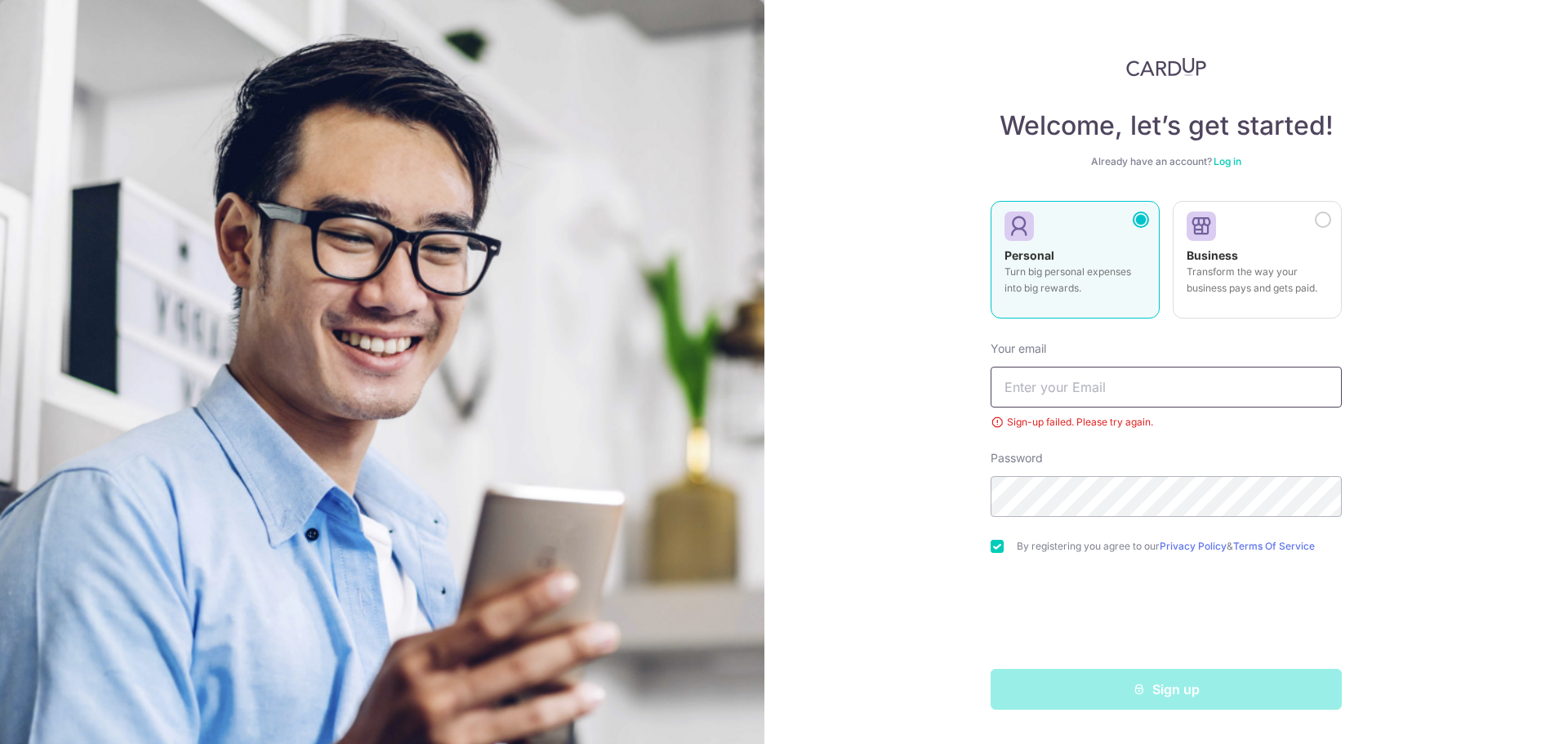
type input "[EMAIL_ADDRESS][DOMAIN_NAME]"
click at [1173, 375] on input "[EMAIL_ADDRESS][DOMAIN_NAME]" at bounding box center [1166, 387] width 351 height 41
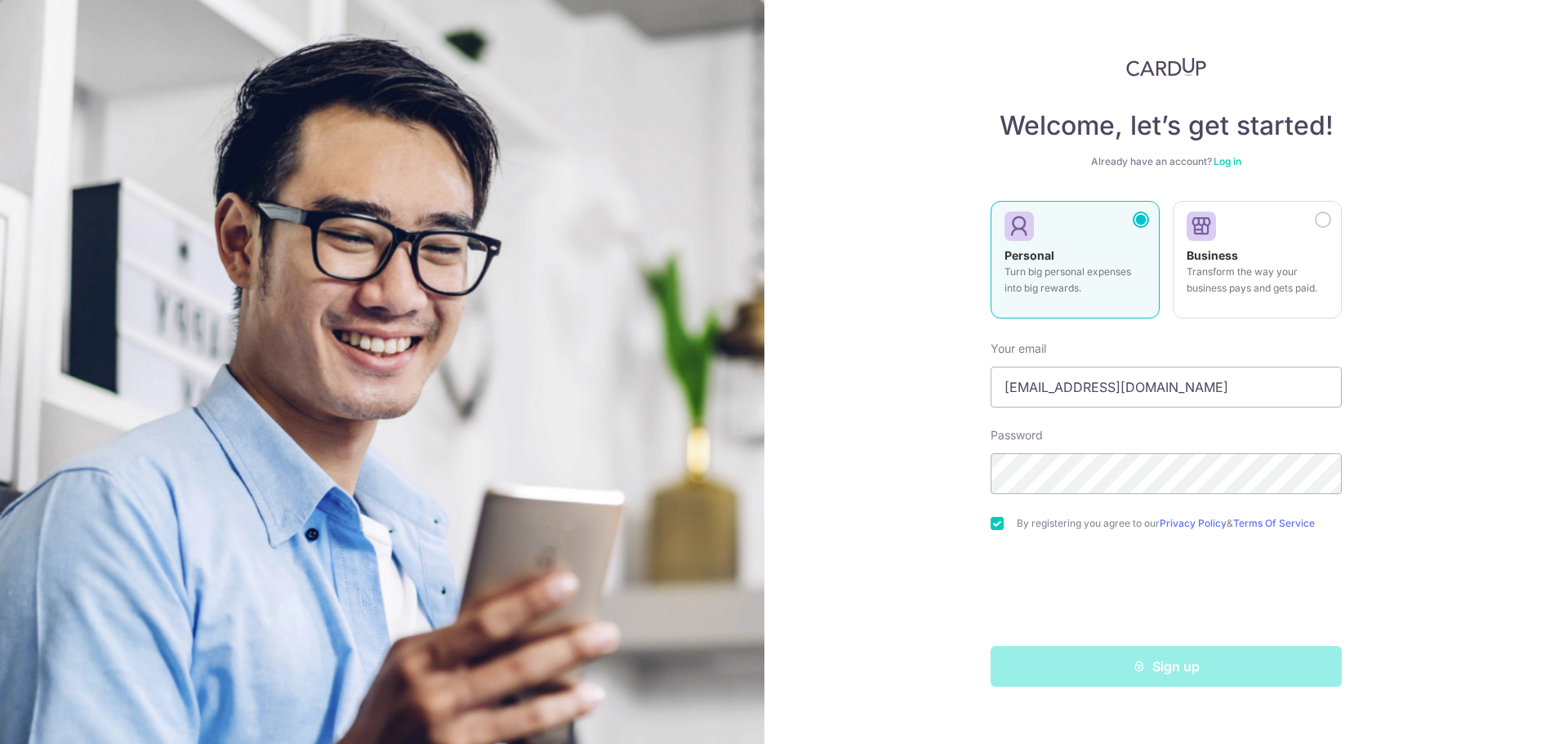
click at [1154, 68] on img at bounding box center [1166, 67] width 80 height 20
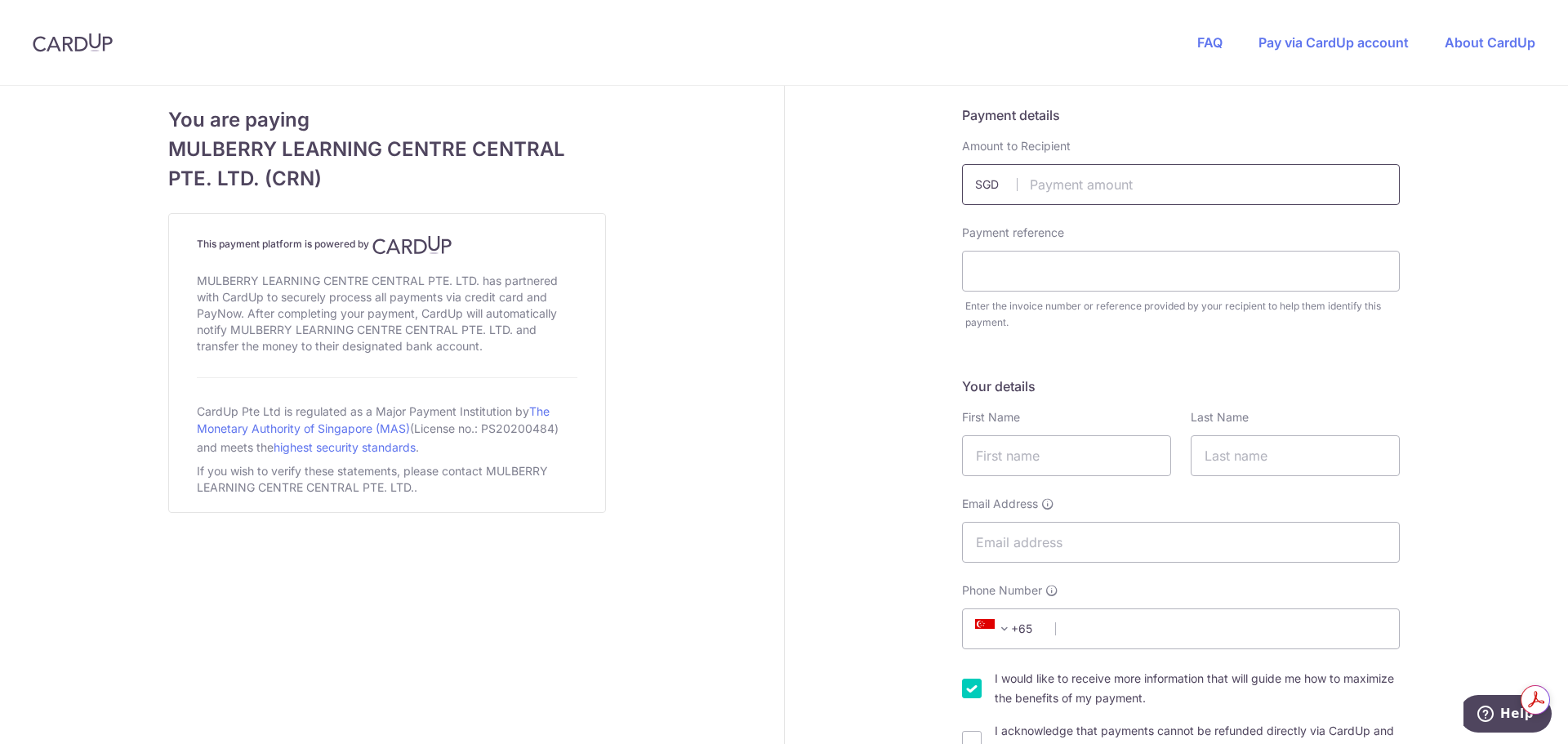
click at [1062, 175] on input "text" at bounding box center [1181, 184] width 438 height 41
type input "1923.40"
click at [1052, 285] on input "text" at bounding box center [1181, 271] width 438 height 41
type input "011195"
click at [1069, 471] on input "text" at bounding box center [1067, 455] width 209 height 41
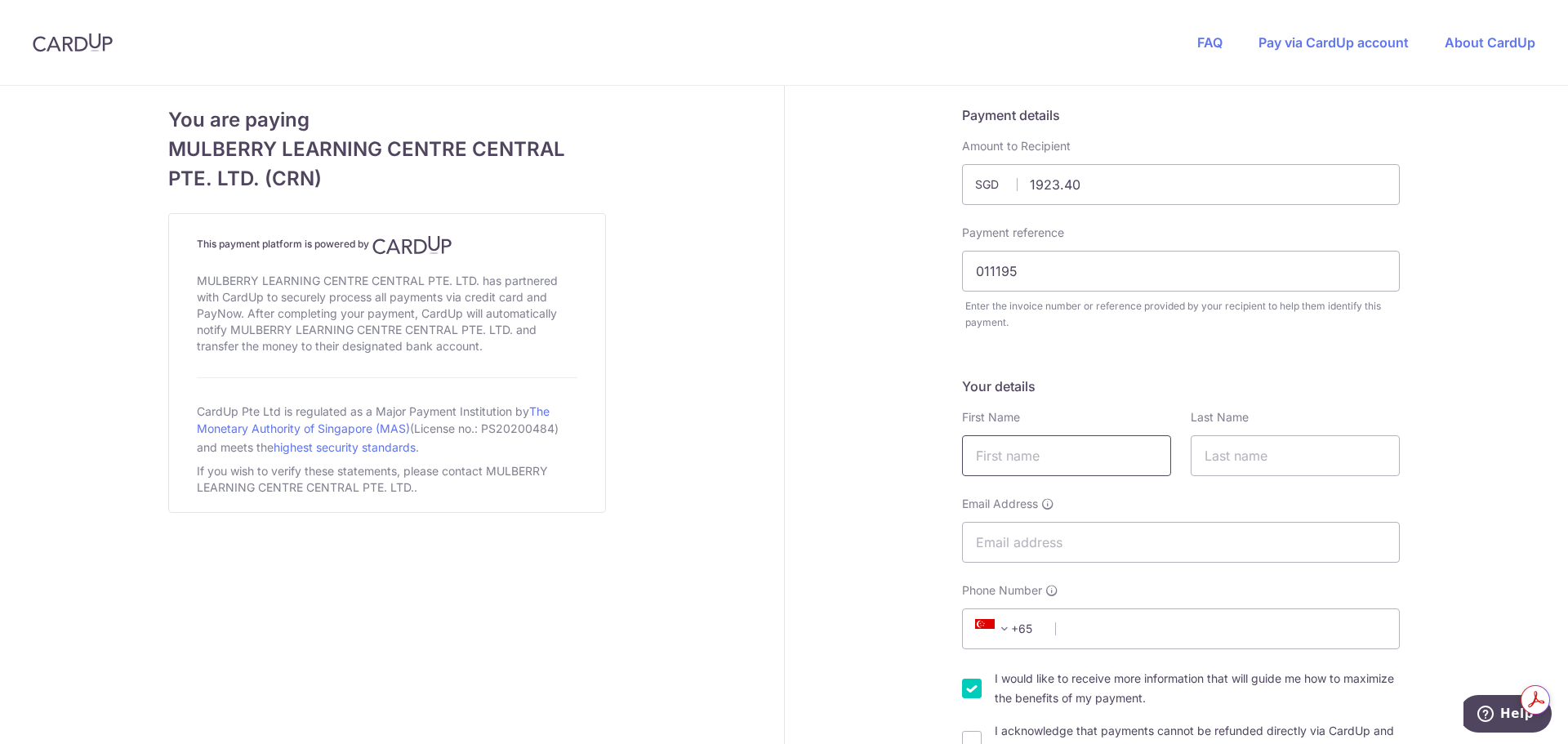
type input "Chinfee"
type input "[PERSON_NAME]"
type input "[EMAIL_ADDRESS][DOMAIN_NAME]"
type input "97439749"
type input "229627"
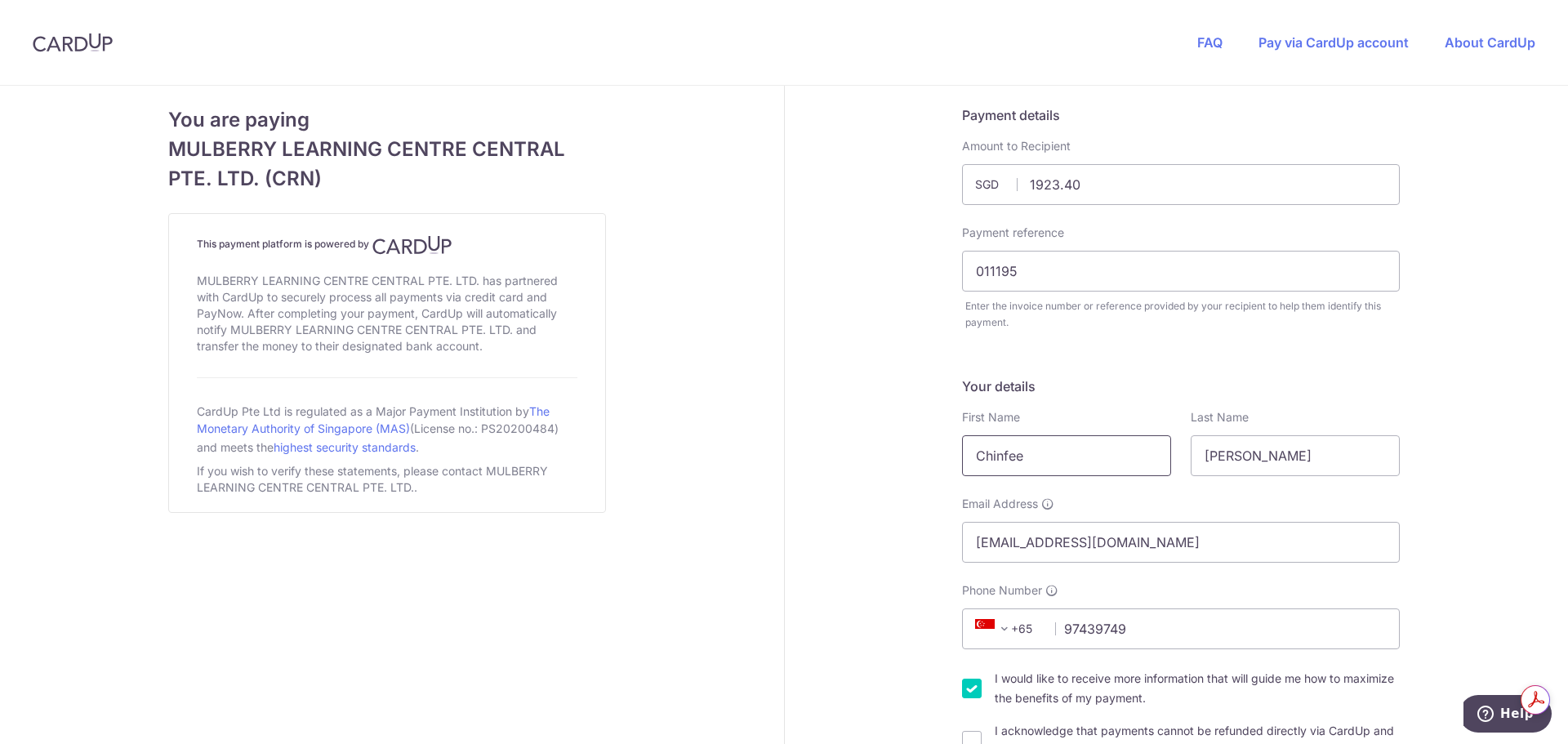
type input "[STREET_ADDRESS]"
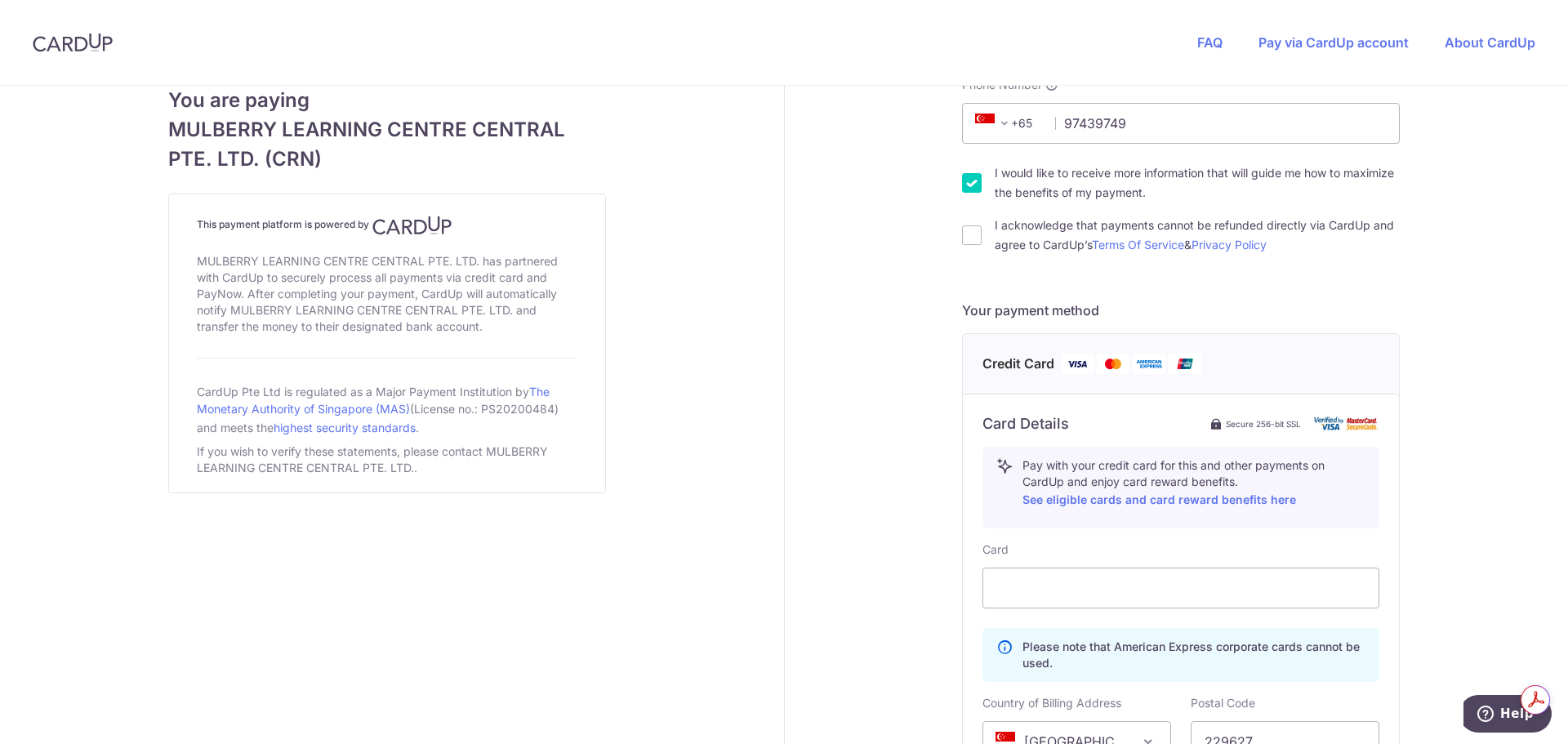
scroll to position [179, 0]
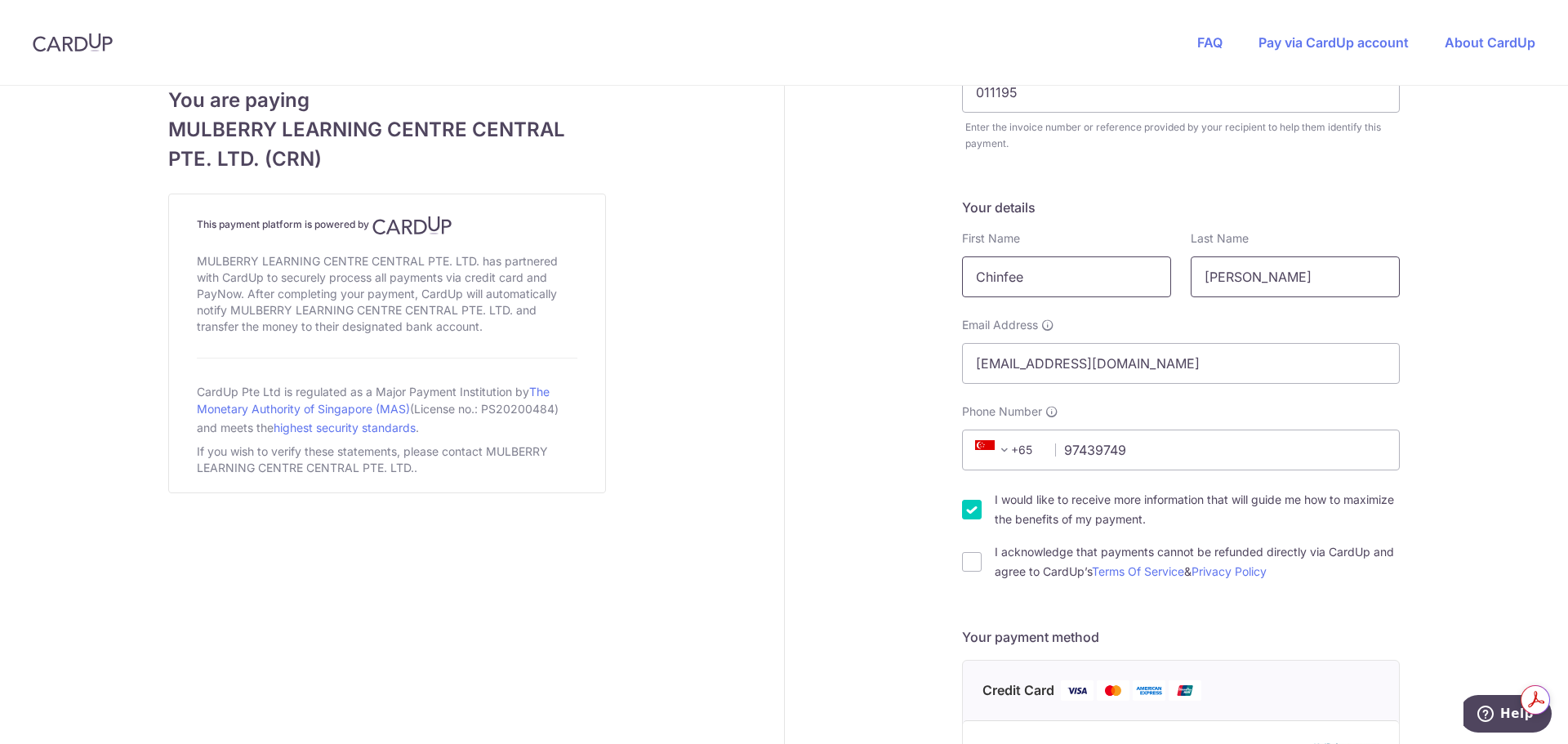
drag, startPoint x: 1245, startPoint y: 282, endPoint x: 1152, endPoint y: 282, distance: 93.0
click at [1152, 282] on div "First Name [PERSON_NAME] Last Name [PERSON_NAME]" at bounding box center [1180, 264] width 457 height 67
type input "Premchand"
click at [1035, 361] on input "[EMAIL_ADDRESS][DOMAIN_NAME]" at bounding box center [1181, 363] width 438 height 41
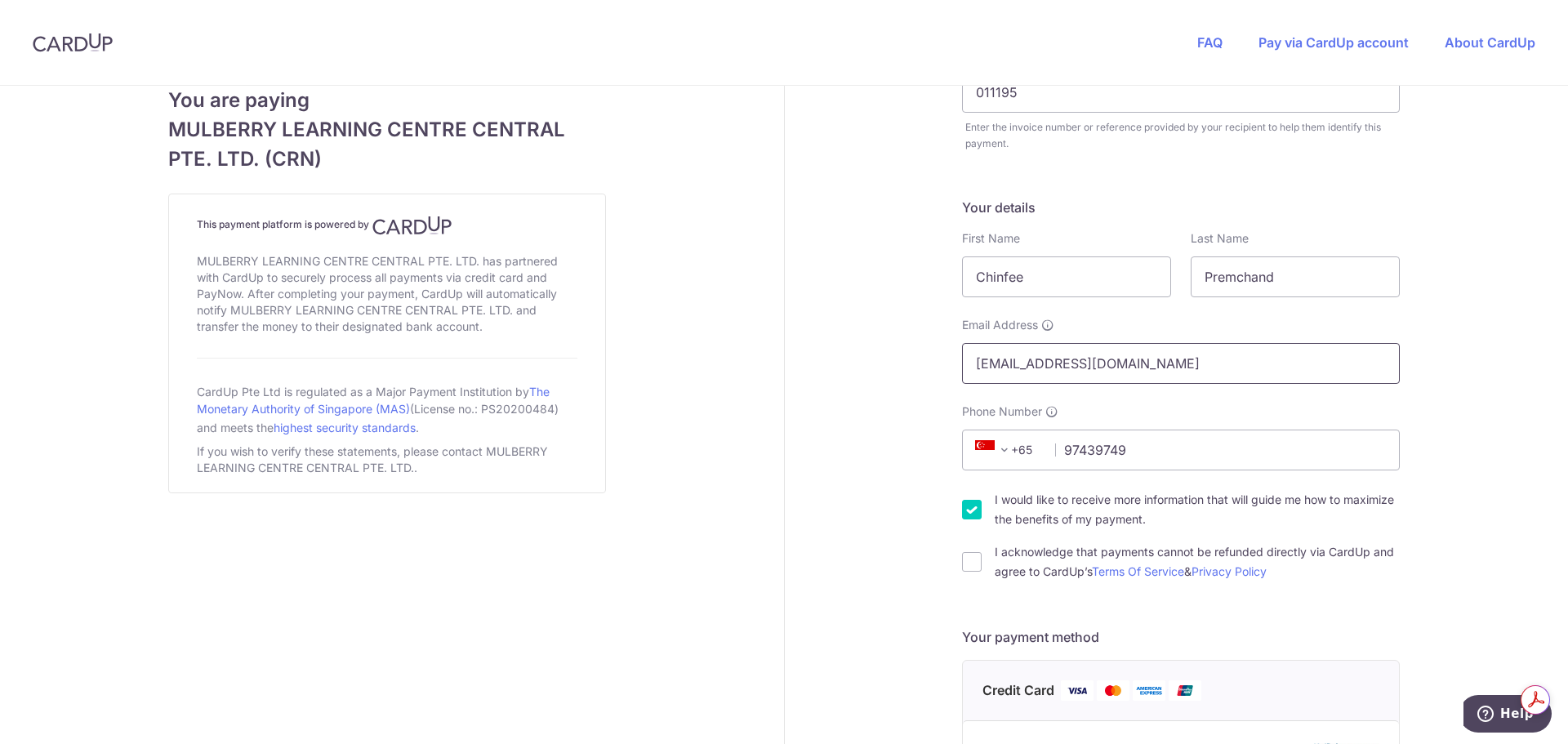
click at [1035, 361] on input "[EMAIL_ADDRESS][DOMAIN_NAME]" at bounding box center [1181, 363] width 438 height 41
type input "[EMAIL_ADDRESS][DOMAIN_NAME]"
click at [964, 506] on input "I would like to receive more information that will guide me how to maximize the…" at bounding box center [972, 509] width 20 height 20
checkbox input "false"
click at [970, 565] on input "I acknowledge that payments cannot be refunded directly via CardUp and agree to…" at bounding box center [972, 562] width 20 height 20
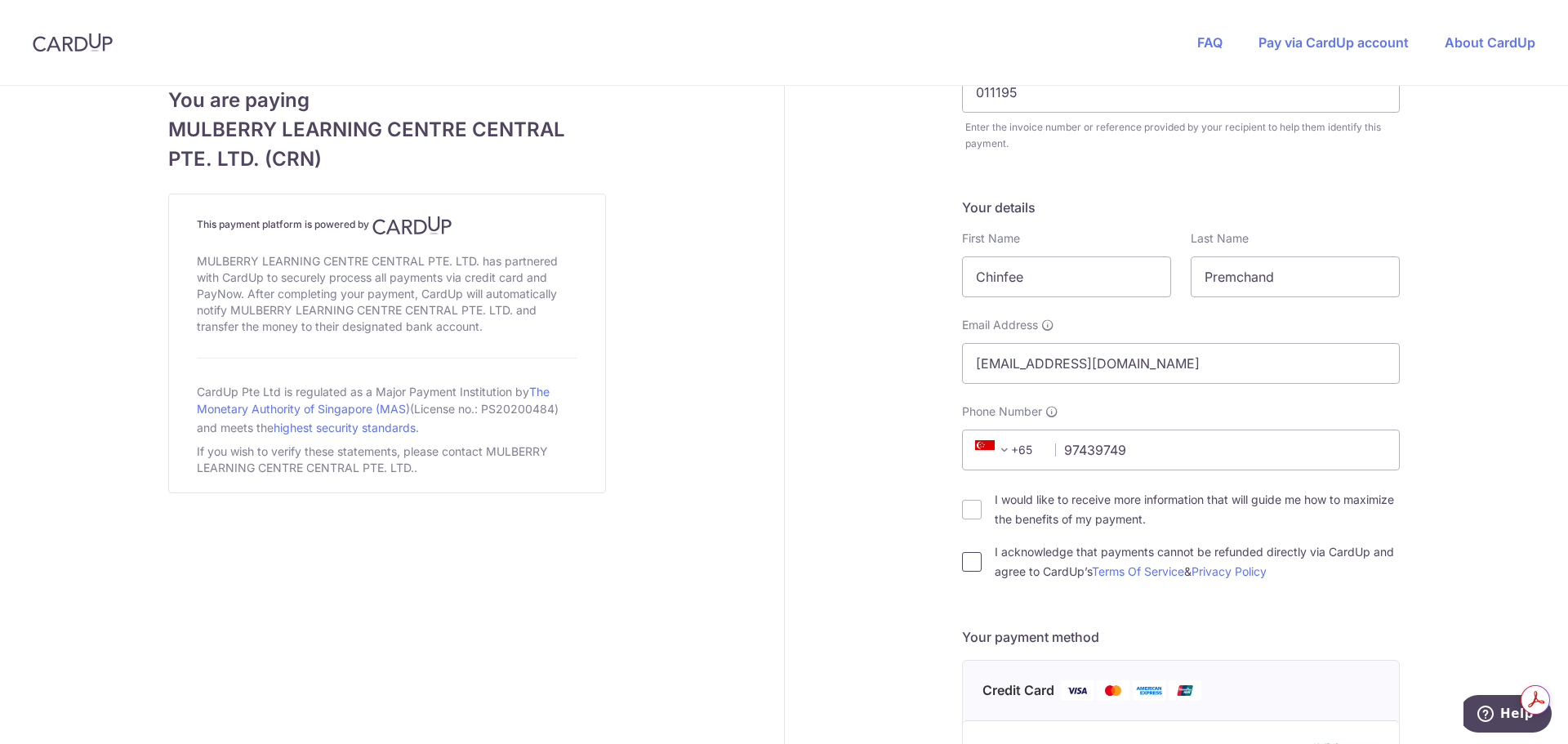
checkbox input "true"
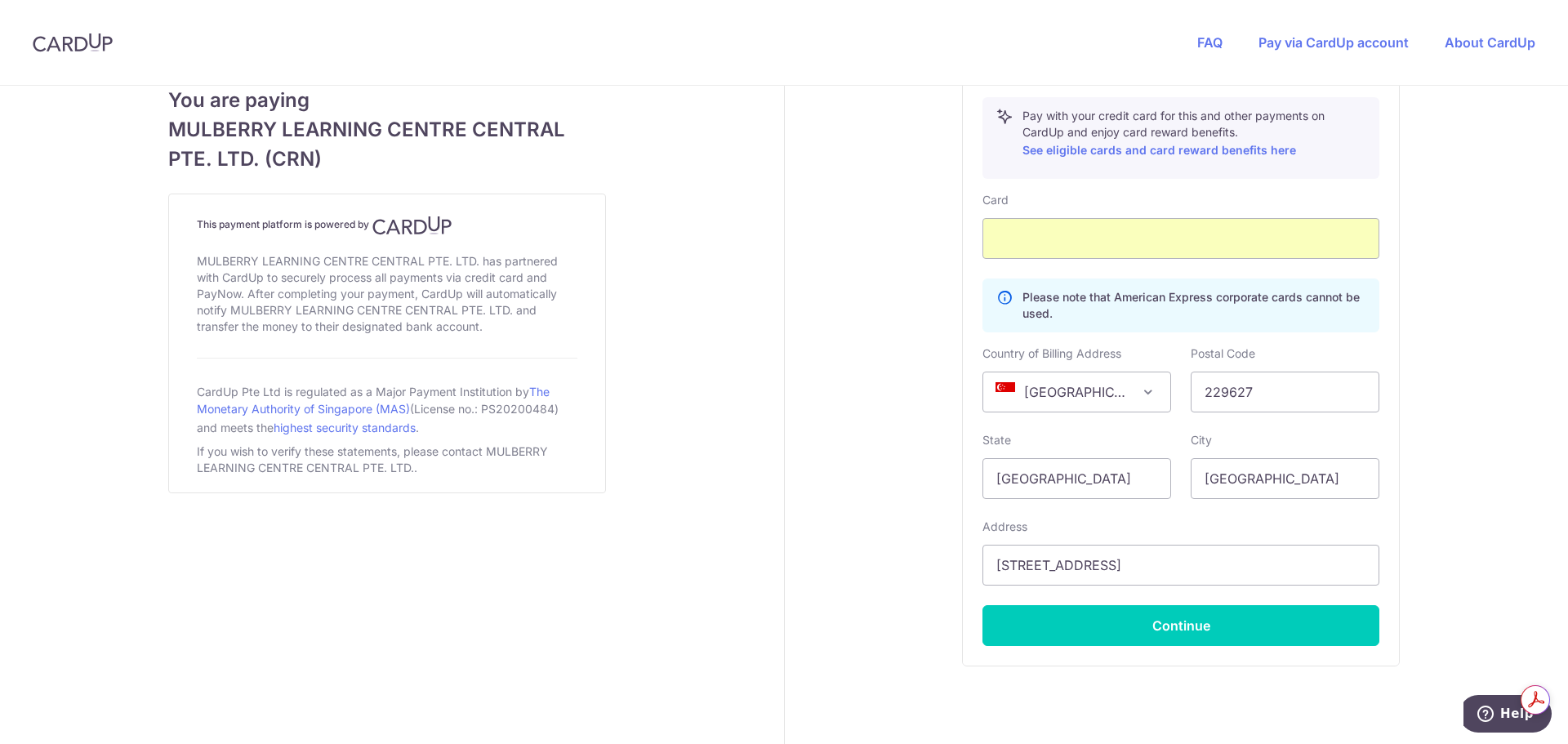
scroll to position [917, 0]
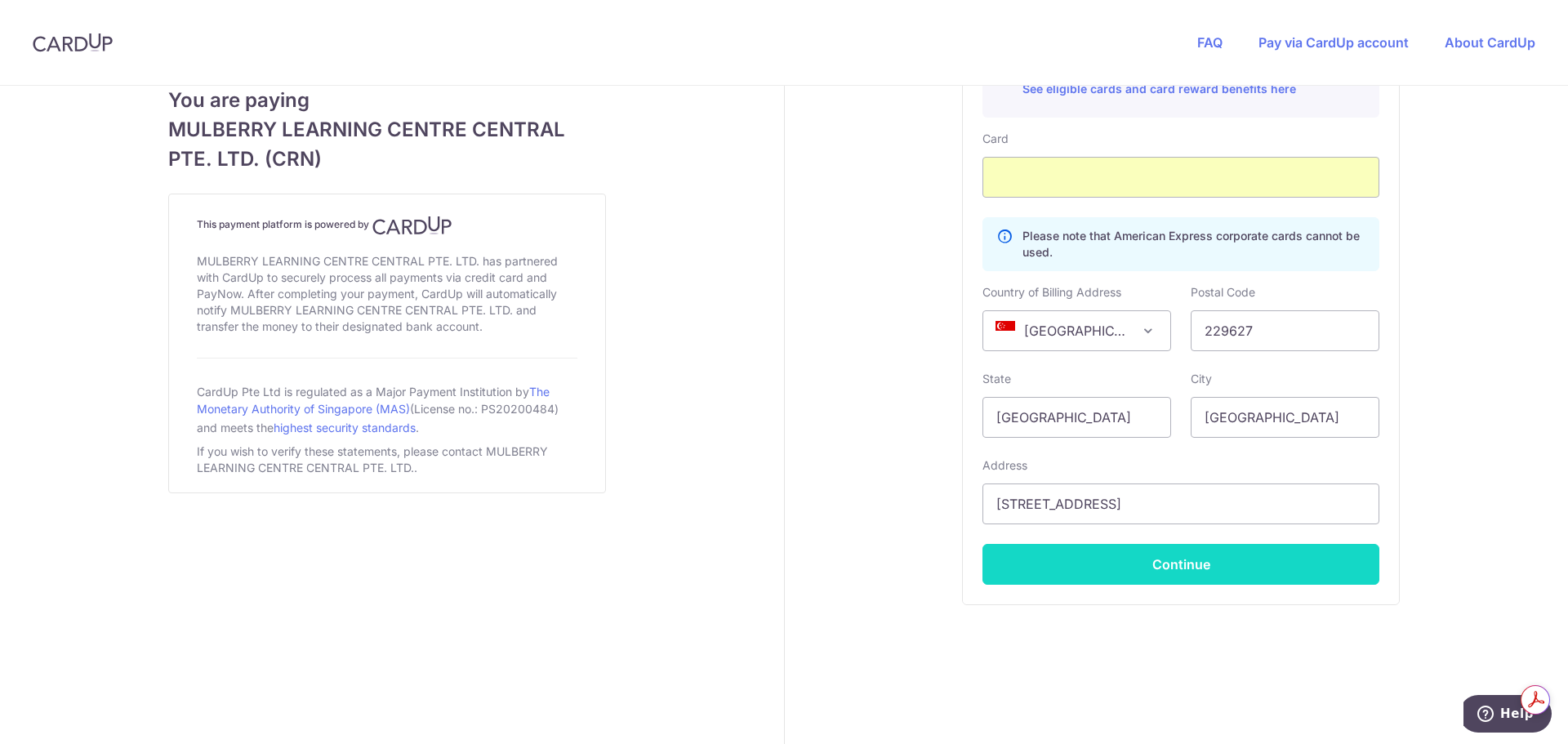
click at [1223, 565] on button "Continue" at bounding box center [1181, 564] width 397 height 41
type input "**** 0856"
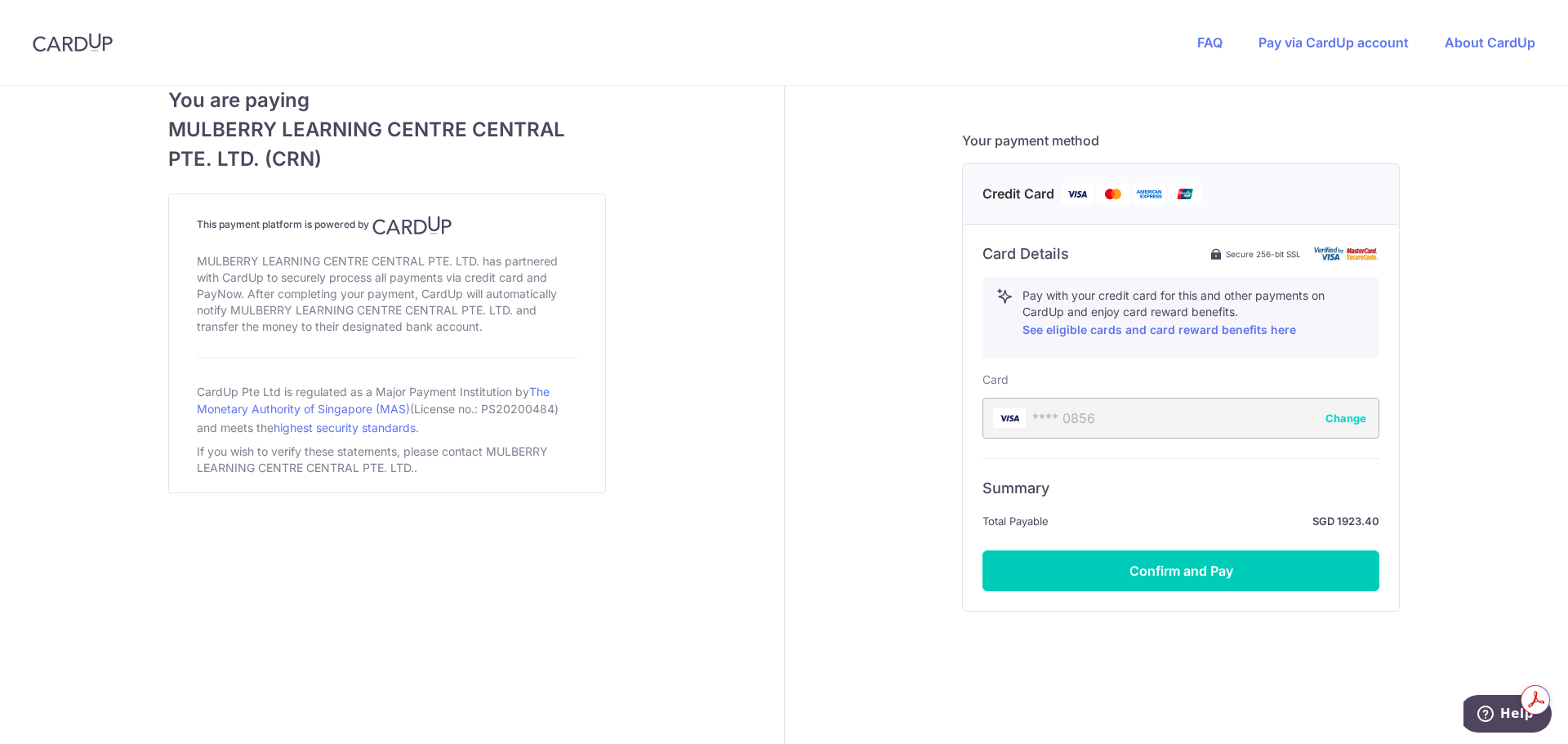
scroll to position [682, 0]
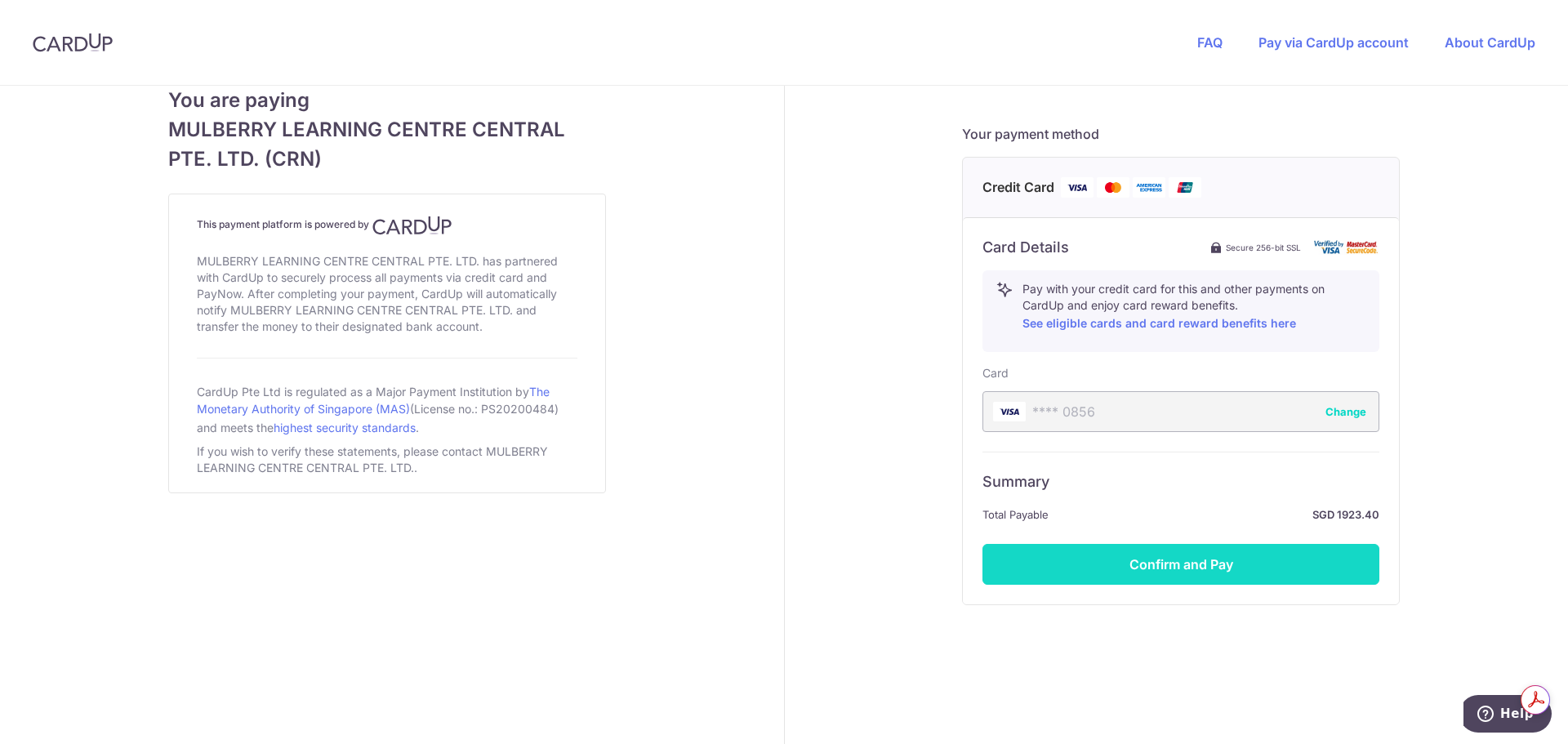
click at [1217, 571] on button "Confirm and Pay" at bounding box center [1181, 564] width 397 height 41
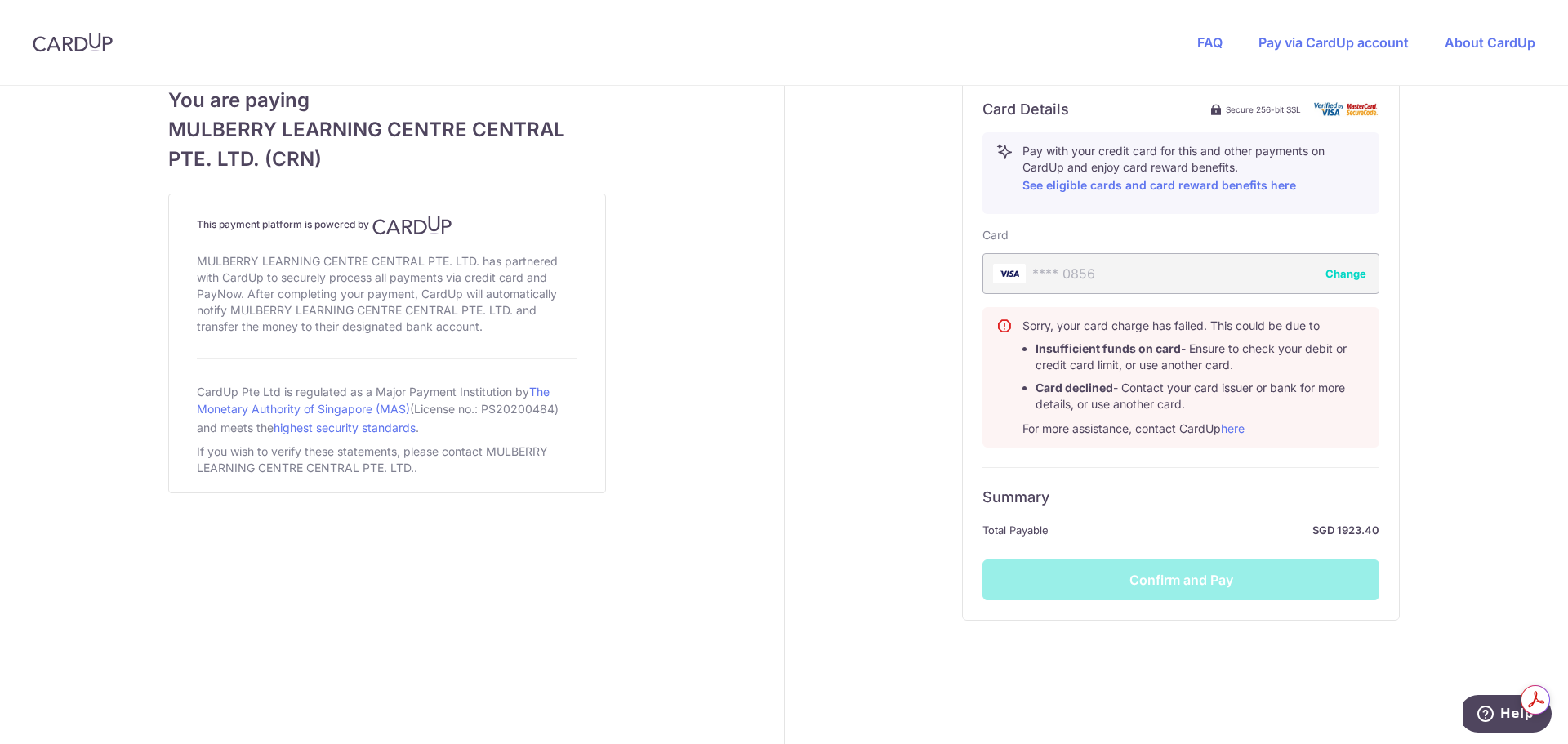
scroll to position [836, 0]
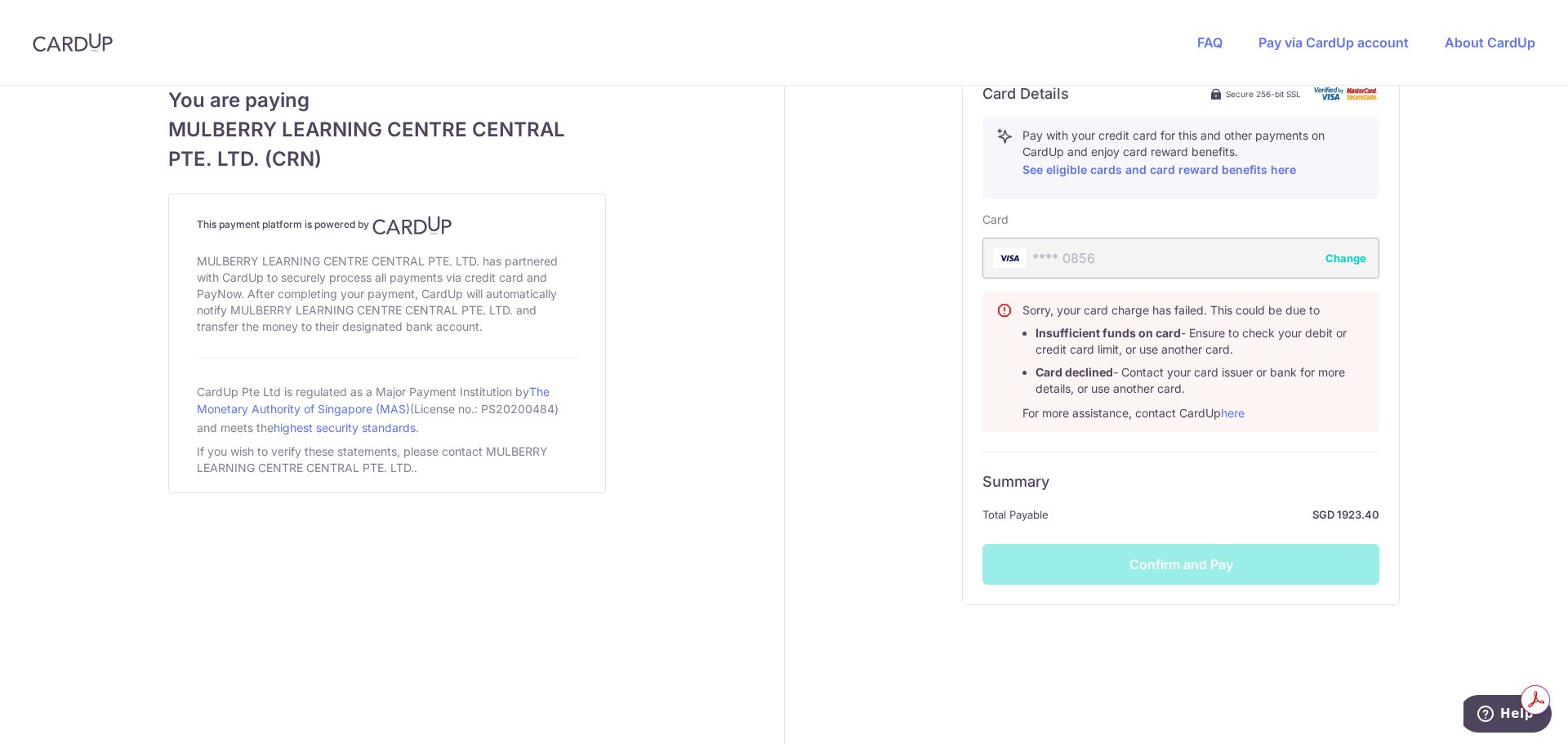
click at [1349, 256] on button "Change" at bounding box center [1346, 258] width 41 height 16
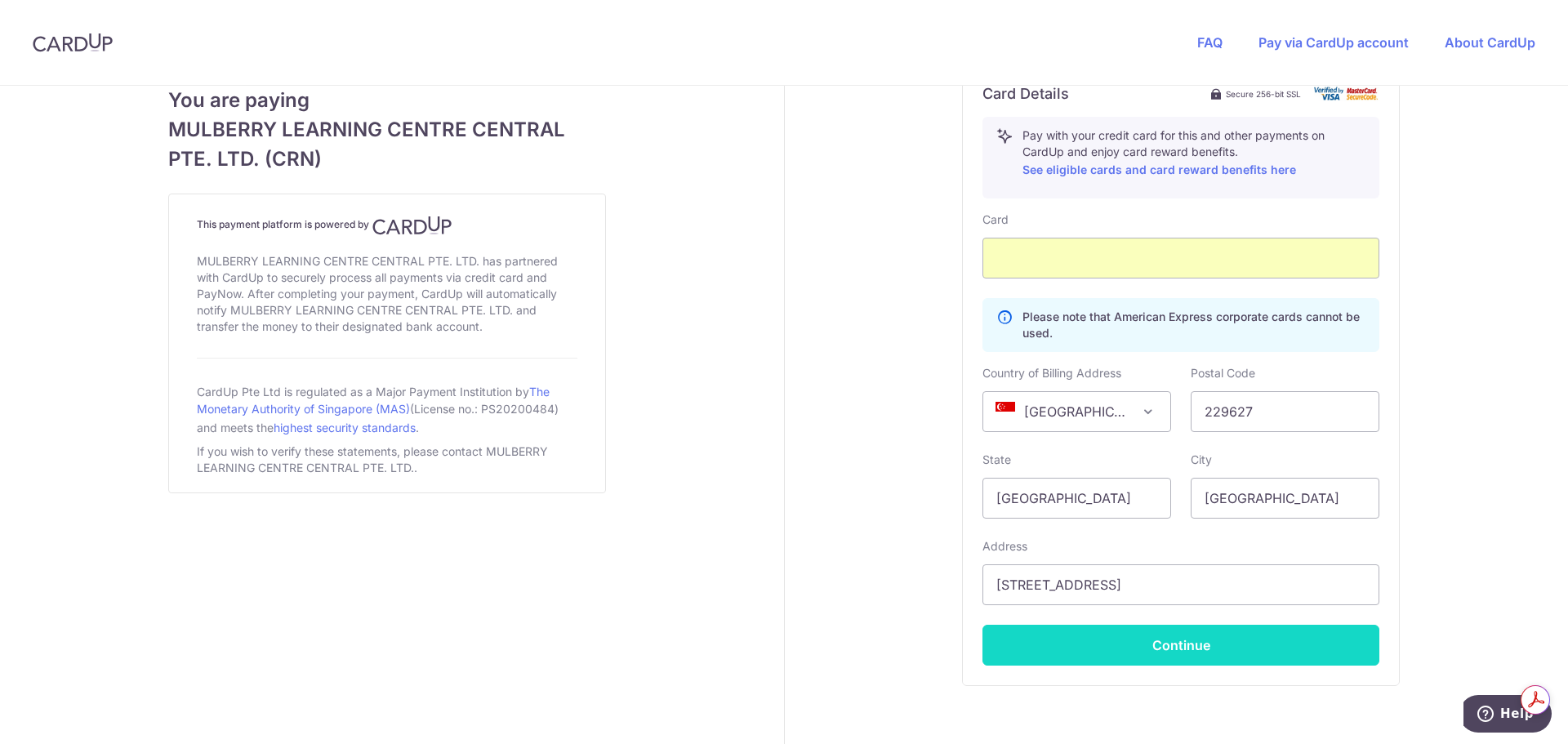
click at [1147, 646] on button "Continue" at bounding box center [1181, 645] width 397 height 41
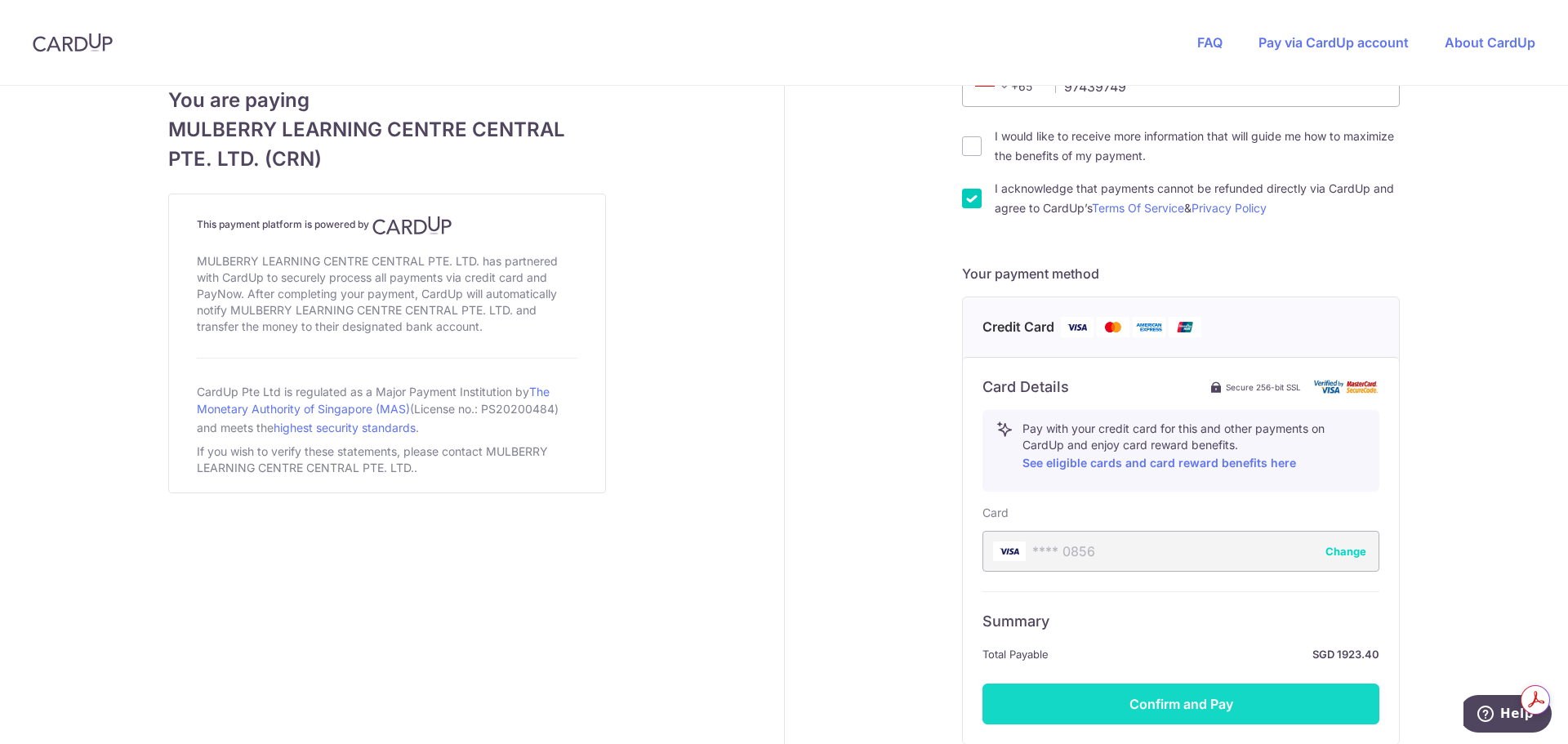
click at [1160, 711] on button "Confirm and Pay" at bounding box center [1181, 703] width 397 height 41
